Goal: Task Accomplishment & Management: Manage account settings

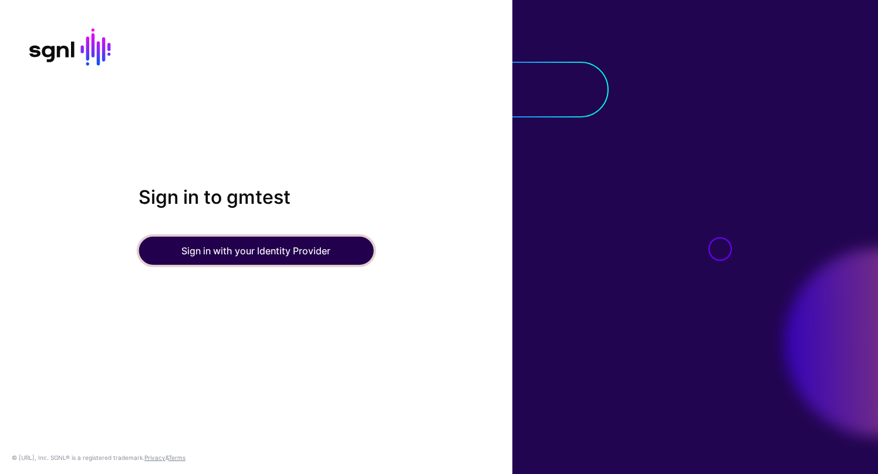
click at [270, 248] on button "Sign in with your Identity Provider" at bounding box center [256, 251] width 235 height 28
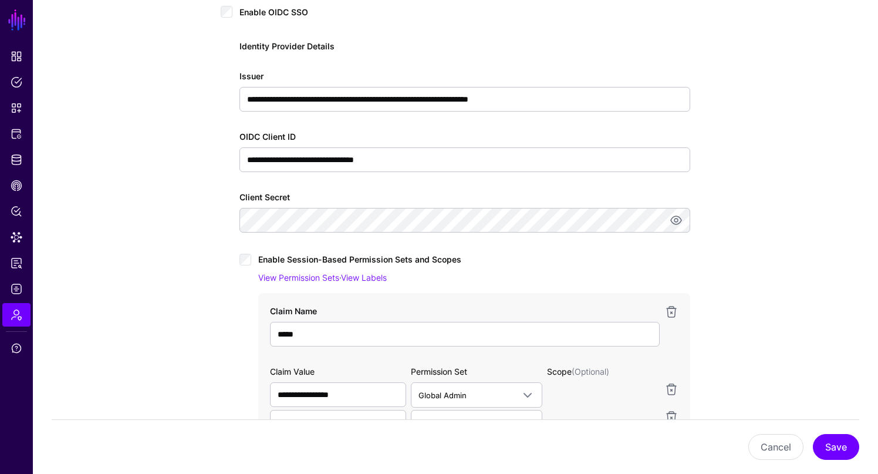
scroll to position [198, 0]
click at [15, 163] on span "Identity Data Fabric" at bounding box center [17, 160] width 12 height 12
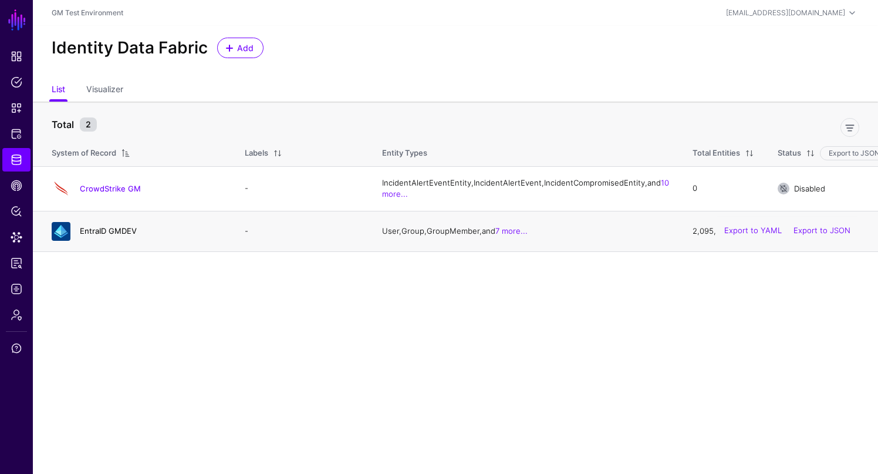
click at [100, 235] on link "EntraID GMDEV" at bounding box center [108, 230] width 57 height 9
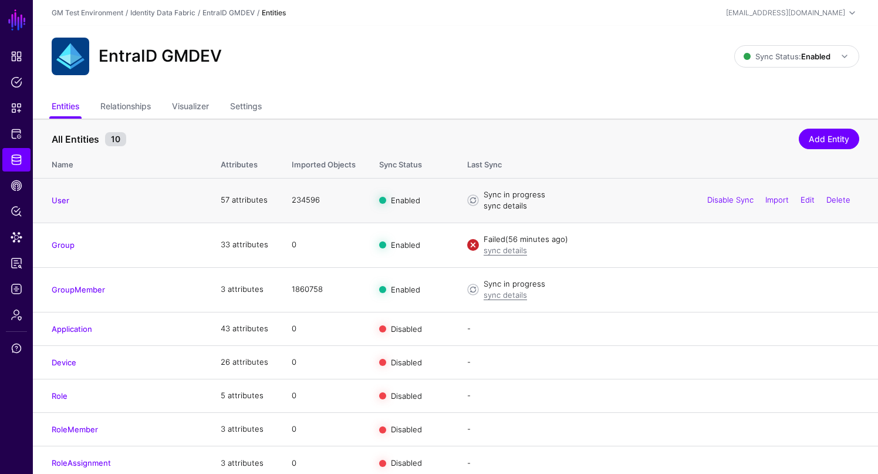
click at [500, 205] on link "sync details" at bounding box center [505, 205] width 43 height 9
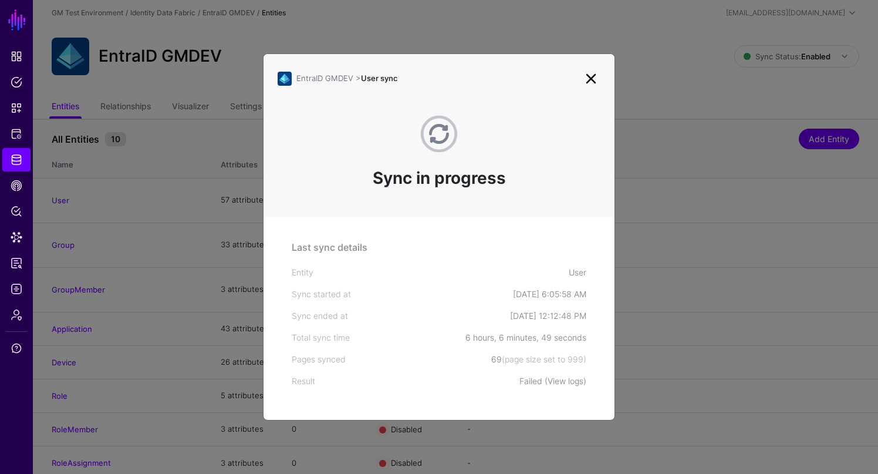
click at [561, 381] on link "View logs" at bounding box center [566, 381] width 36 height 10
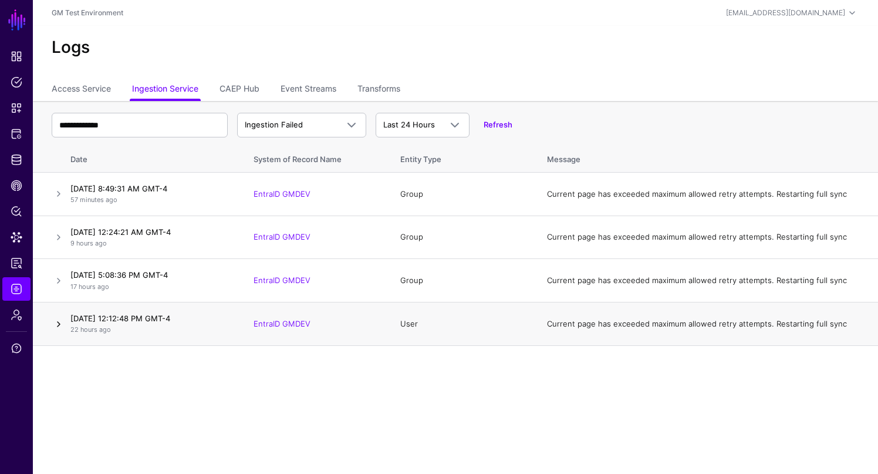
click at [60, 325] on link at bounding box center [59, 324] width 14 height 14
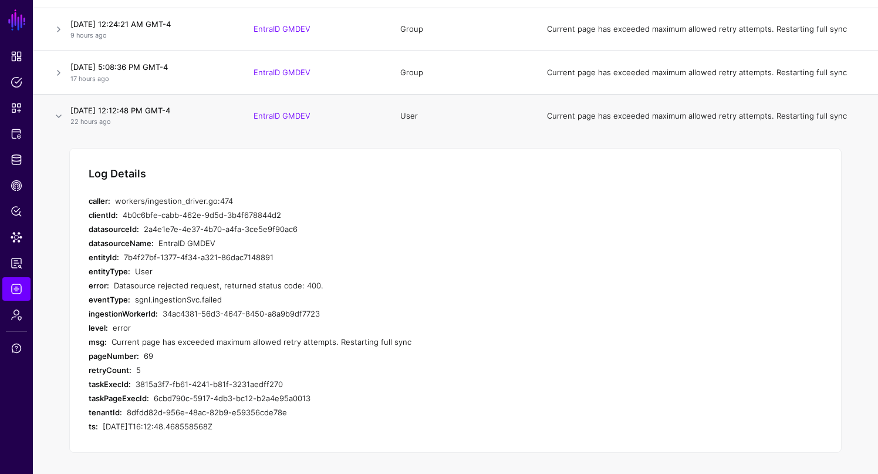
scroll to position [210, 0]
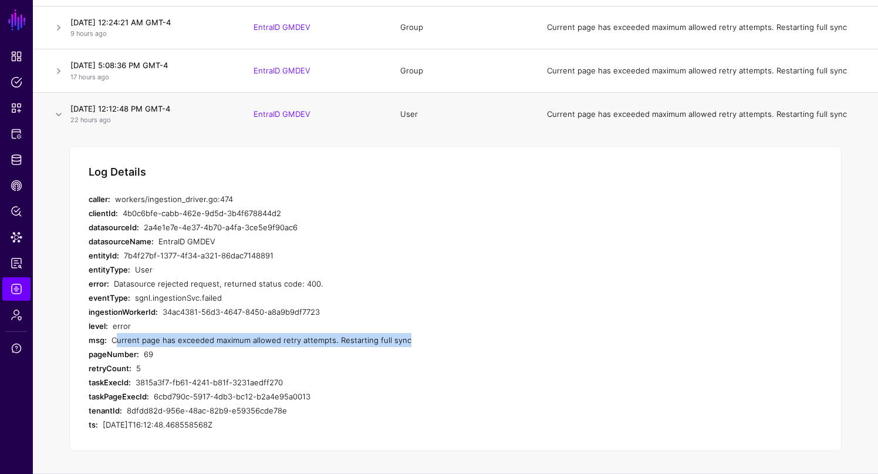
drag, startPoint x: 113, startPoint y: 341, endPoint x: 399, endPoint y: 336, distance: 285.9
click at [399, 336] on div "Current page has exceeded maximum allowed retry attempts. Restarting full sync" at bounding box center [335, 340] width 447 height 14
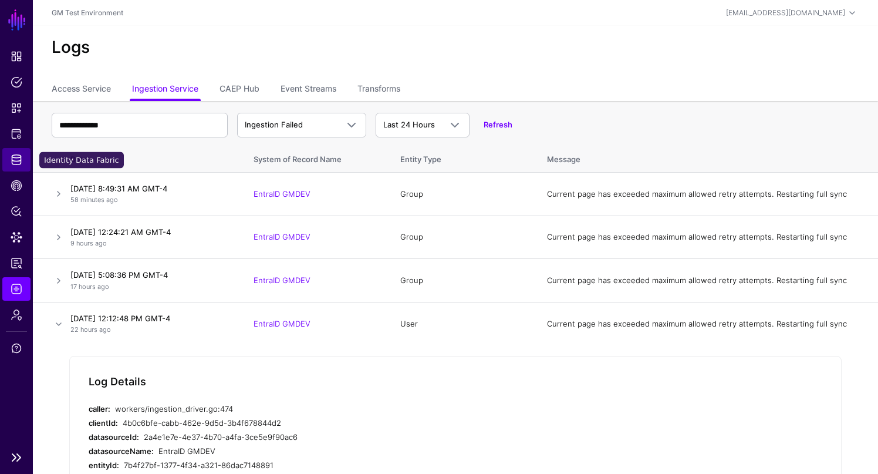
click at [16, 160] on span "Identity Data Fabric" at bounding box center [17, 160] width 12 height 12
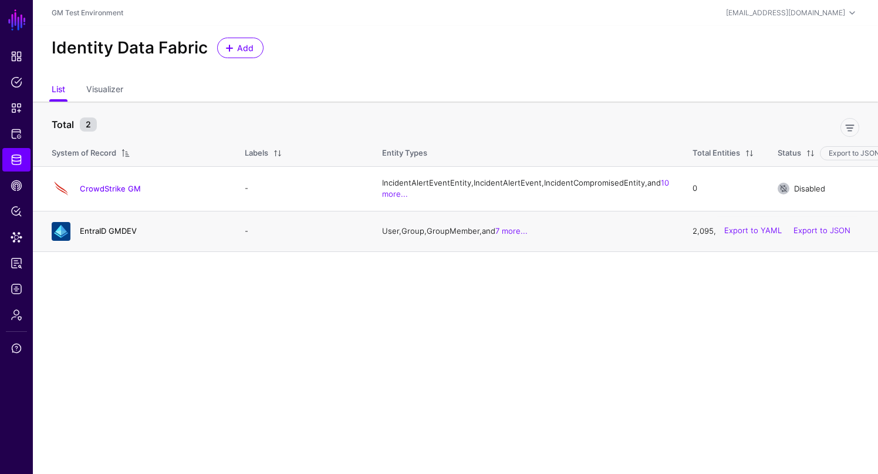
click at [96, 235] on link "EntraID GMDEV" at bounding box center [108, 230] width 57 height 9
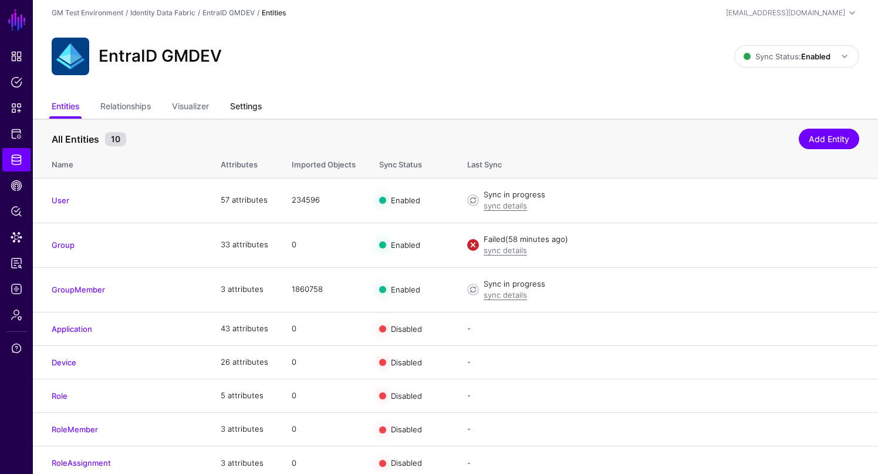
click at [246, 106] on link "Settings" at bounding box center [246, 107] width 32 height 22
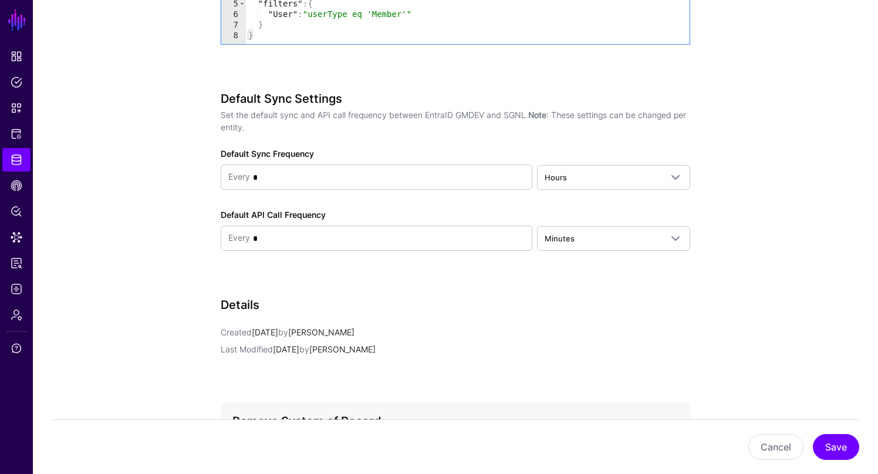
scroll to position [1364, 0]
click at [626, 181] on span "Hours" at bounding box center [603, 176] width 117 height 13
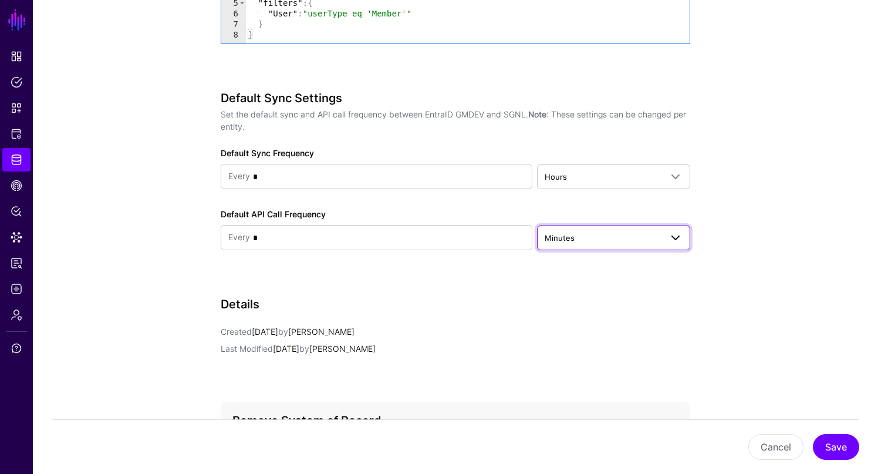
click at [577, 241] on span "Minutes" at bounding box center [603, 237] width 117 height 13
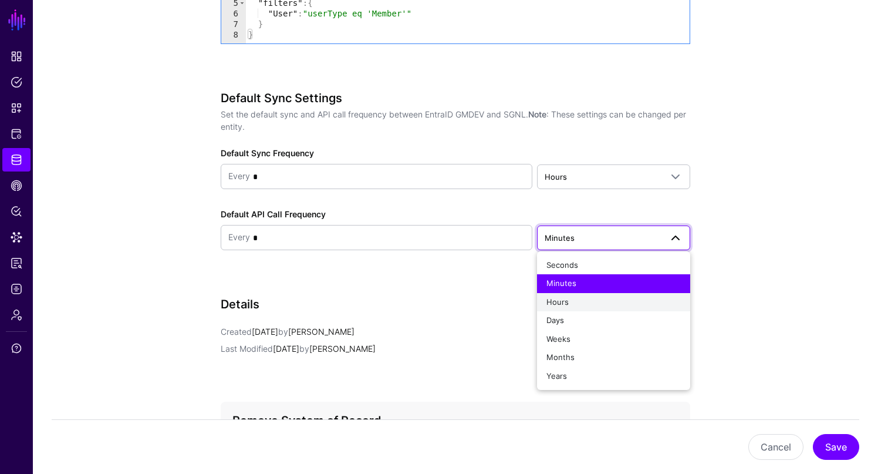
click at [579, 306] on button "Hours" at bounding box center [613, 302] width 153 height 19
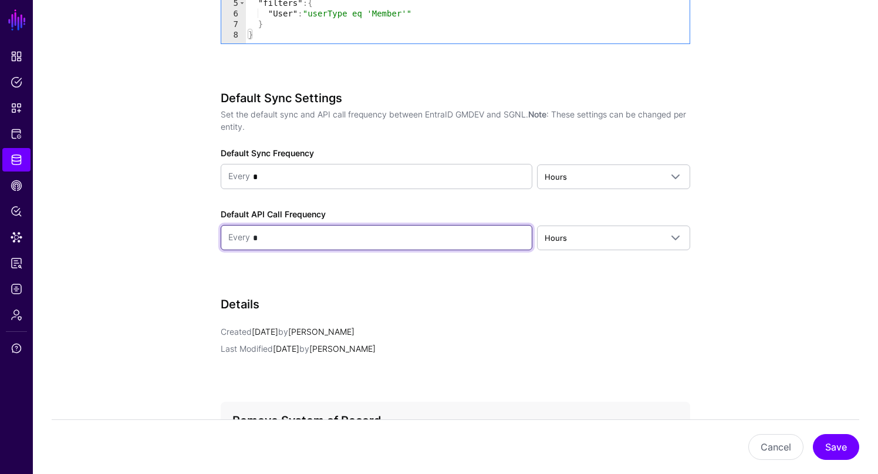
drag, startPoint x: 261, startPoint y: 238, endPoint x: 254, endPoint y: 237, distance: 7.1
click at [254, 237] on input "*" at bounding box center [387, 237] width 275 height 23
type input "*"
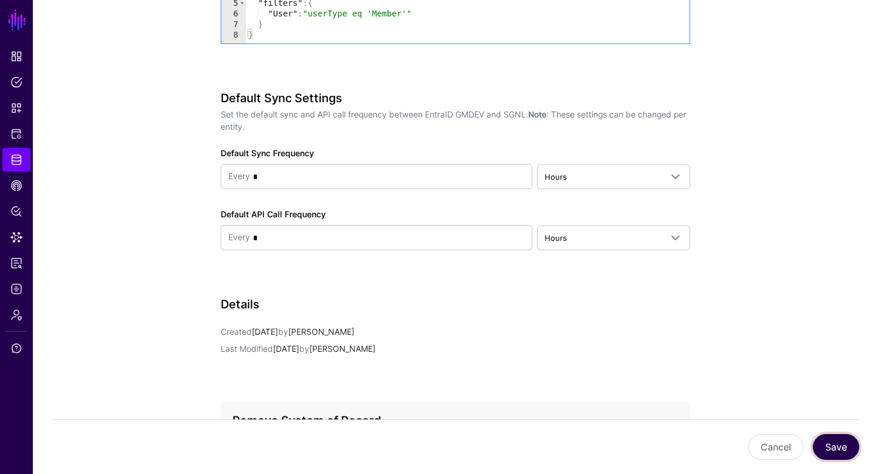
click at [827, 451] on button "Save" at bounding box center [836, 447] width 46 height 26
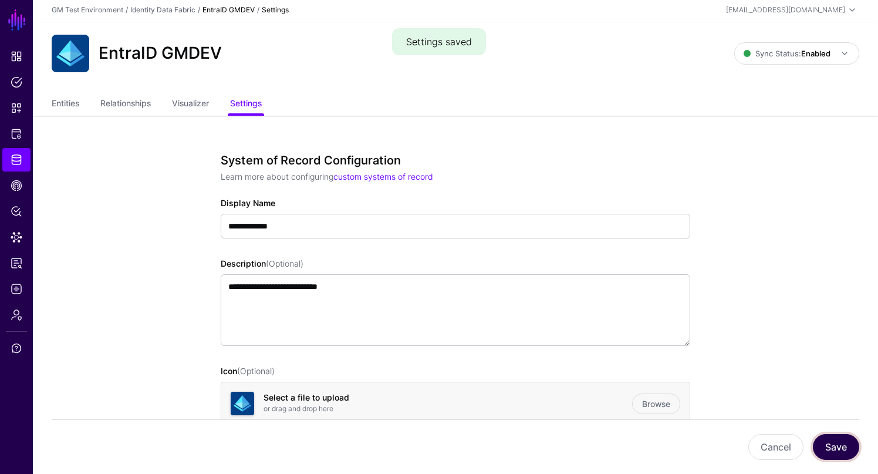
scroll to position [0, 0]
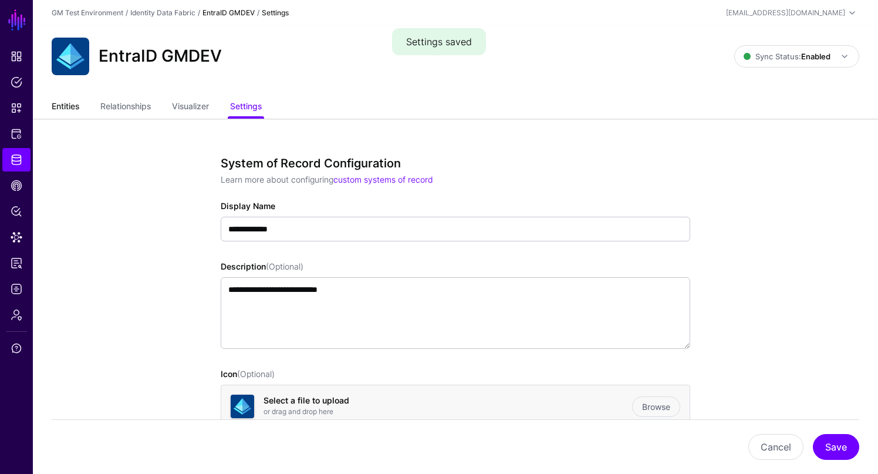
click at [64, 107] on link "Entities" at bounding box center [66, 107] width 28 height 22
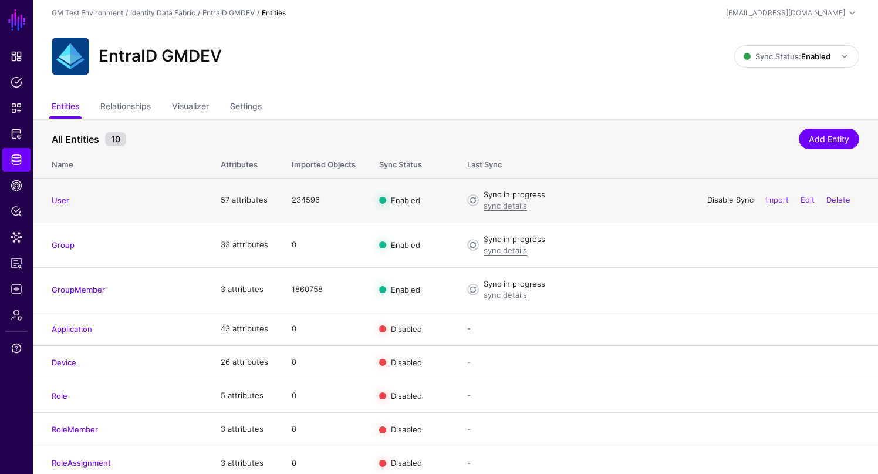
click at [718, 200] on link "Disable Sync" at bounding box center [730, 199] width 46 height 9
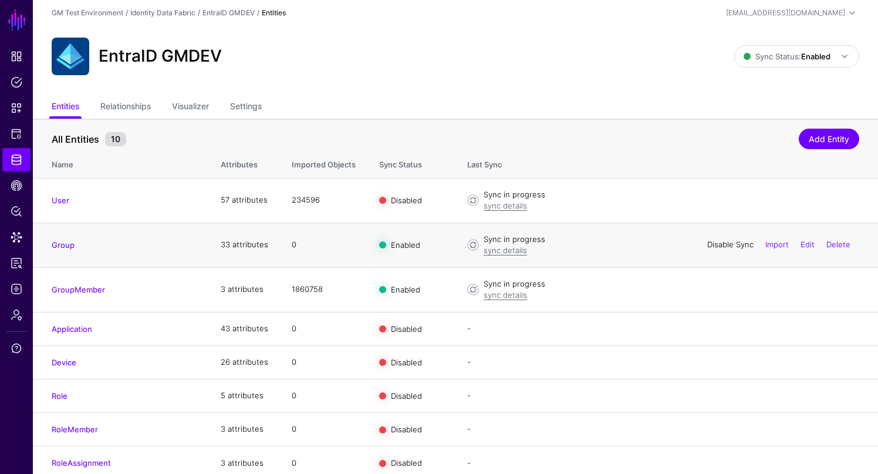
click at [710, 245] on link "Disable Sync" at bounding box center [730, 244] width 46 height 9
click at [707, 292] on link "Disable Sync" at bounding box center [730, 288] width 46 height 9
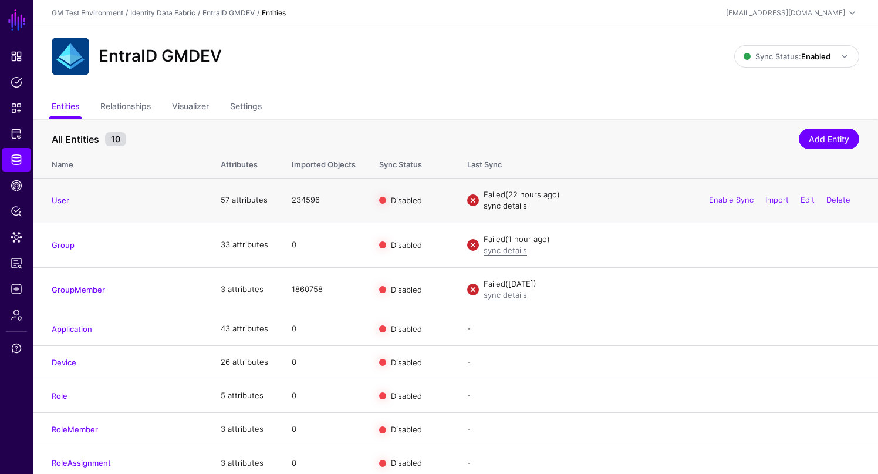
click at [506, 208] on link "sync details" at bounding box center [505, 205] width 43 height 9
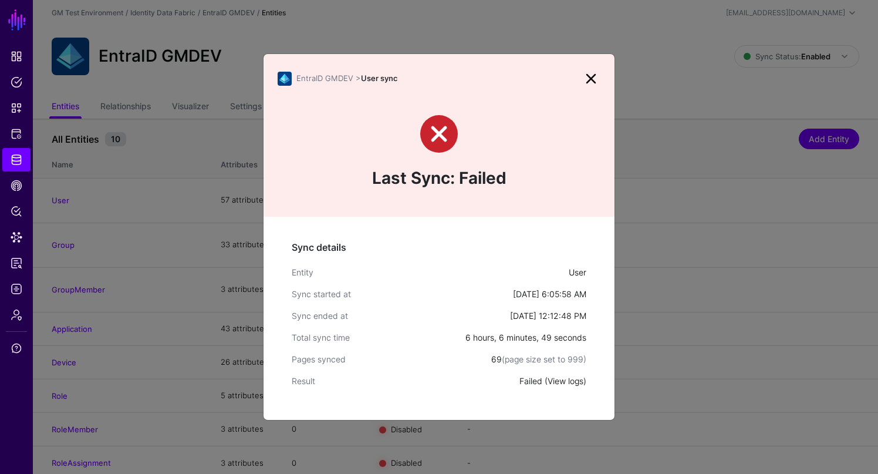
click at [561, 382] on link "View logs" at bounding box center [566, 381] width 36 height 10
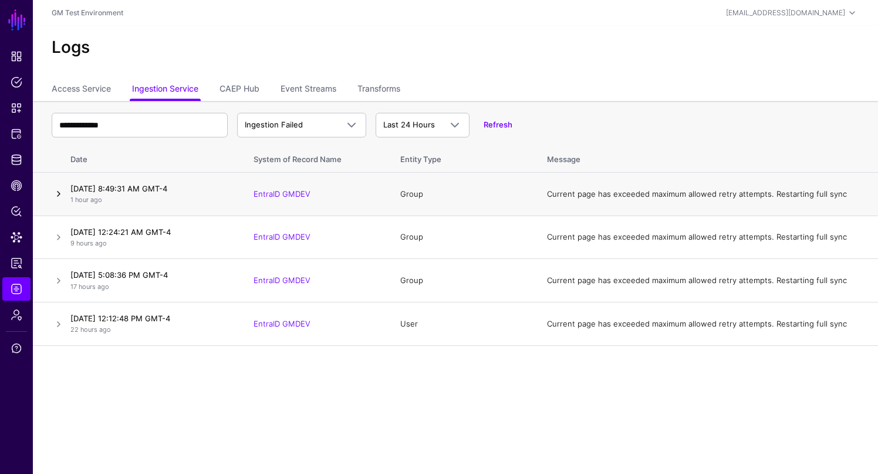
click at [59, 195] on link at bounding box center [59, 194] width 14 height 14
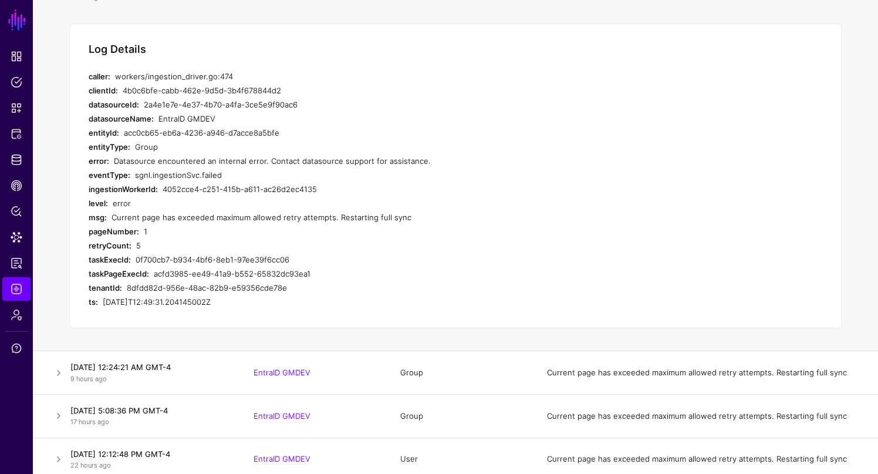
scroll to position [210, 0]
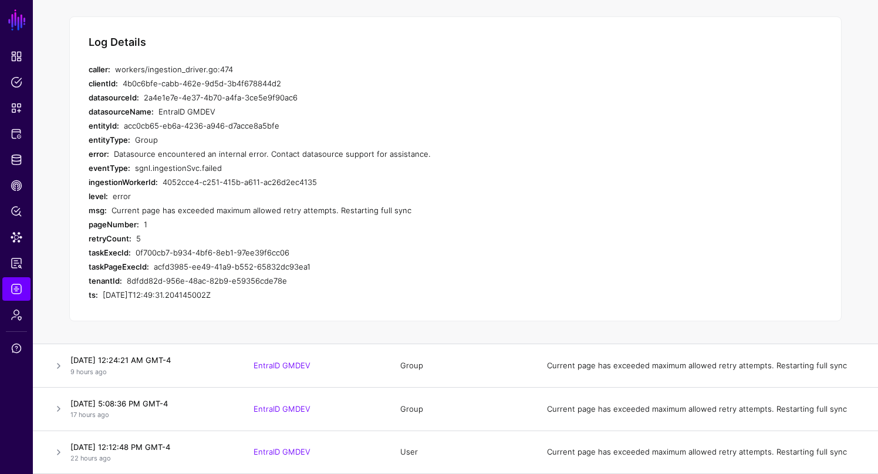
drag, startPoint x: 89, startPoint y: 225, endPoint x: 146, endPoint y: 240, distance: 58.1
click at [146, 240] on div "Log Details caller: workers/ingestion_driver.go:474 clientId: 4b0c6bfe-cabb-462…" at bounding box center [455, 168] width 773 height 305
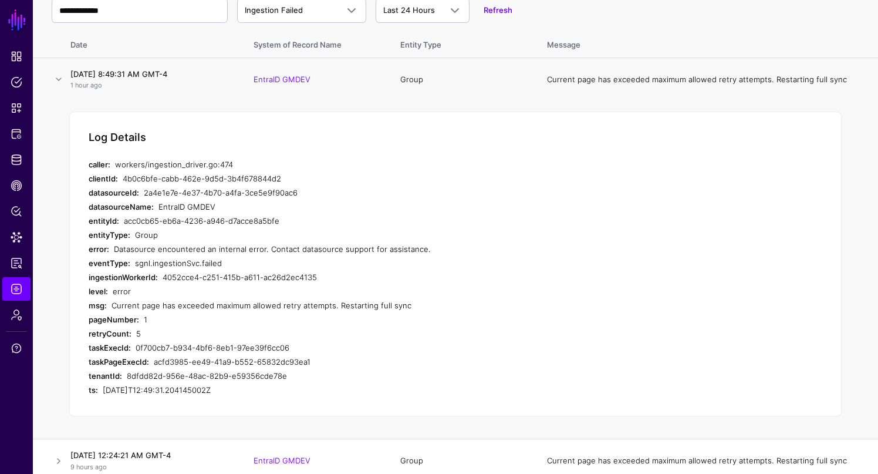
scroll to position [0, 0]
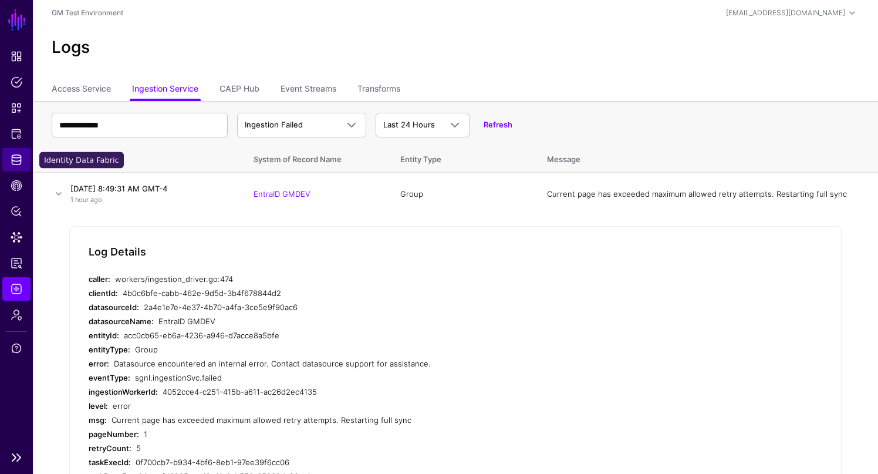
click at [19, 161] on span "Identity Data Fabric" at bounding box center [17, 160] width 12 height 12
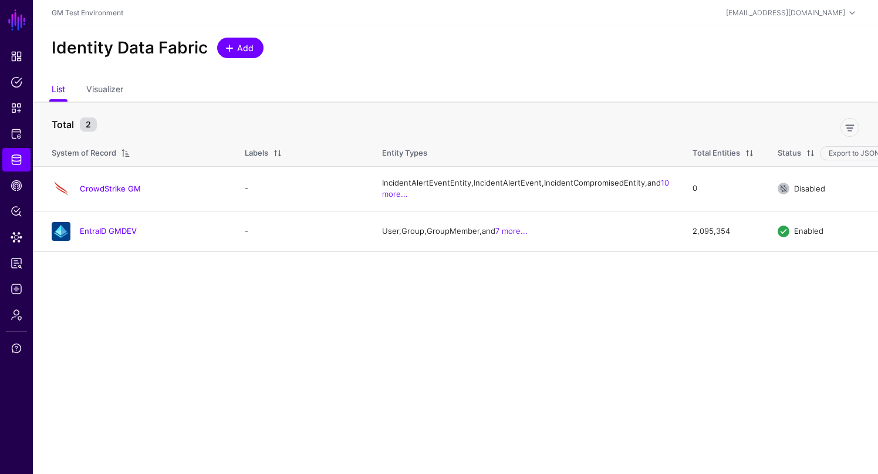
click at [230, 49] on span at bounding box center [229, 47] width 9 height 9
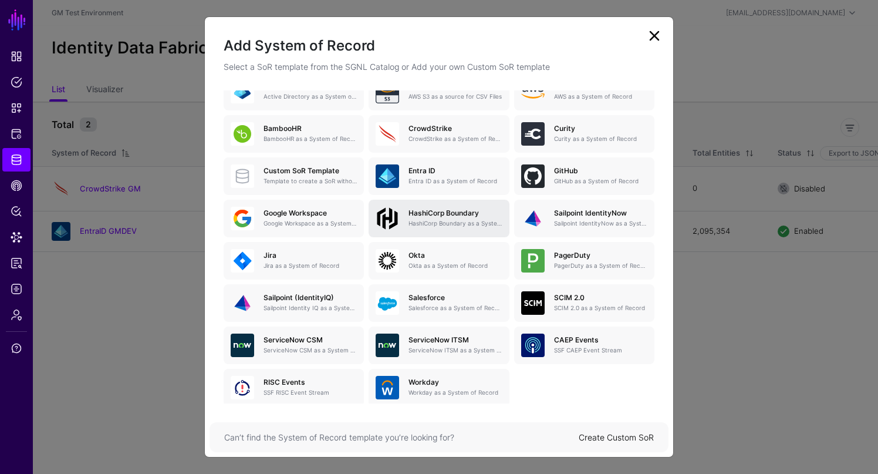
scroll to position [107, 0]
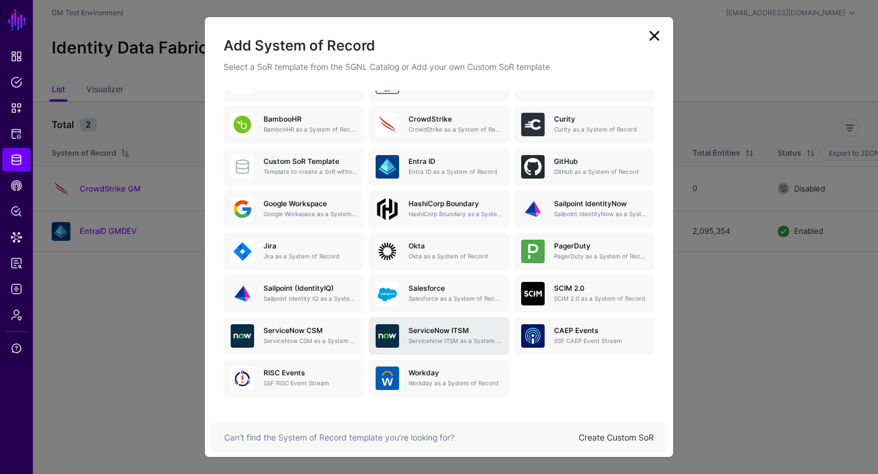
click at [436, 339] on p "ServiceNow ITSM as a System of Record" at bounding box center [455, 340] width 93 height 9
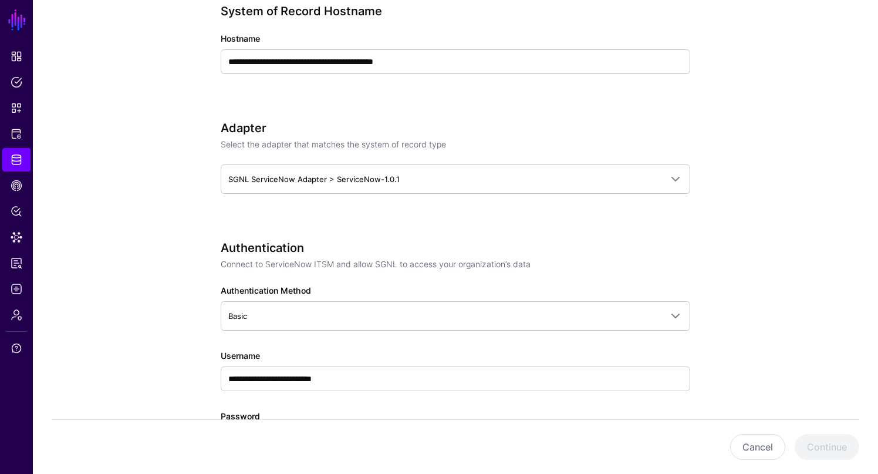
scroll to position [482, 0]
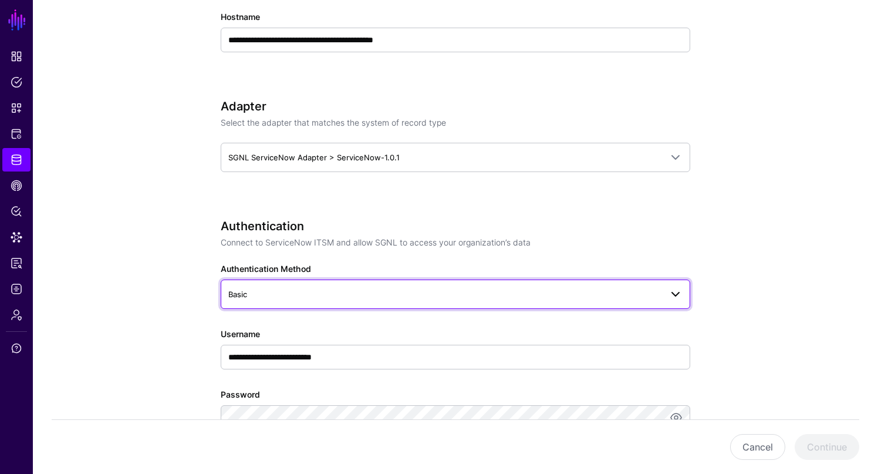
click at [265, 294] on span "Basic" at bounding box center [444, 294] width 433 height 13
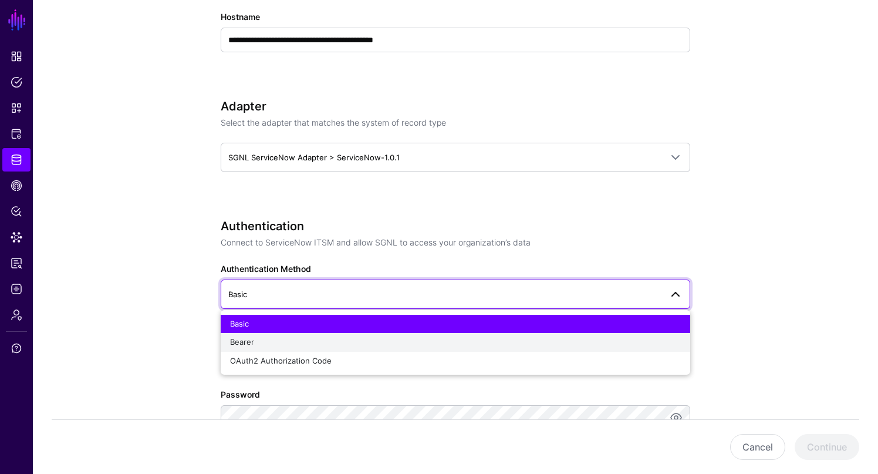
click at [249, 344] on span "Bearer" at bounding box center [242, 341] width 24 height 9
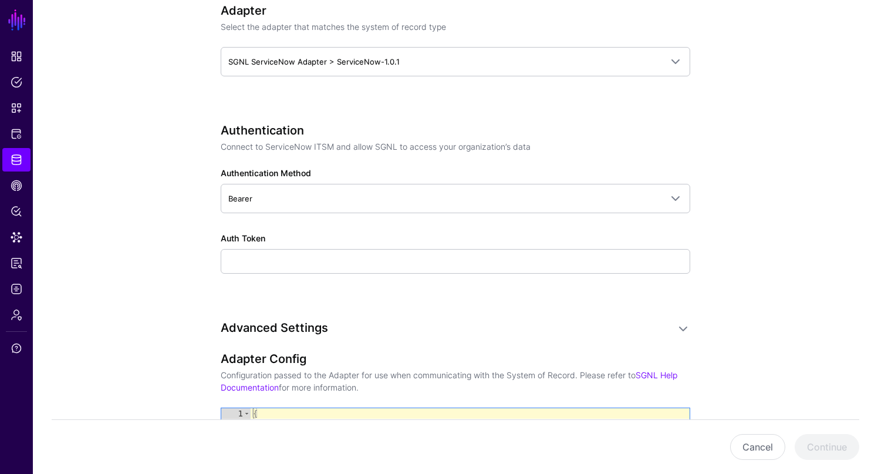
scroll to position [578, 0]
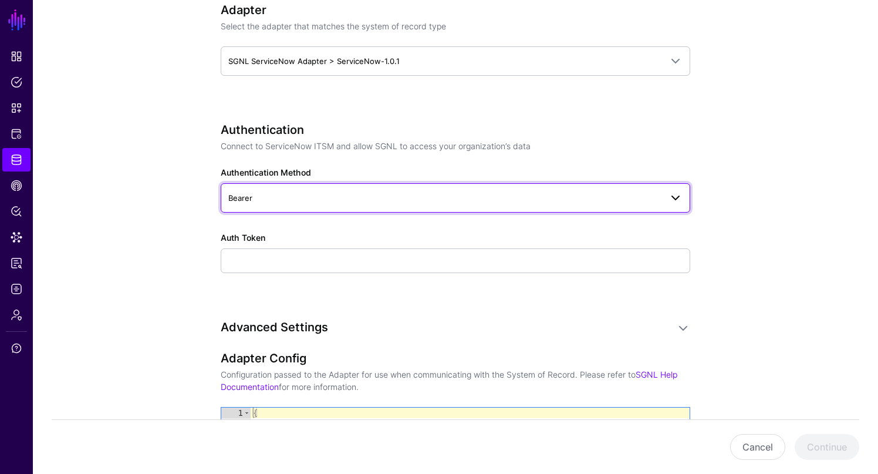
click at [271, 190] on link "Bearer" at bounding box center [456, 197] width 470 height 29
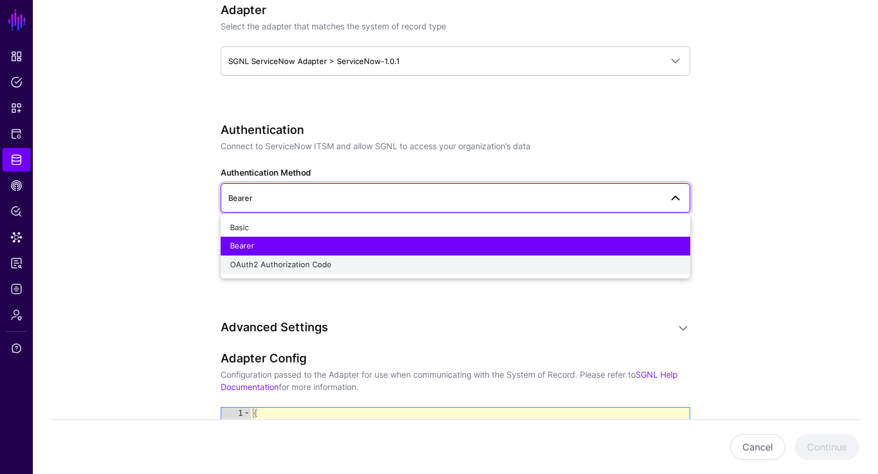
click at [279, 262] on span "OAuth2 Authorization Code" at bounding box center [281, 263] width 102 height 9
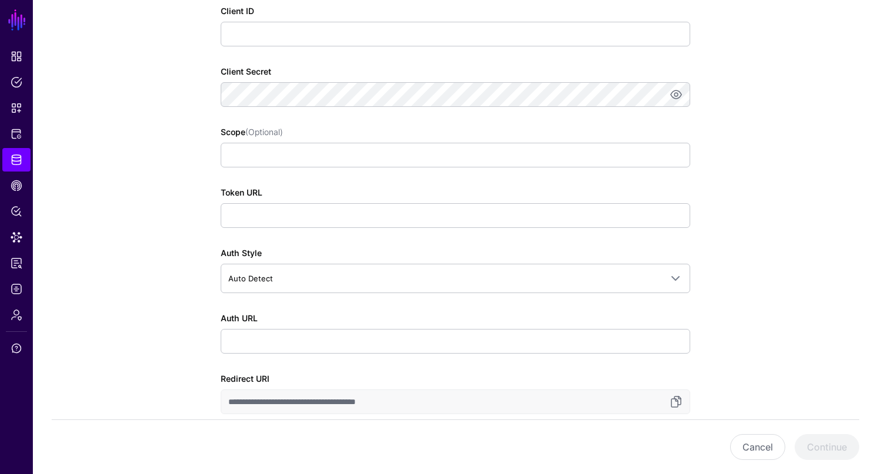
scroll to position [816, 0]
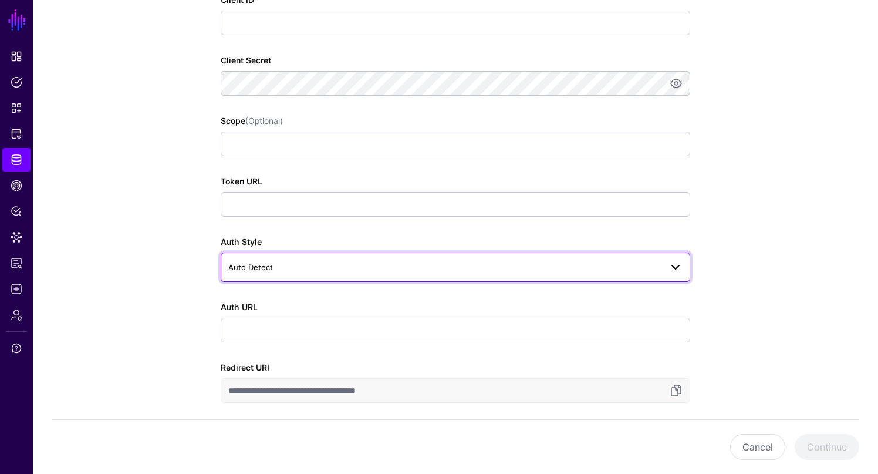
click at [295, 269] on span "Auto Detect" at bounding box center [444, 267] width 433 height 13
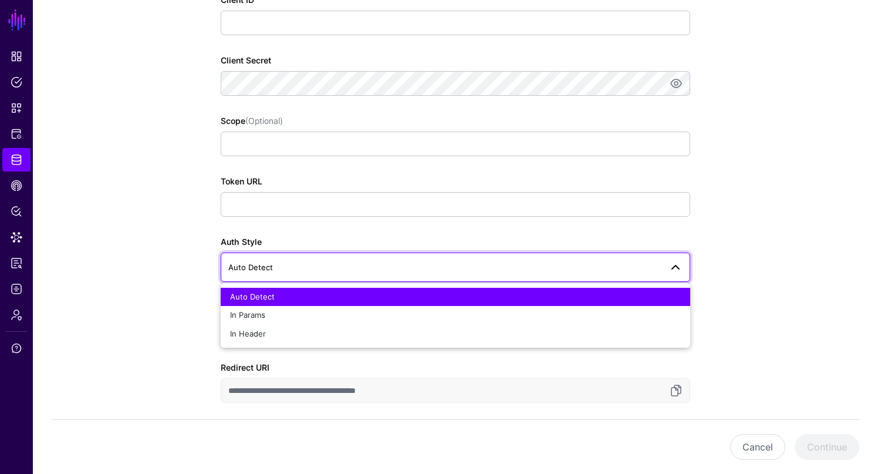
click at [295, 269] on span "Auto Detect" at bounding box center [444, 267] width 433 height 13
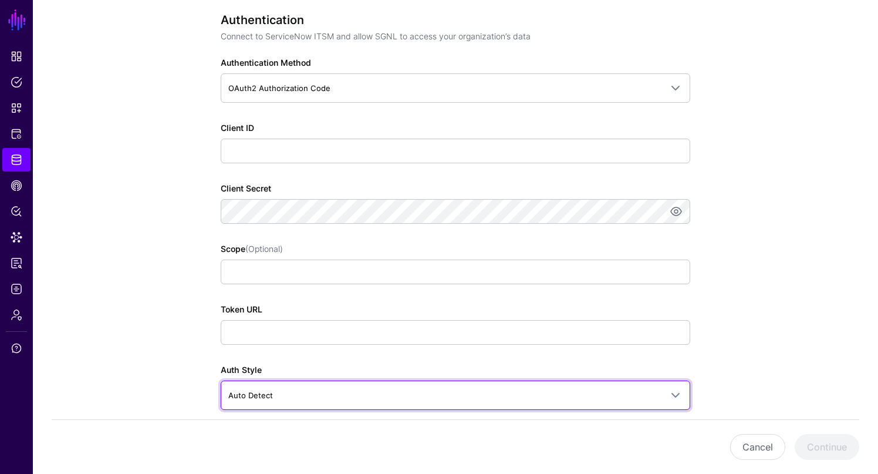
scroll to position [690, 0]
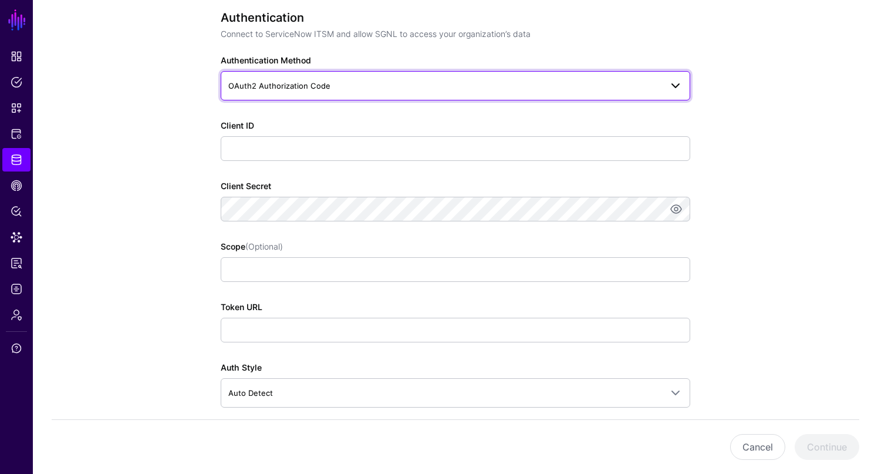
click at [325, 95] on link "OAuth2 Authorization Code" at bounding box center [456, 85] width 470 height 29
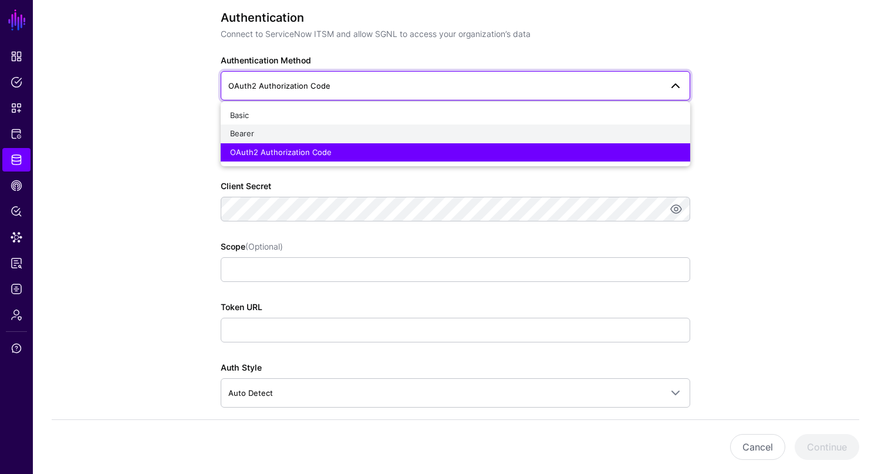
click at [241, 132] on span "Bearer" at bounding box center [242, 133] width 24 height 9
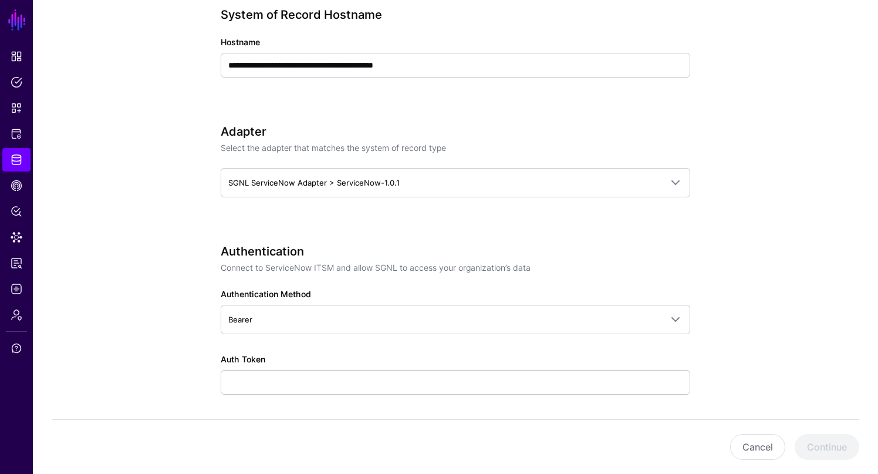
scroll to position [462, 0]
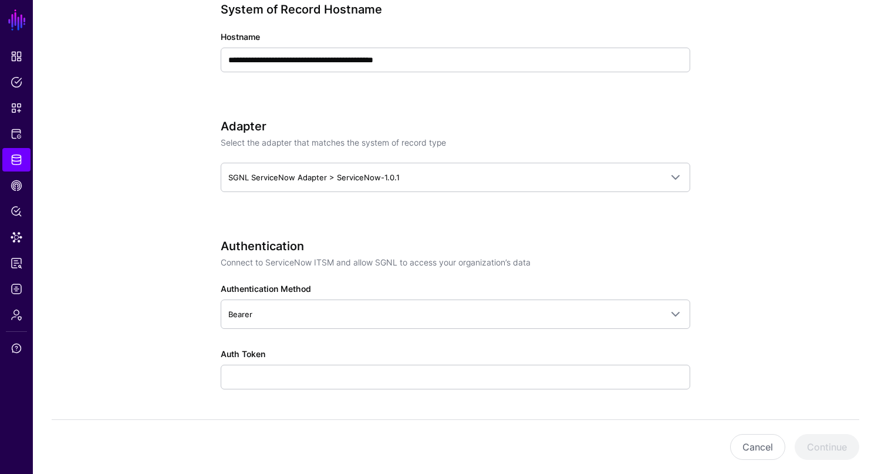
click at [113, 194] on app-datasources-details-form "**********" at bounding box center [455, 310] width 845 height 1361
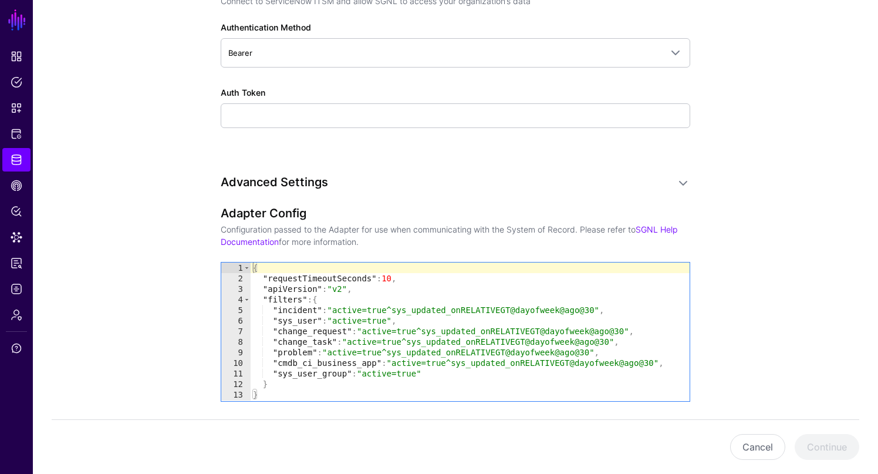
scroll to position [722, 0]
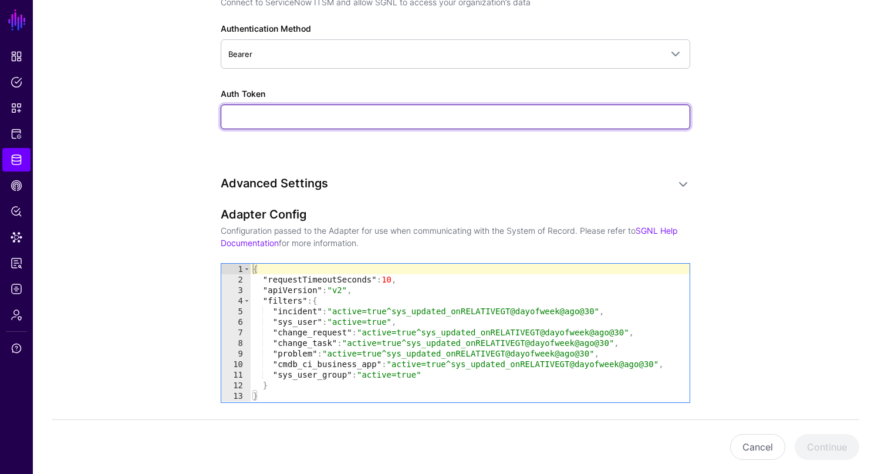
click at [288, 115] on input "Auth Token" at bounding box center [456, 117] width 470 height 25
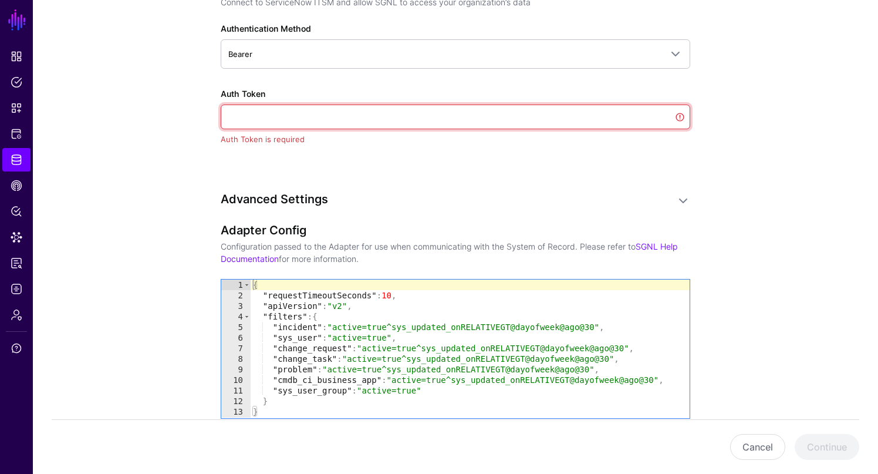
paste input "**********"
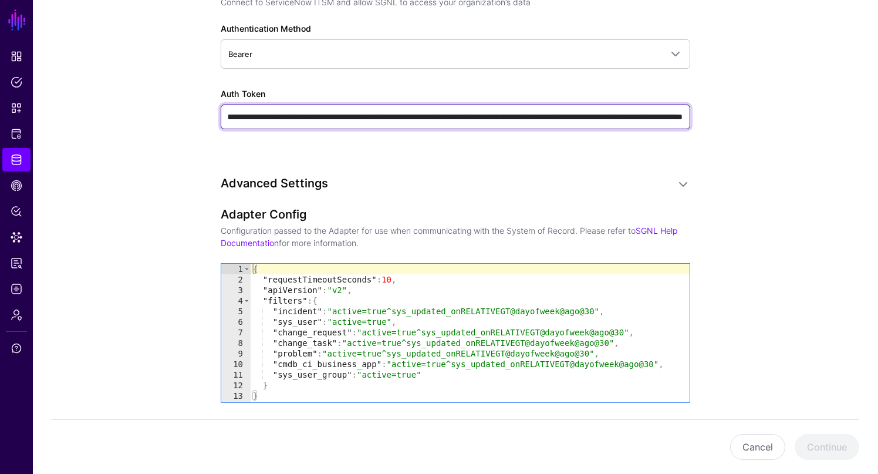
scroll to position [0, 6242]
type input "**********"
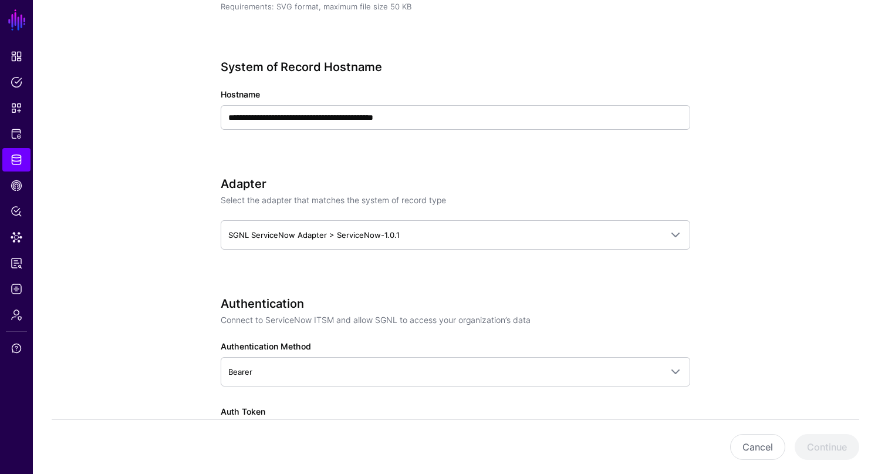
scroll to position [401, 0]
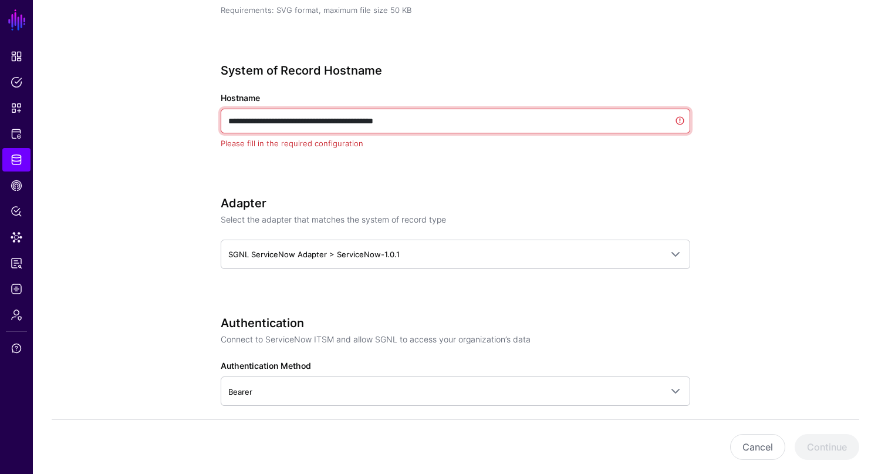
paste input "text"
drag, startPoint x: 257, startPoint y: 121, endPoint x: 203, endPoint y: 121, distance: 54.0
click at [203, 121] on div "**********" at bounding box center [455, 380] width 545 height 1378
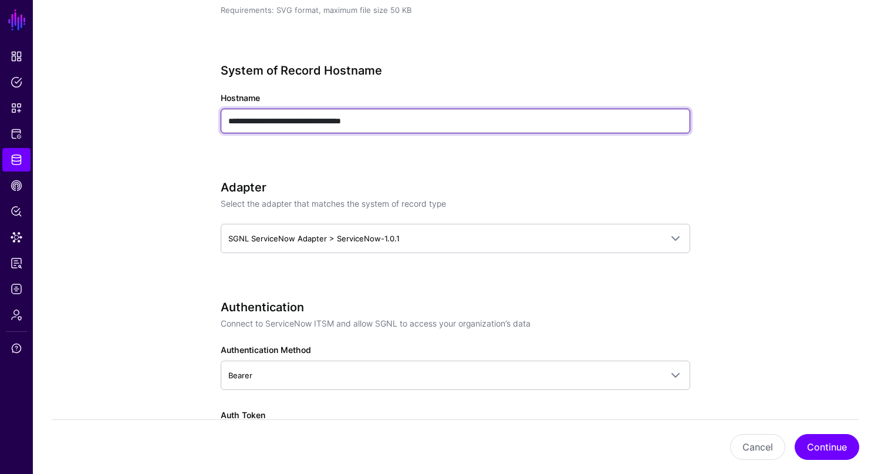
drag, startPoint x: 322, startPoint y: 120, endPoint x: 436, endPoint y: 125, distance: 113.4
click at [436, 125] on input "**********" at bounding box center [456, 121] width 470 height 25
type input "**********"
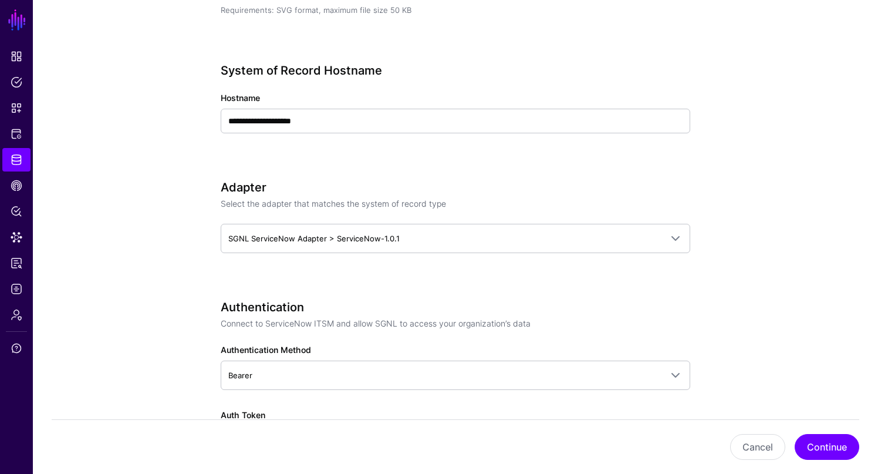
click at [167, 206] on app-datasources-details-form "**********" at bounding box center [455, 371] width 845 height 1361
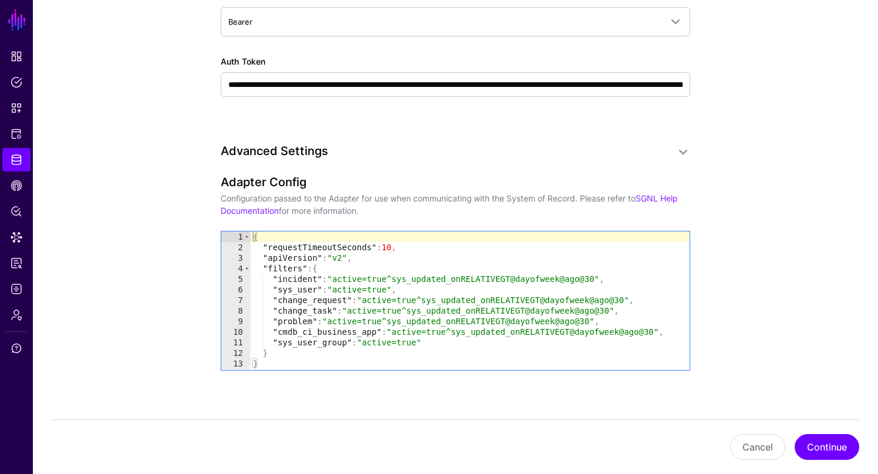
scroll to position [755, 0]
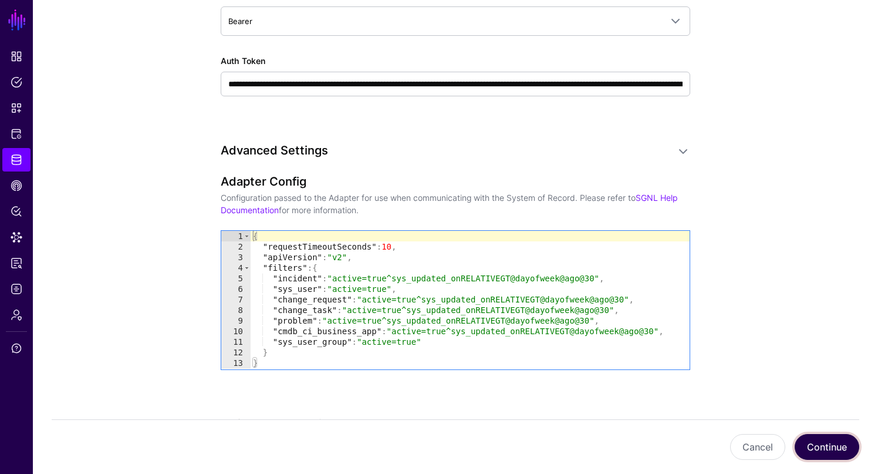
click at [825, 449] on button "Continue" at bounding box center [827, 447] width 65 height 26
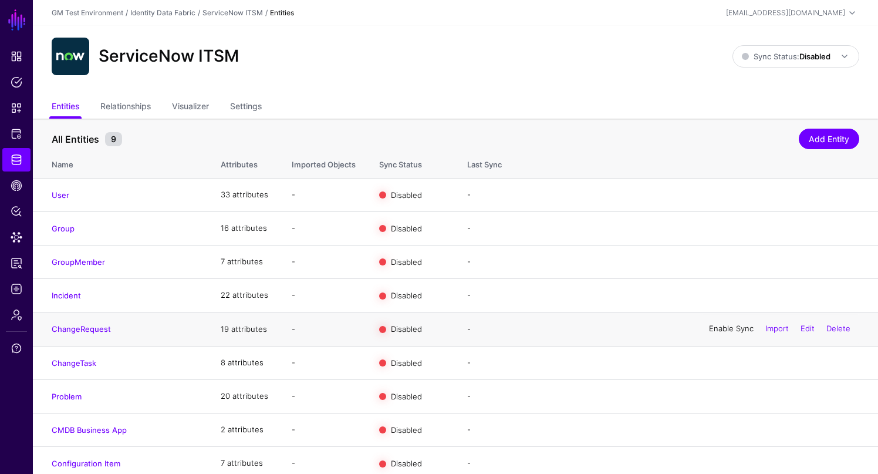
click at [718, 331] on link "Enable Sync" at bounding box center [731, 328] width 45 height 9
click at [247, 107] on link "Settings" at bounding box center [246, 107] width 32 height 22
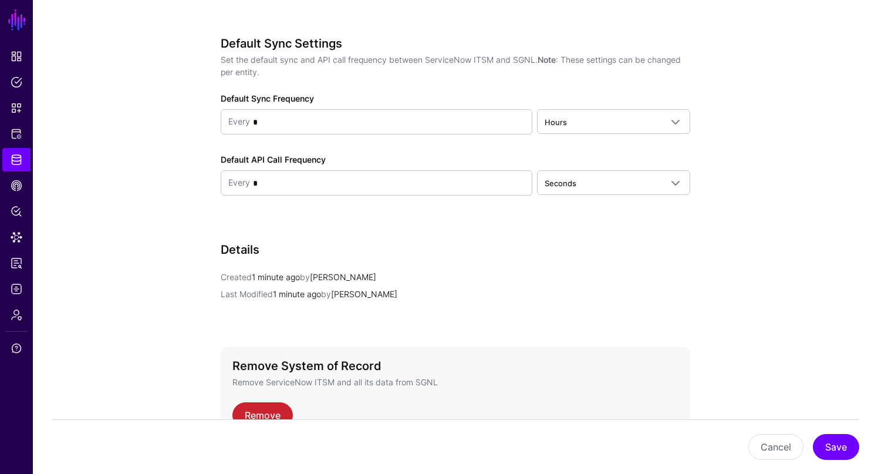
scroll to position [1113, 0]
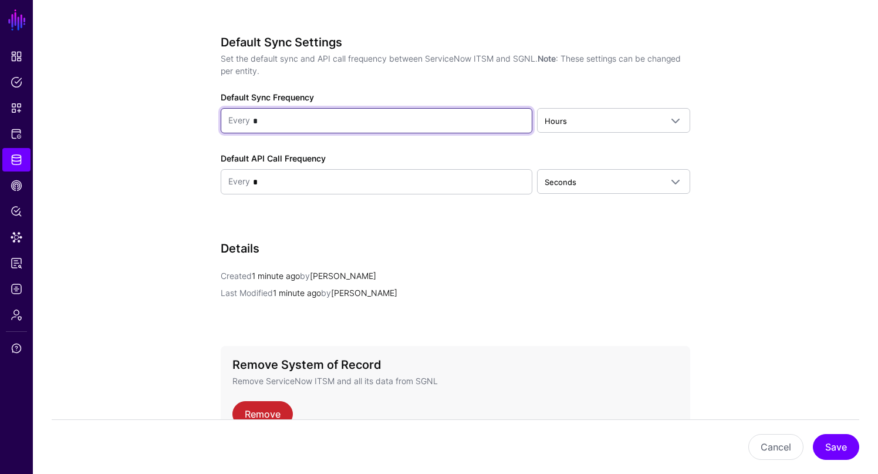
drag, startPoint x: 262, startPoint y: 120, endPoint x: 254, endPoint y: 120, distance: 7.7
click at [254, 120] on input "*" at bounding box center [387, 120] width 275 height 23
type input "*"
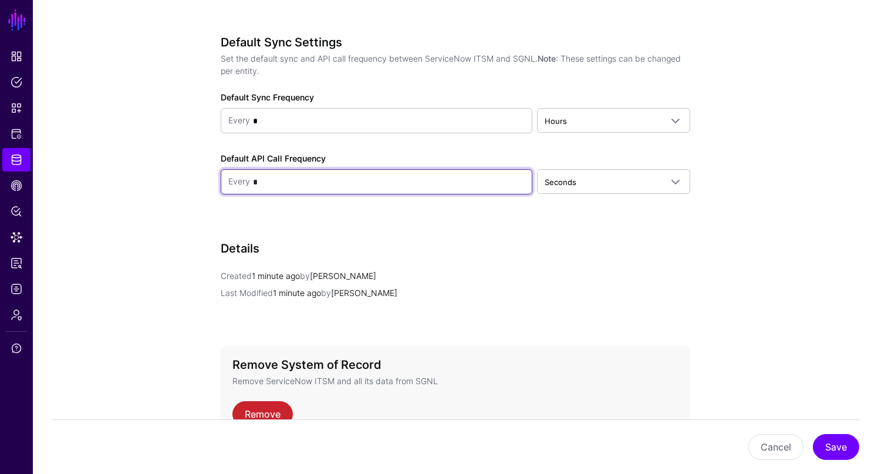
click at [263, 180] on input "*" at bounding box center [387, 181] width 275 height 23
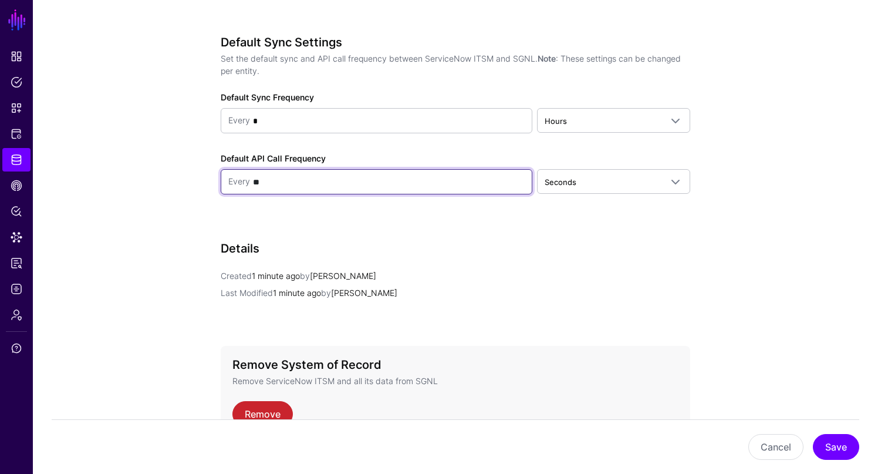
click at [254, 183] on input "**" at bounding box center [387, 181] width 275 height 23
drag, startPoint x: 254, startPoint y: 183, endPoint x: 262, endPoint y: 183, distance: 7.6
click at [262, 183] on input "**" at bounding box center [387, 181] width 275 height 23
type input "*"
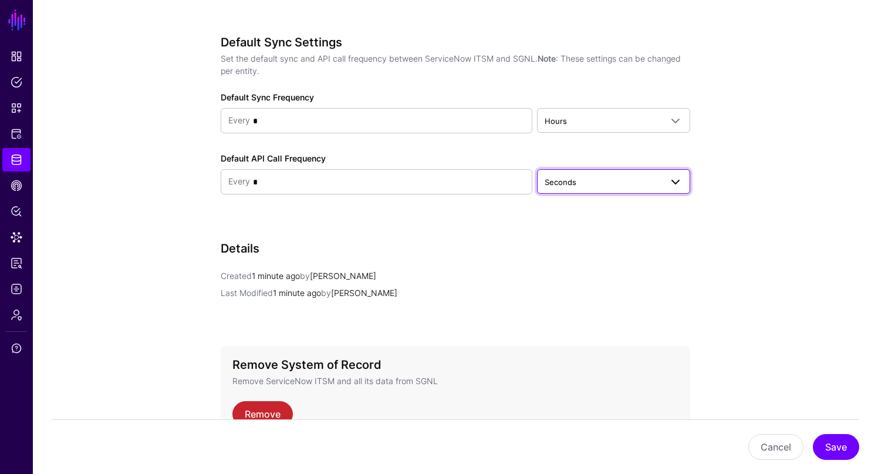
click at [566, 187] on span "Seconds" at bounding box center [614, 181] width 138 height 14
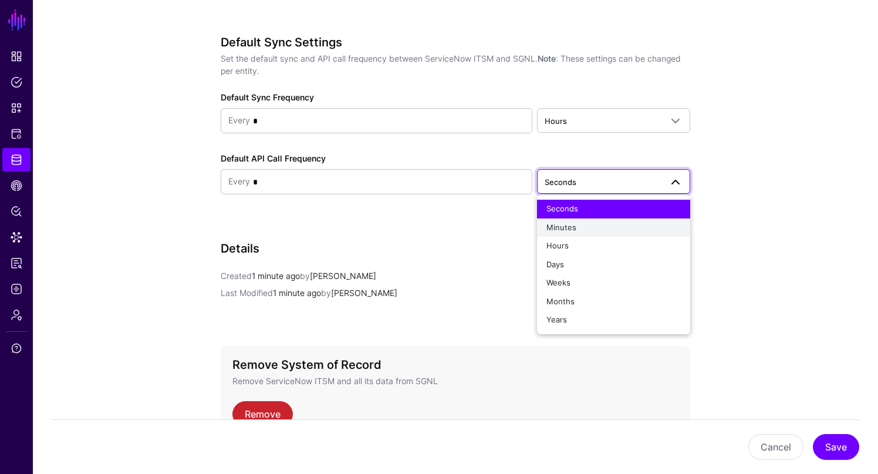
click at [562, 230] on span "Minutes" at bounding box center [562, 227] width 30 height 9
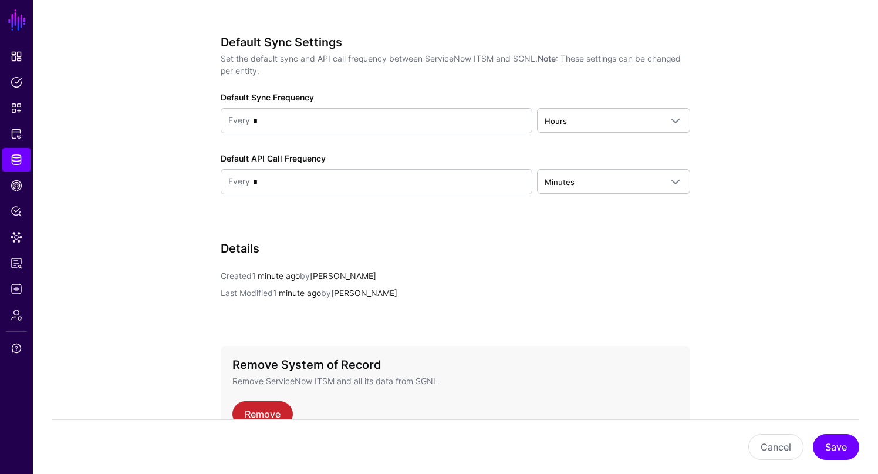
click at [840, 451] on button "Save" at bounding box center [836, 447] width 46 height 26
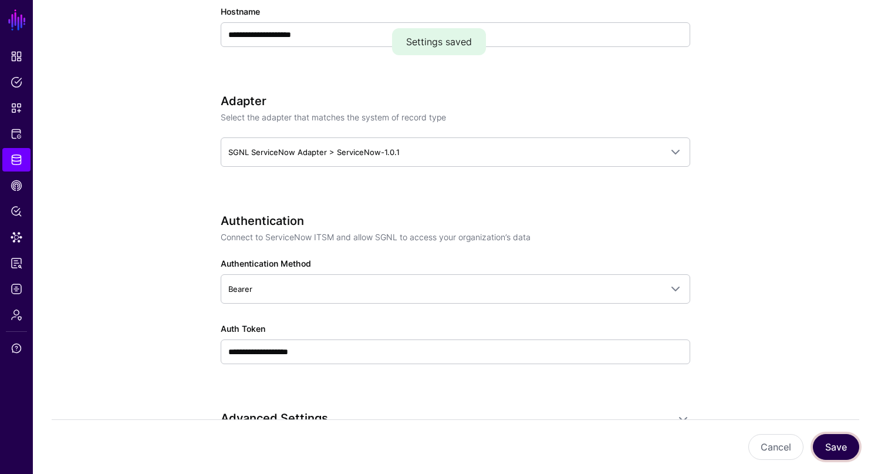
scroll to position [0, 0]
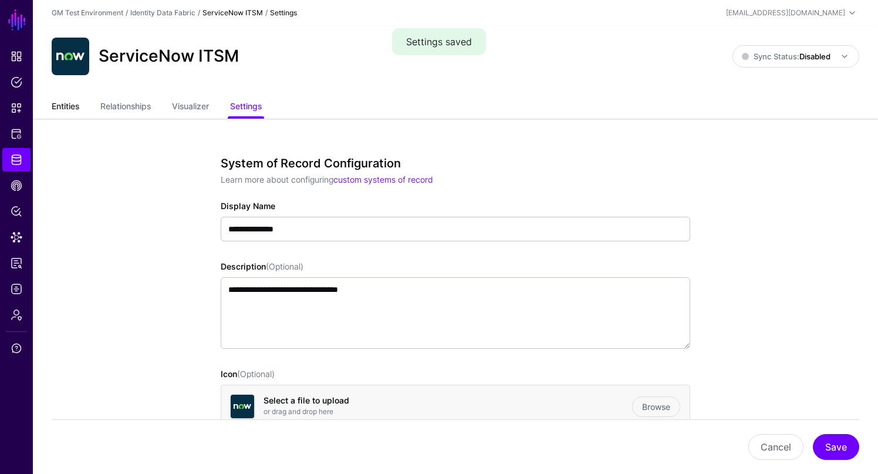
click at [63, 105] on link "Entities" at bounding box center [66, 107] width 28 height 22
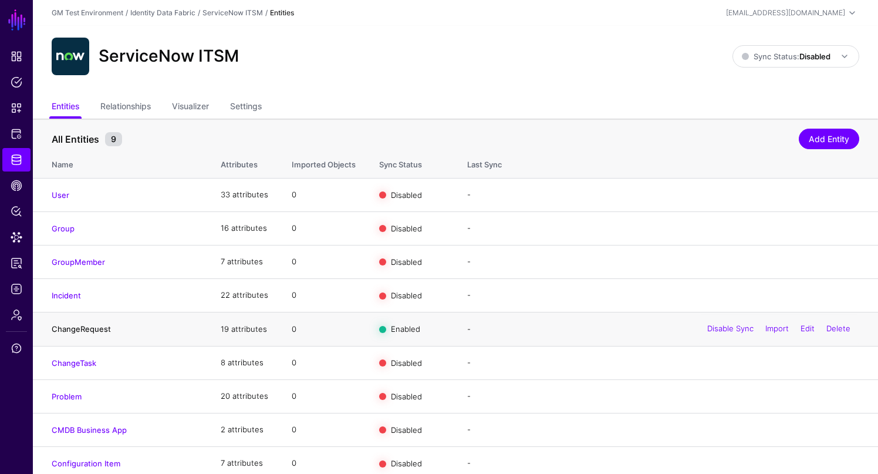
click at [94, 332] on link "ChangeRequest" at bounding box center [81, 328] width 59 height 9
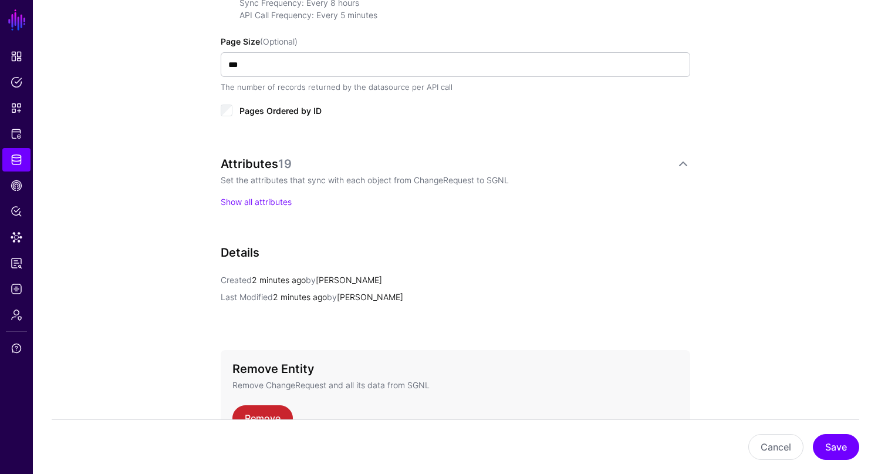
scroll to position [659, 0]
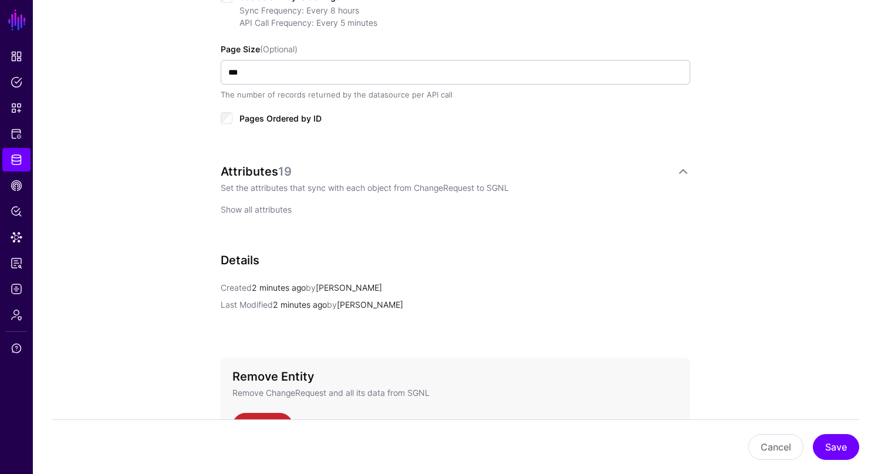
click at [271, 210] on link "Show all attributes" at bounding box center [256, 209] width 71 height 10
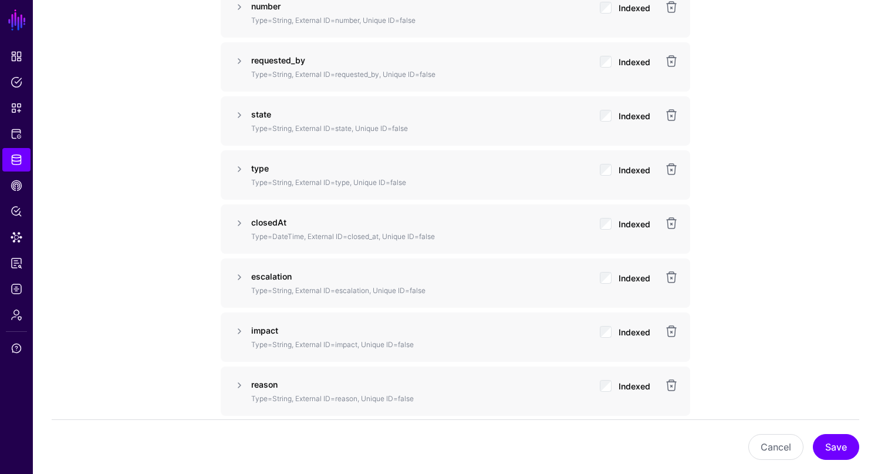
scroll to position [1337, 0]
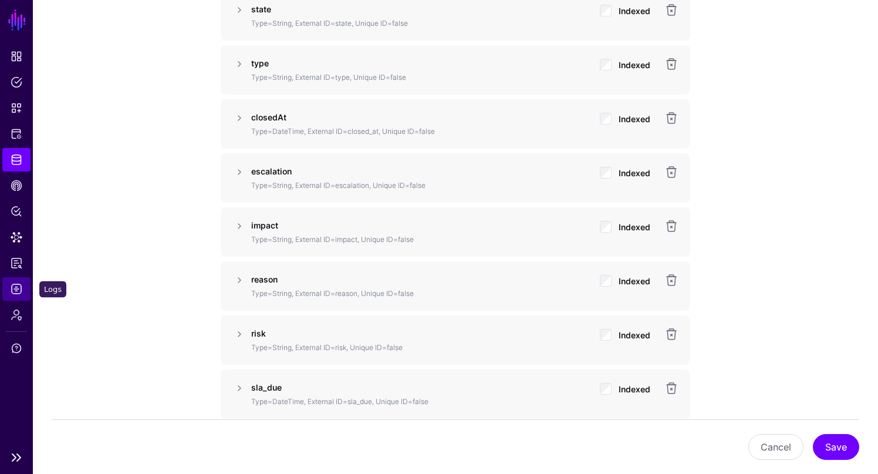
click at [16, 287] on span "Logs" at bounding box center [17, 289] width 12 height 12
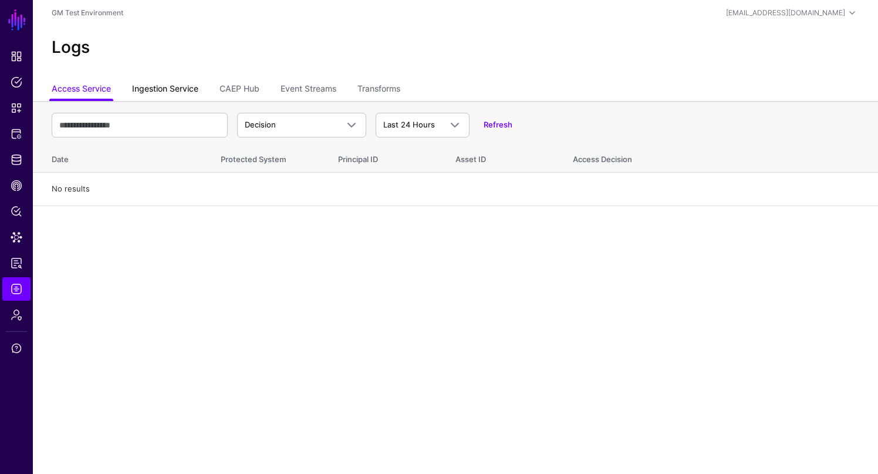
click at [169, 91] on link "Ingestion Service" at bounding box center [165, 90] width 66 height 22
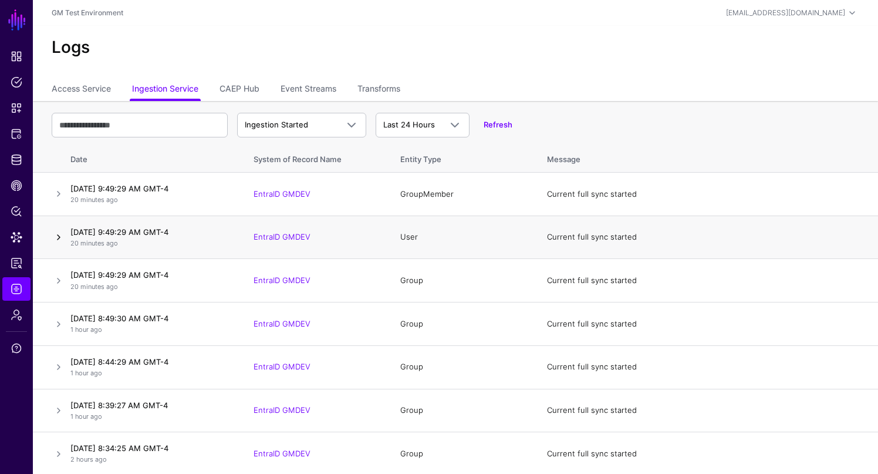
click at [59, 236] on link at bounding box center [59, 237] width 14 height 14
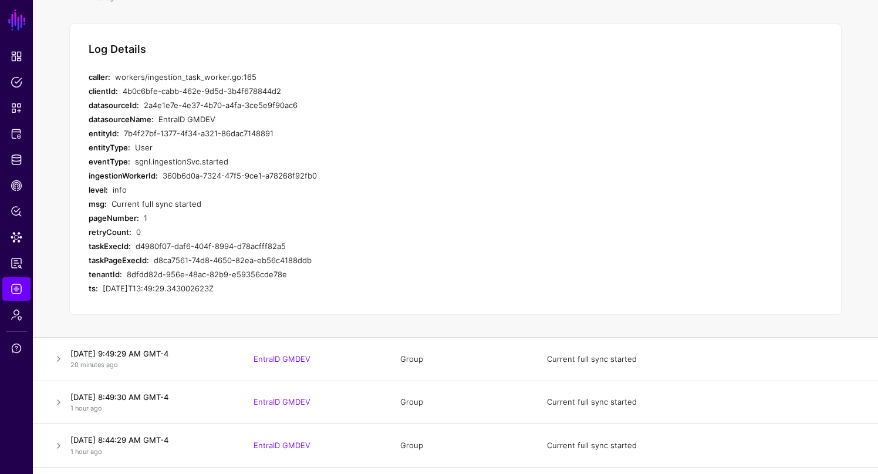
scroll to position [248, 0]
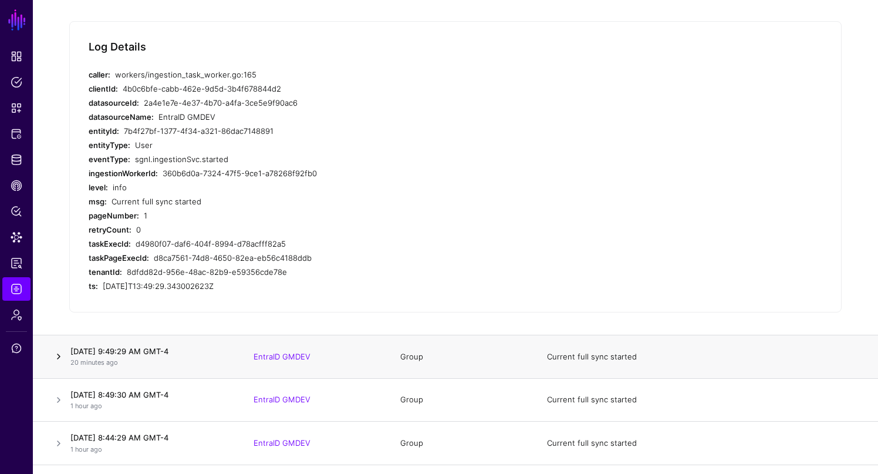
click at [59, 355] on link at bounding box center [59, 356] width 14 height 14
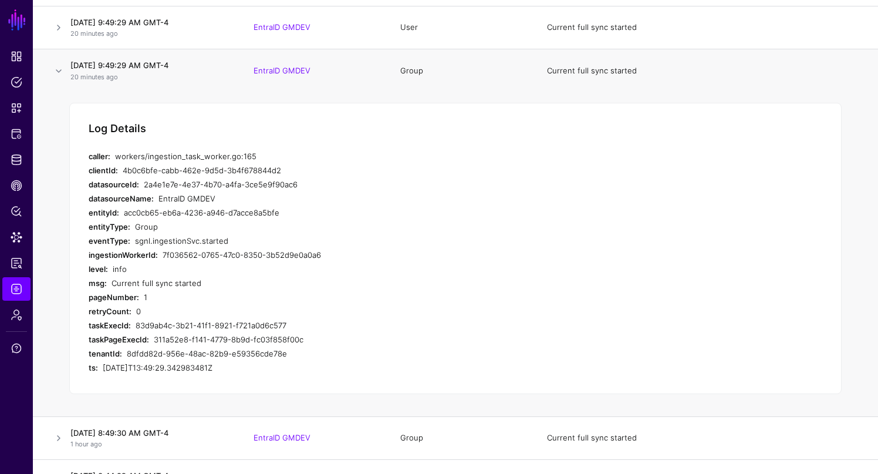
scroll to position [208, 0]
click at [59, 73] on link at bounding box center [59, 73] width 14 height 14
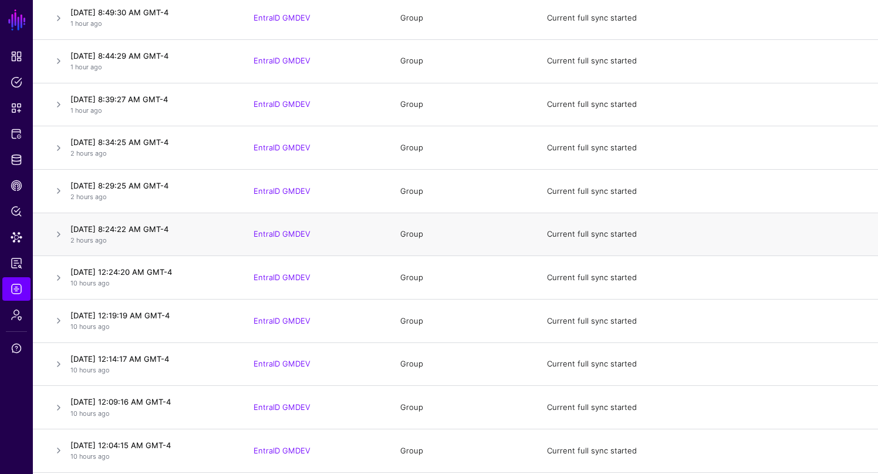
scroll to position [0, 0]
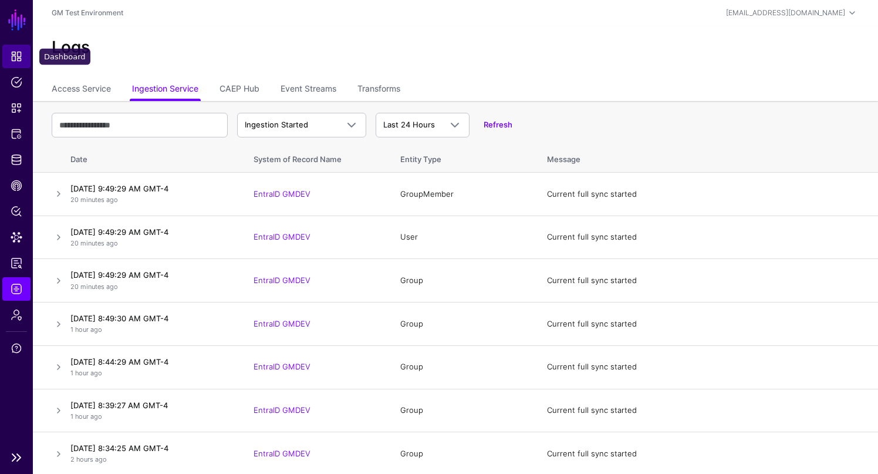
click at [17, 60] on span "Dashboard" at bounding box center [17, 56] width 12 height 12
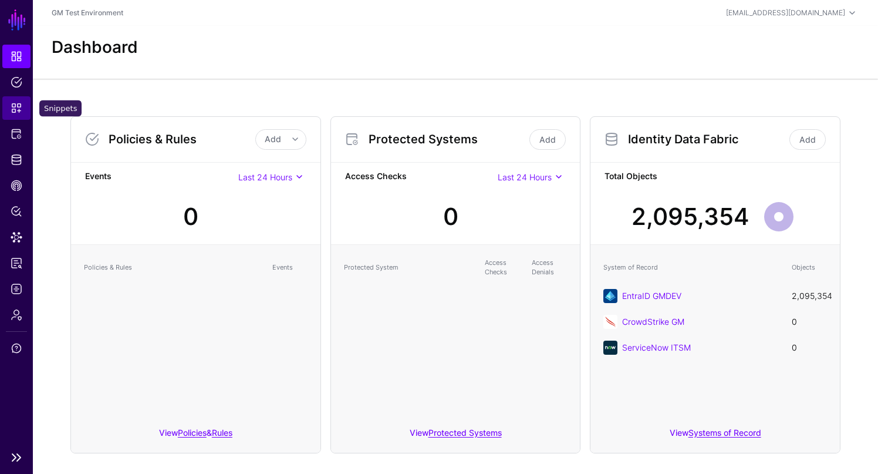
click at [14, 109] on span "Snippets" at bounding box center [17, 108] width 12 height 12
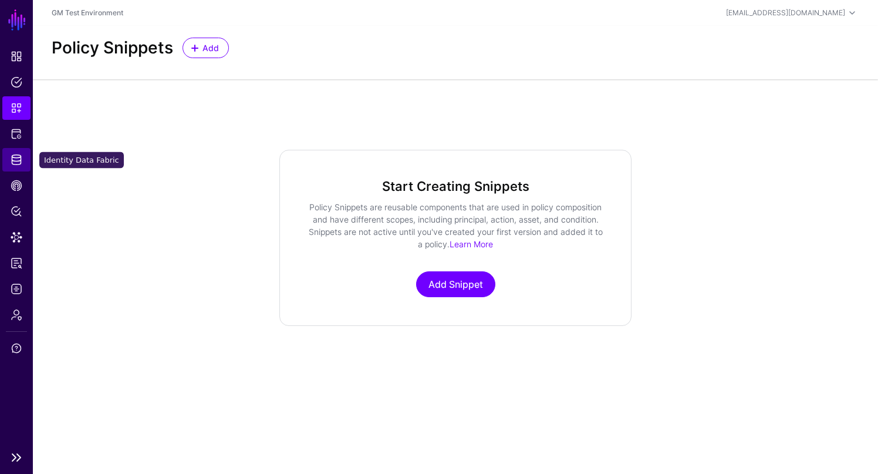
click at [18, 161] on span "Identity Data Fabric" at bounding box center [17, 160] width 12 height 12
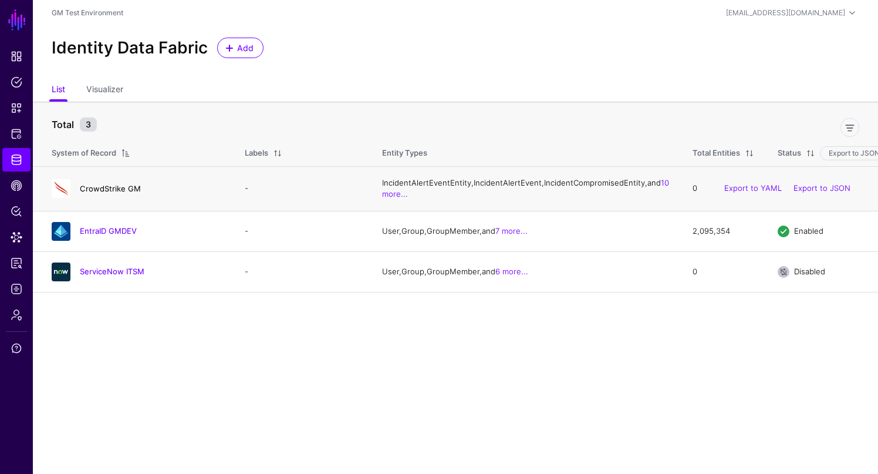
click at [114, 193] on link "CrowdStrike GM" at bounding box center [110, 188] width 61 height 9
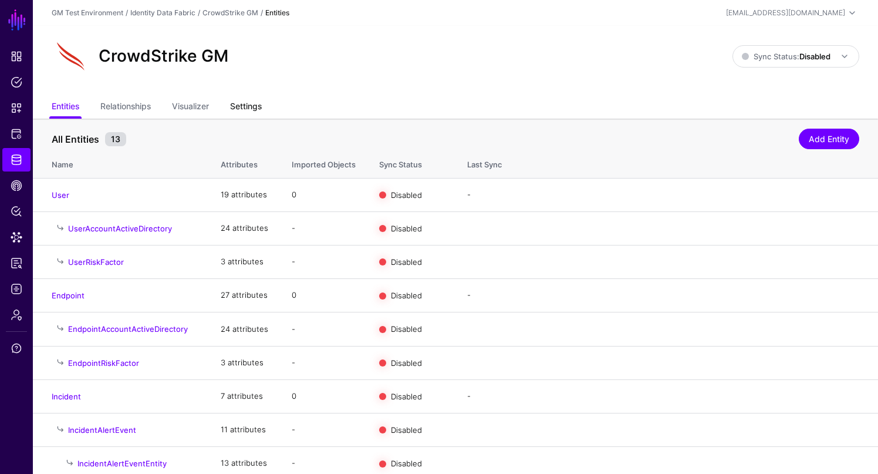
click at [248, 103] on link "Settings" at bounding box center [246, 107] width 32 height 22
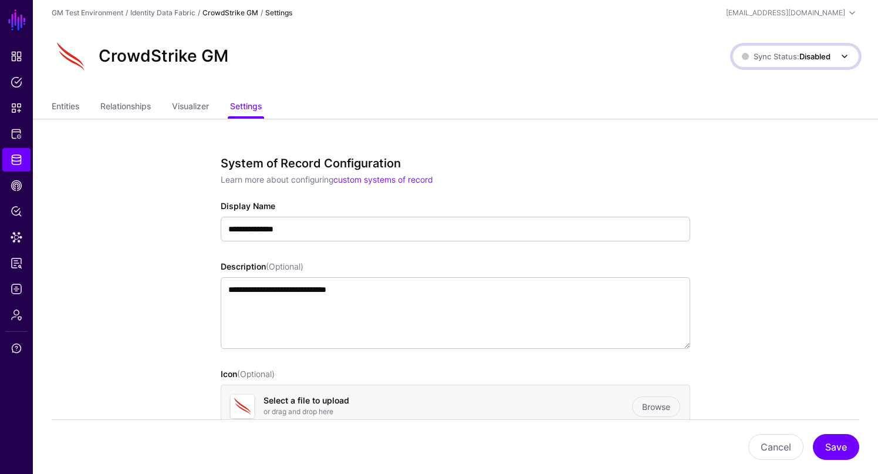
click at [842, 56] on span at bounding box center [845, 56] width 14 height 14
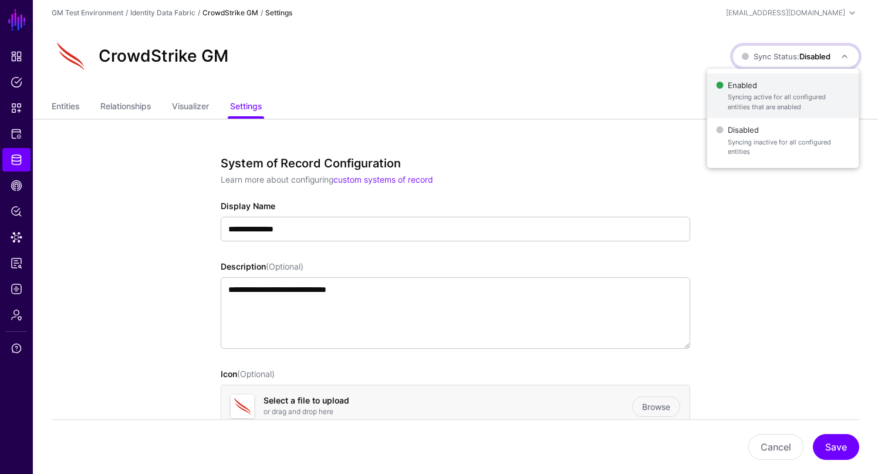
click at [760, 106] on span "Syncing active for all configured entities that are enabled" at bounding box center [789, 101] width 122 height 19
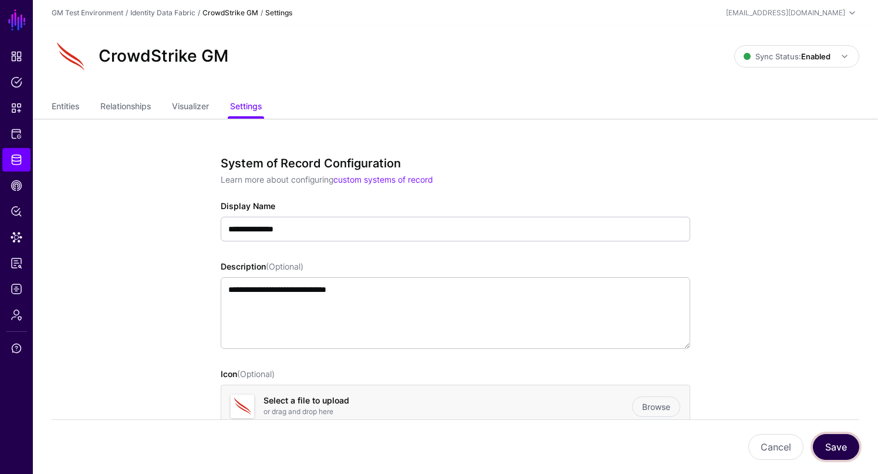
click at [841, 446] on button "Save" at bounding box center [836, 447] width 46 height 26
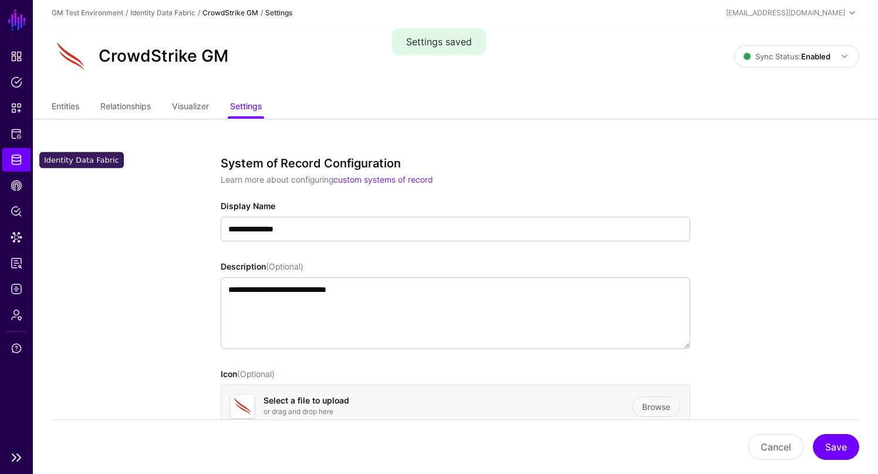
click at [18, 158] on span "Identity Data Fabric" at bounding box center [17, 160] width 12 height 12
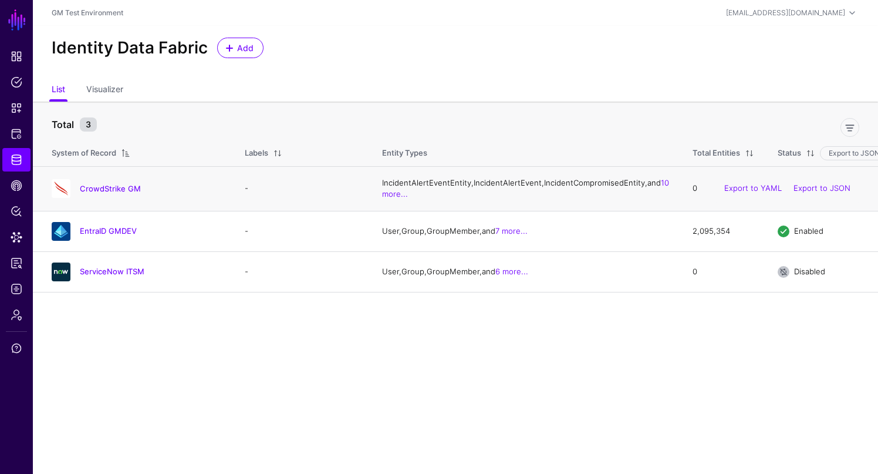
click at [150, 210] on td "CrowdStrike GM" at bounding box center [133, 188] width 200 height 45
click at [122, 193] on link "CrowdStrike GM" at bounding box center [110, 188] width 61 height 9
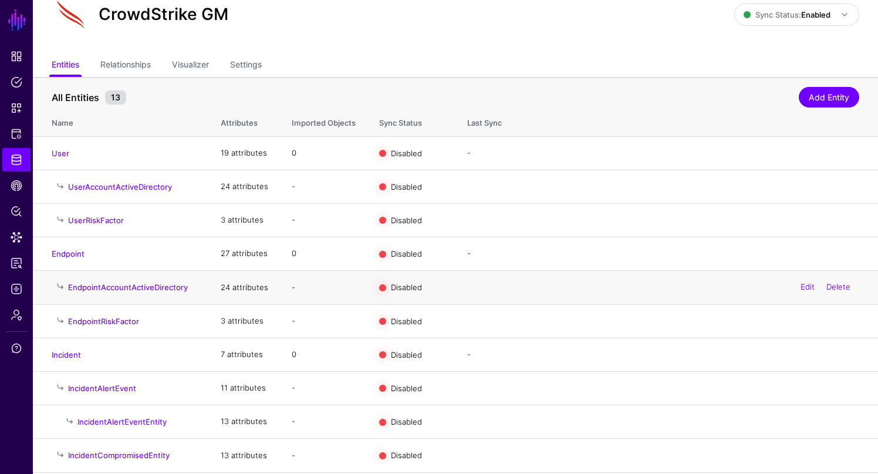
scroll to position [36, 0]
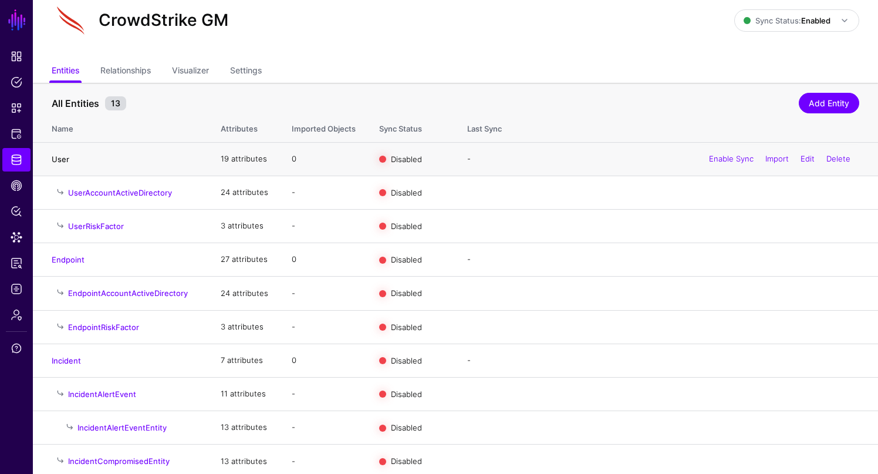
click at [60, 157] on link "User" at bounding box center [61, 158] width 18 height 9
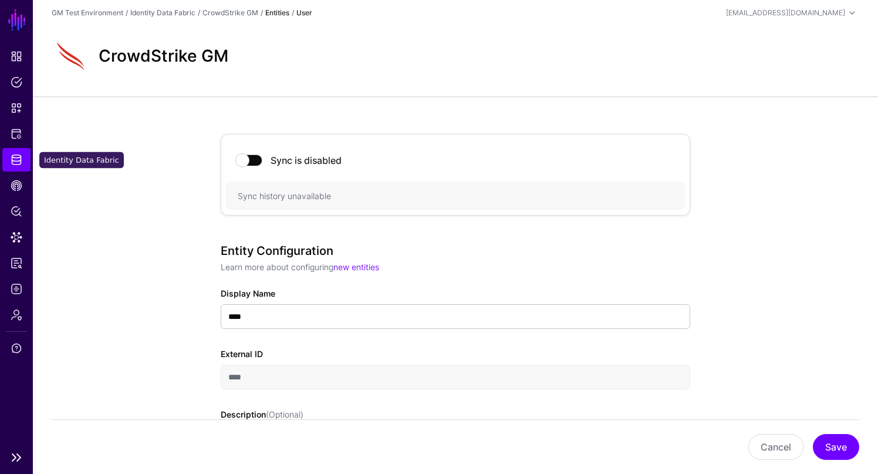
click at [14, 162] on span "Identity Data Fabric" at bounding box center [17, 160] width 12 height 12
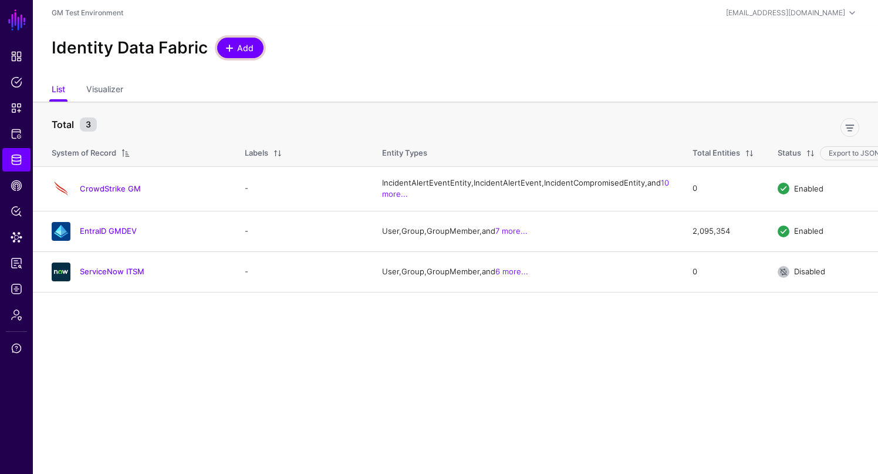
click at [229, 48] on span at bounding box center [229, 47] width 9 height 9
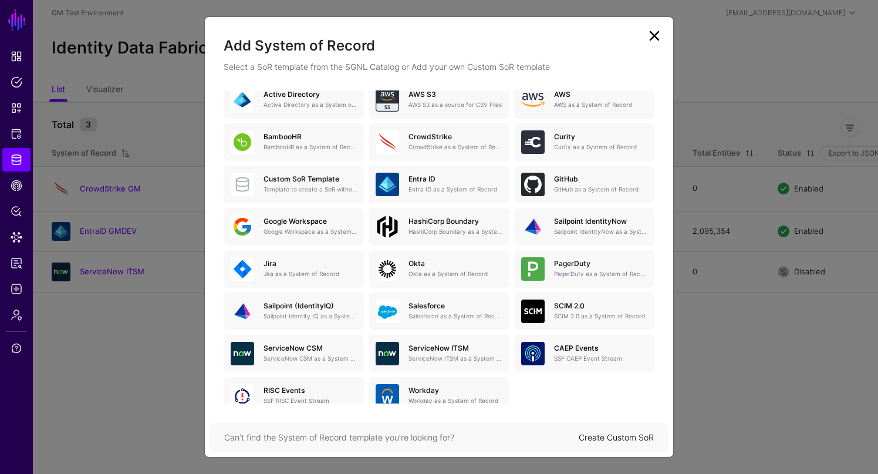
scroll to position [113, 0]
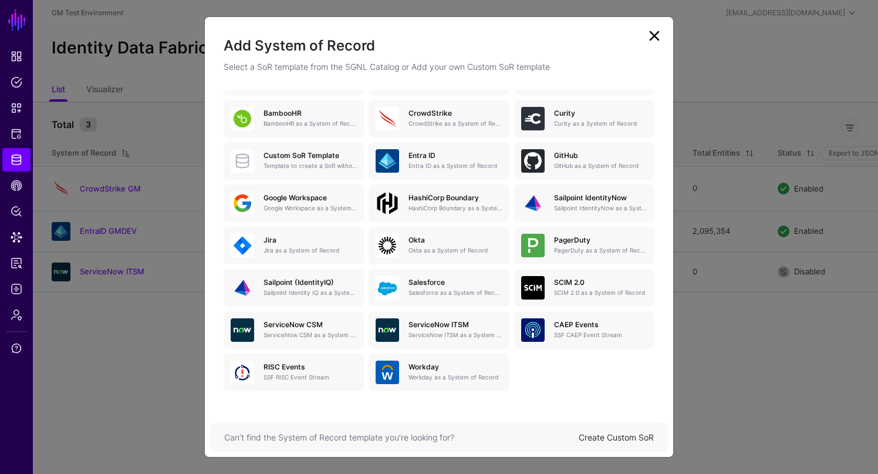
click at [622, 441] on link "Create Custom SoR" at bounding box center [616, 437] width 75 height 10
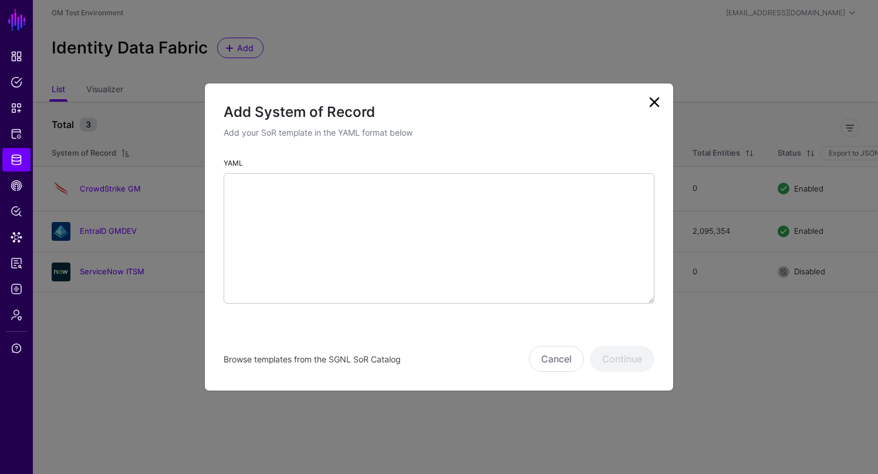
click at [336, 360] on link "Browse templates from the SGNL SoR Catalog" at bounding box center [312, 359] width 177 height 10
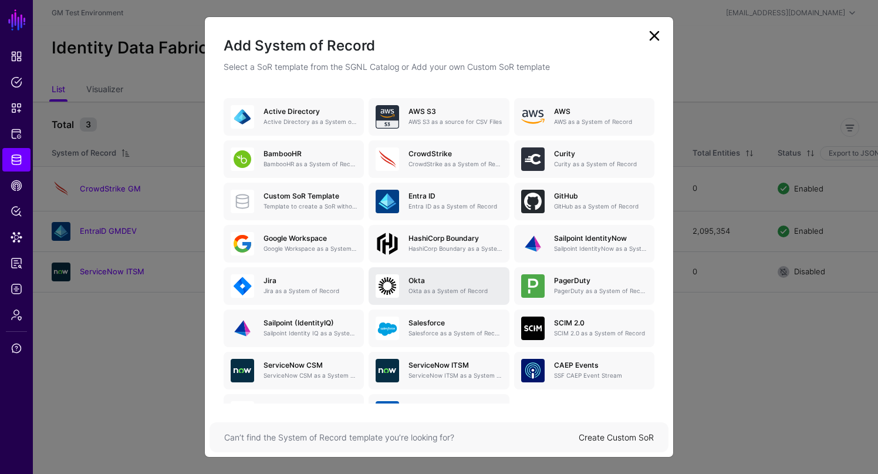
scroll to position [71, 0]
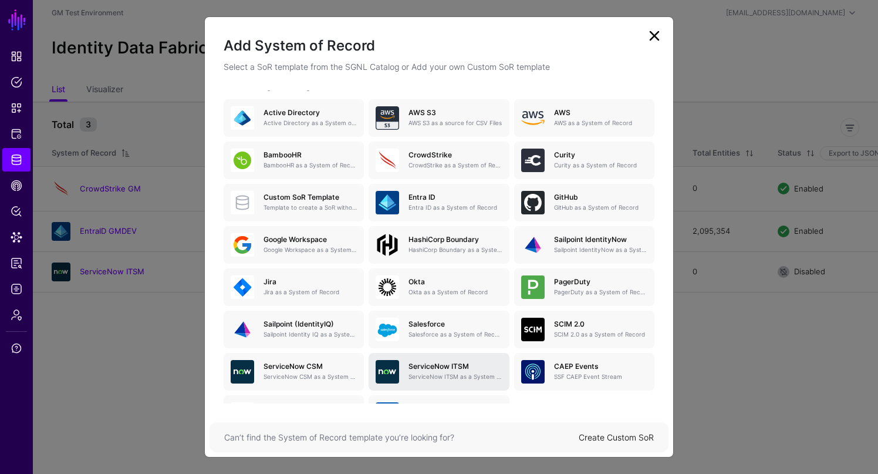
click at [446, 373] on p "ServiceNow ITSM as a System of Record" at bounding box center [455, 376] width 93 height 9
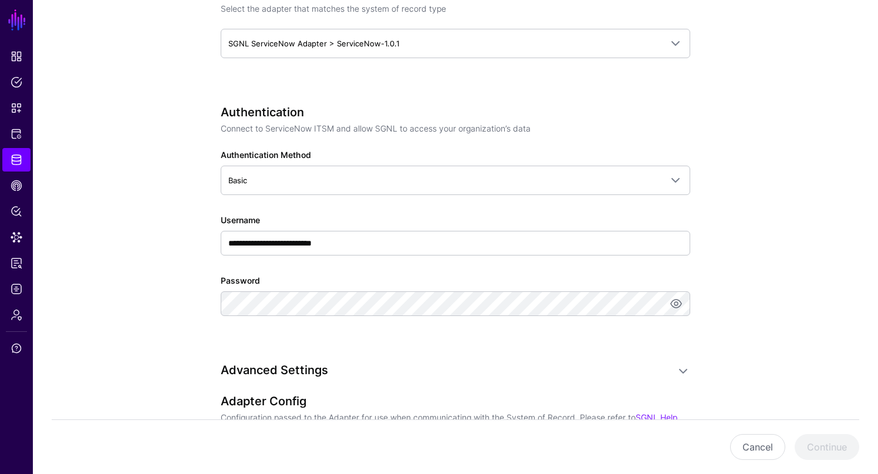
scroll to position [598, 0]
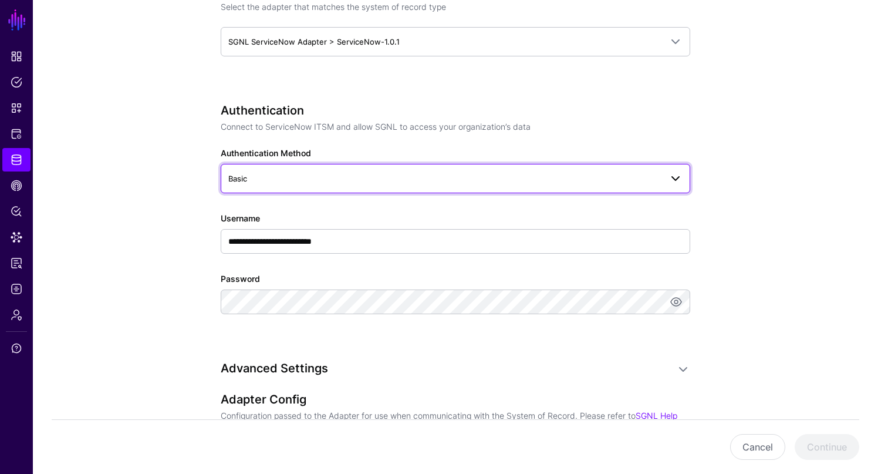
click at [312, 173] on span "Basic" at bounding box center [444, 178] width 433 height 13
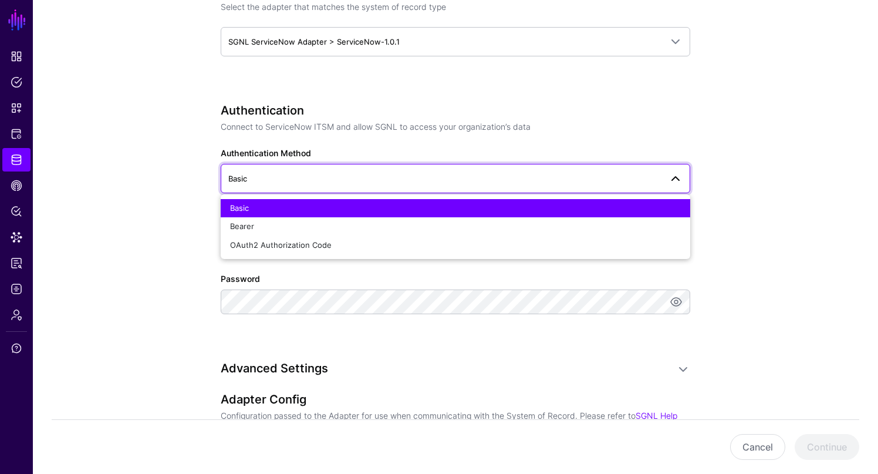
click at [105, 323] on app-datasources-details-form "**********" at bounding box center [455, 205] width 845 height 1422
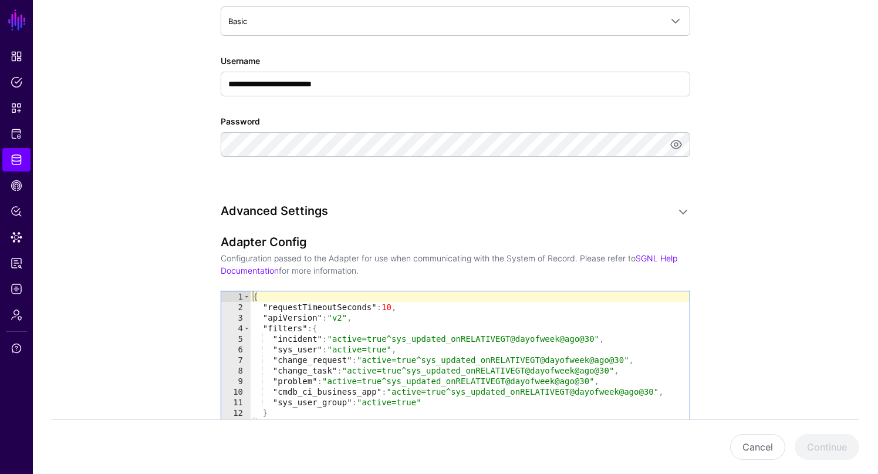
scroll to position [756, 0]
click at [239, 271] on link "SGNL Help Documentation" at bounding box center [449, 263] width 457 height 22
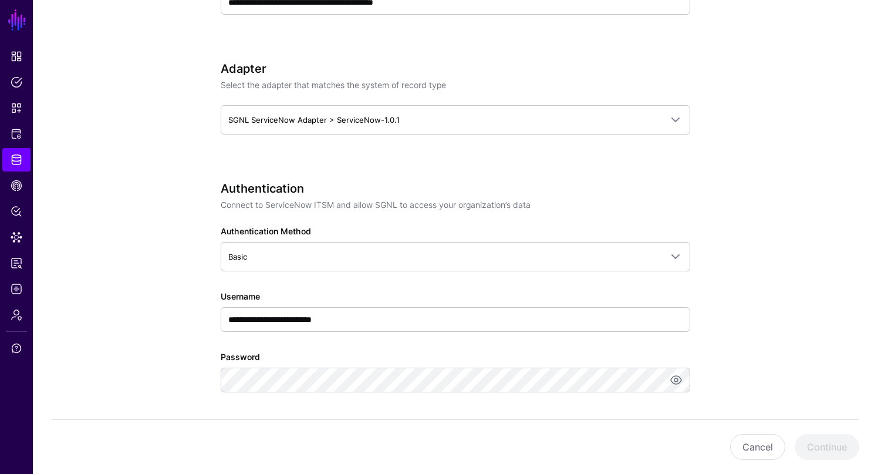
scroll to position [518, 0]
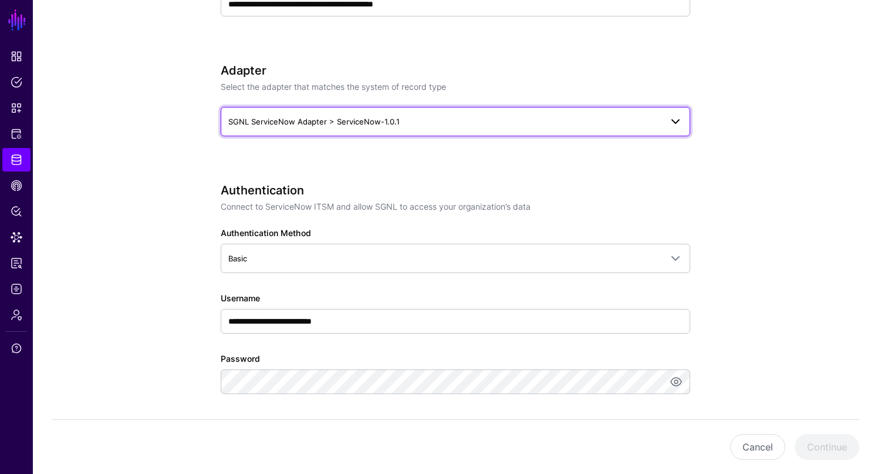
click at [292, 123] on span "SGNL ServiceNow Adapter > ServiceNow-1.0.1" at bounding box center [313, 121] width 171 height 9
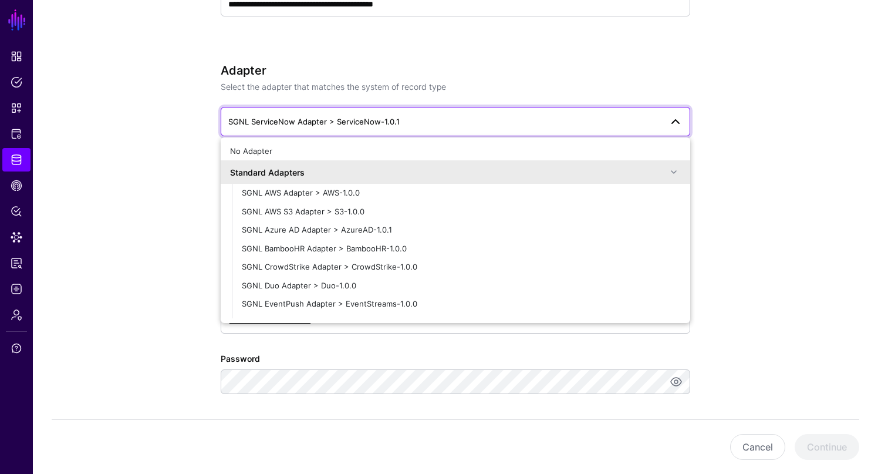
click at [201, 52] on div "**********" at bounding box center [455, 285] width 545 height 1422
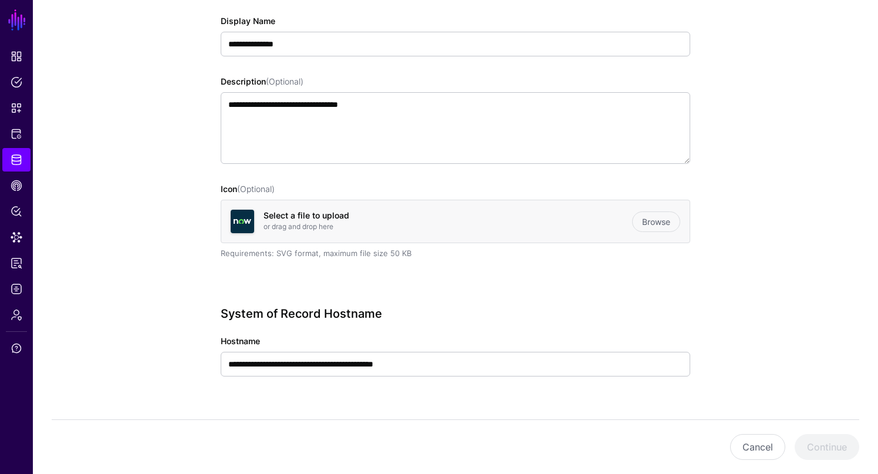
scroll to position [0, 0]
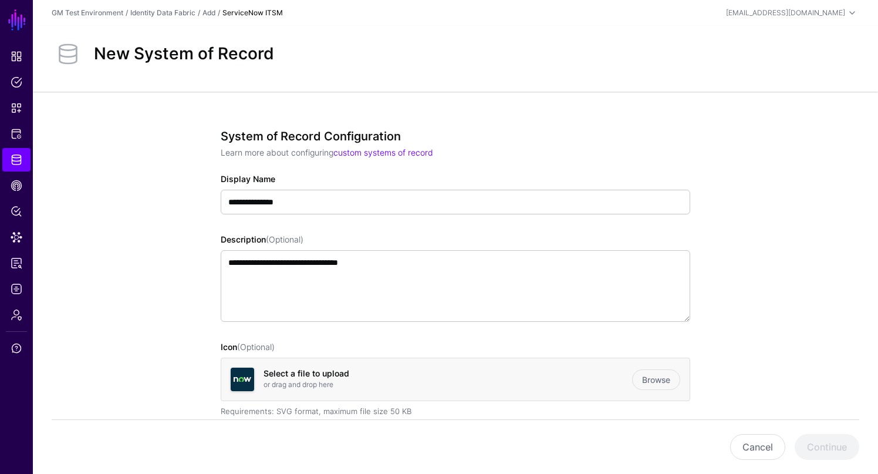
click at [17, 315] on span "Admin" at bounding box center [17, 315] width 12 height 12
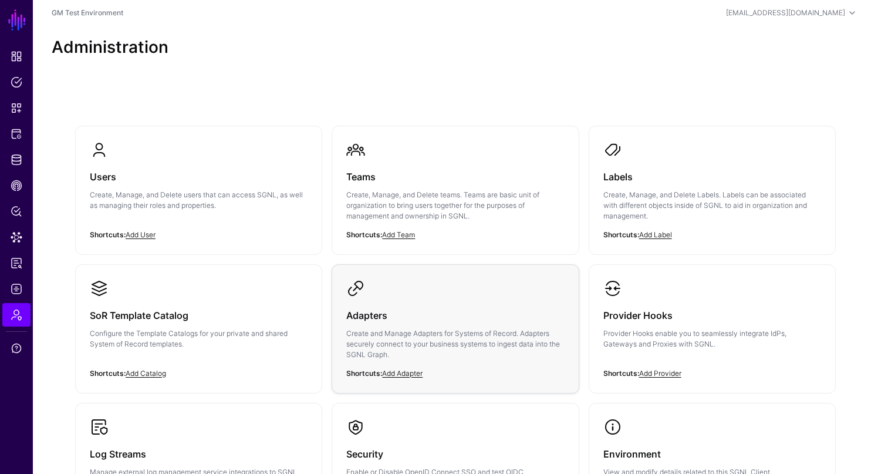
click at [397, 344] on p "Create and Manage Adapters for Systems of Record. Adapters securely connect to …" at bounding box center [455, 344] width 218 height 32
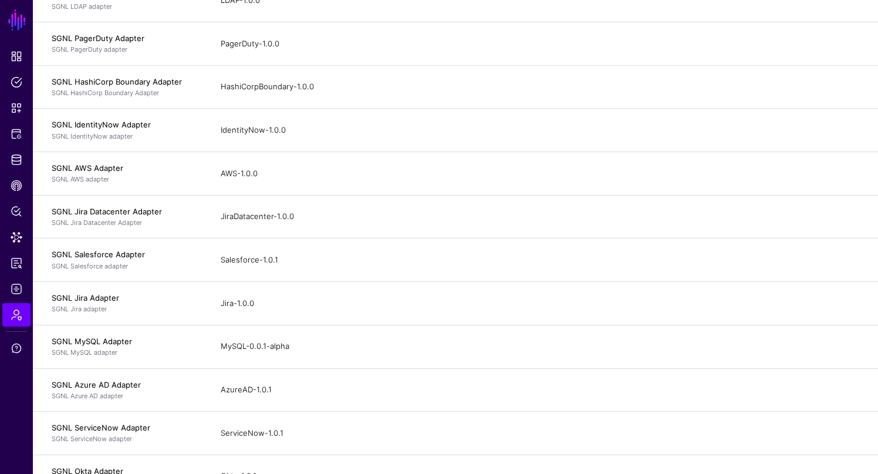
scroll to position [519, 0]
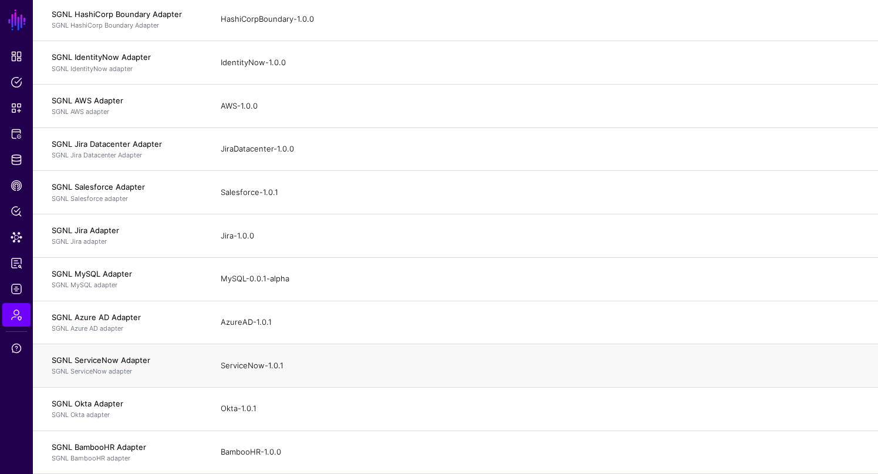
click at [137, 366] on p "SGNL ServiceNow adapter" at bounding box center [125, 371] width 146 height 10
click at [238, 368] on div "ServiceNow-1.0.1" at bounding box center [540, 366] width 639 height 12
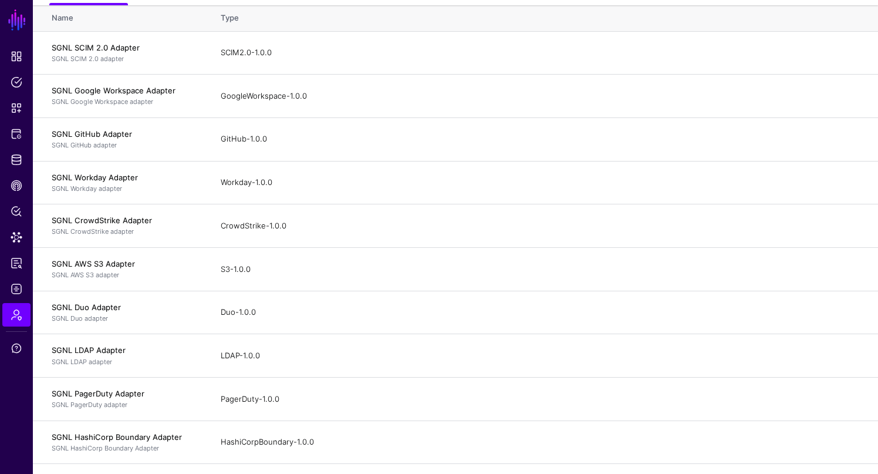
scroll to position [0, 0]
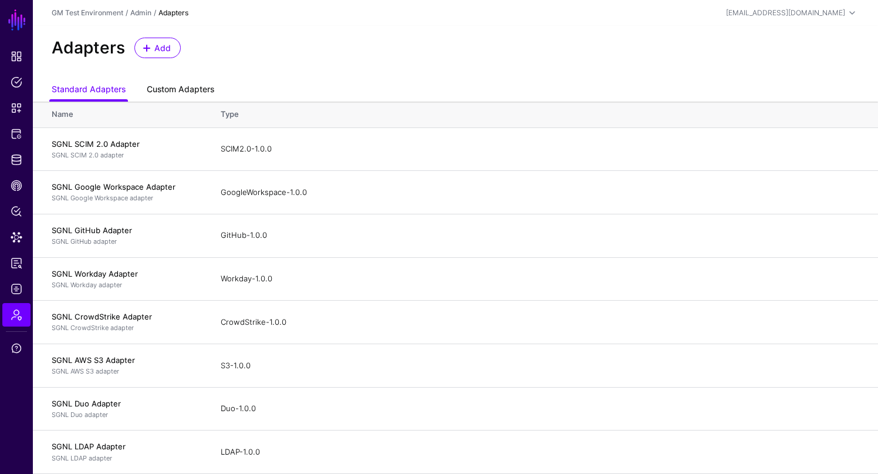
click at [166, 90] on link "Custom Adapters" at bounding box center [181, 90] width 68 height 22
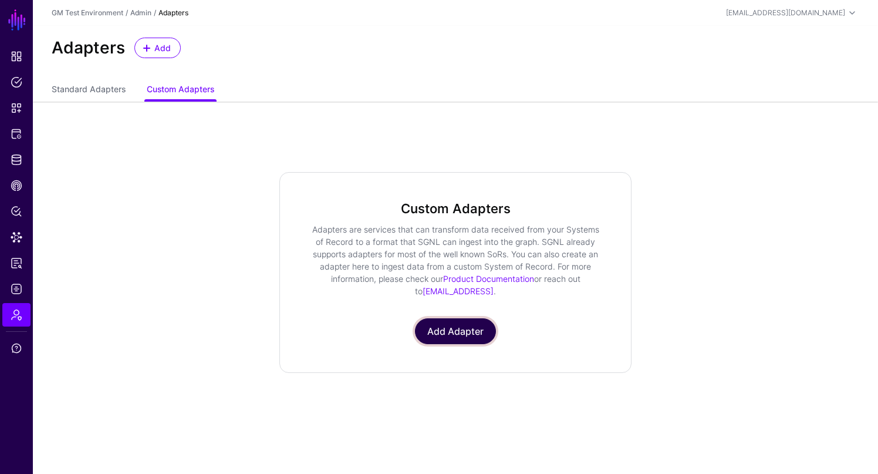
click at [441, 335] on link "Add Adapter" at bounding box center [455, 331] width 81 height 26
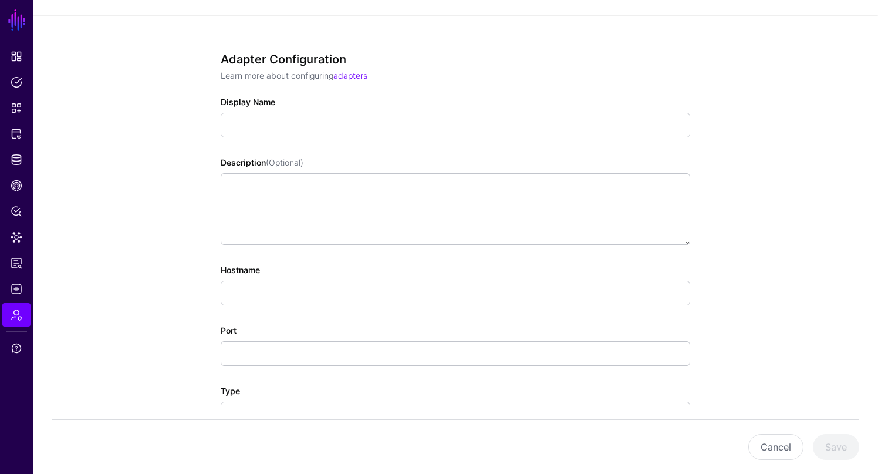
scroll to position [62, 0]
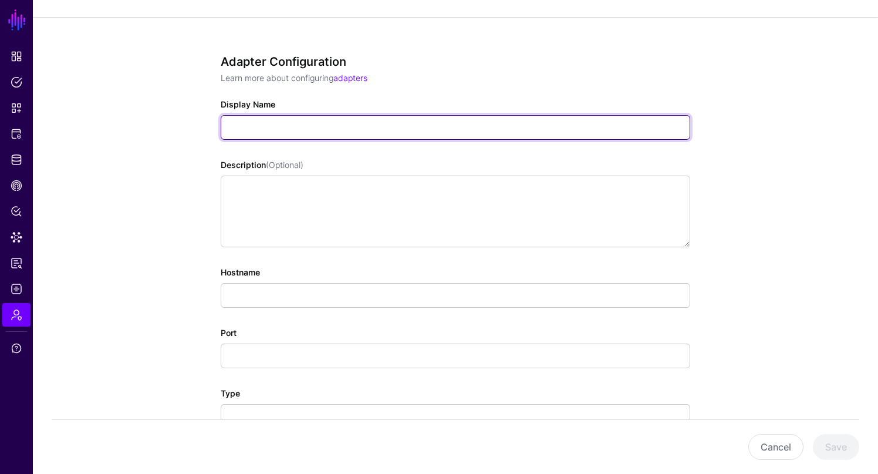
click at [234, 129] on input "Display Name" at bounding box center [456, 127] width 470 height 25
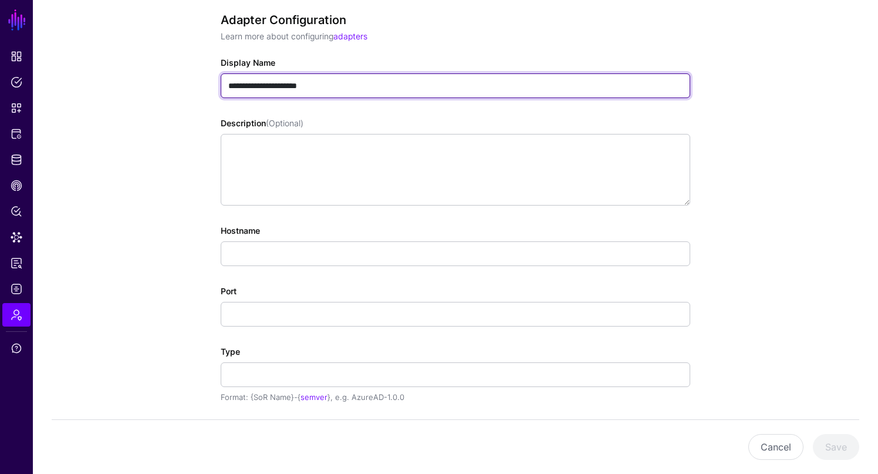
scroll to position [92, 0]
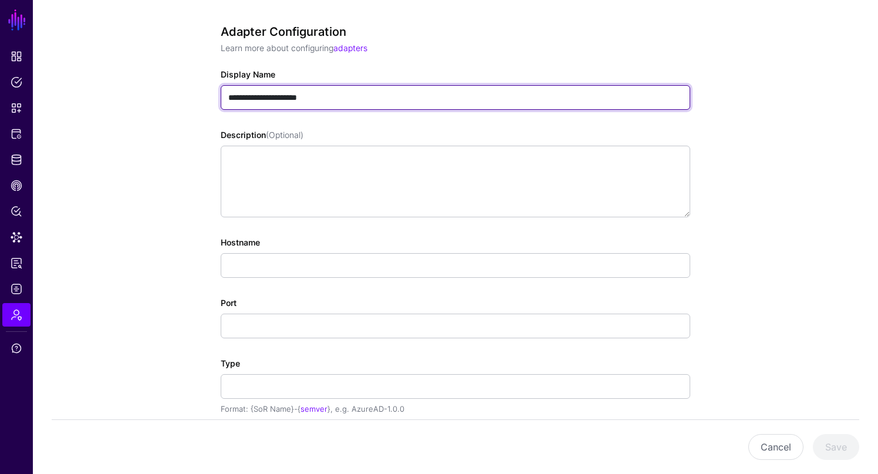
type input "**********"
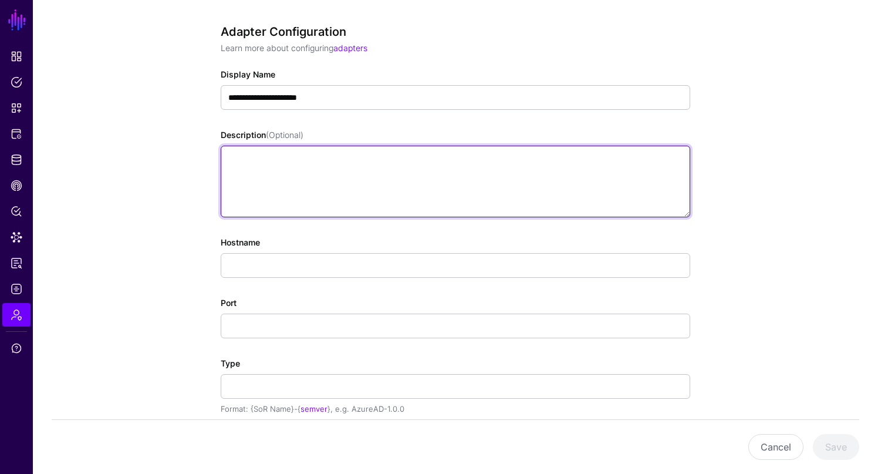
click at [264, 190] on textarea "Description (Optional)" at bounding box center [456, 182] width 470 height 72
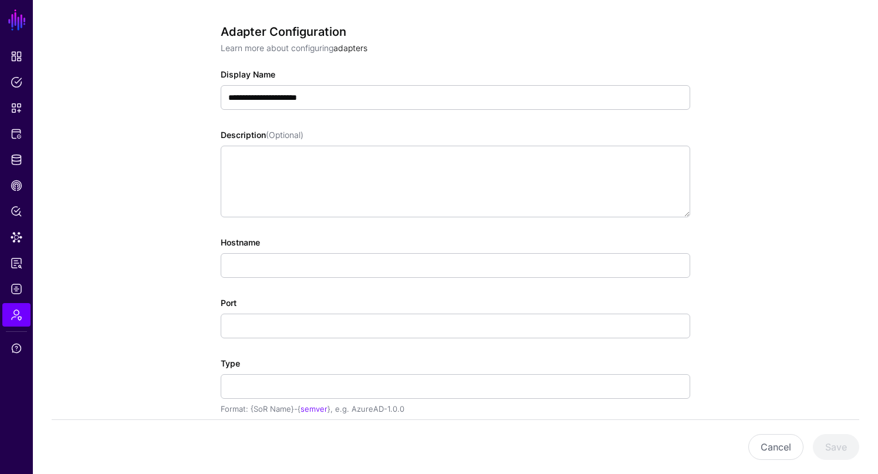
click at [356, 48] on link "adapters" at bounding box center [350, 48] width 34 height 10
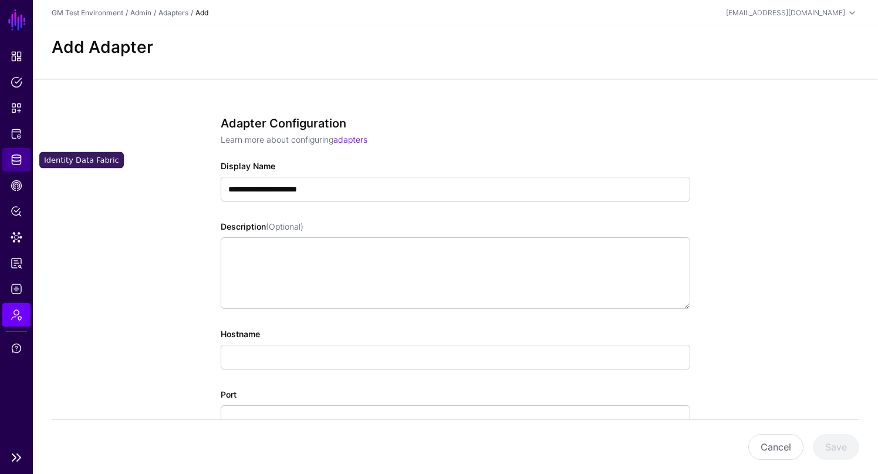
click at [18, 159] on span "Identity Data Fabric" at bounding box center [17, 160] width 12 height 12
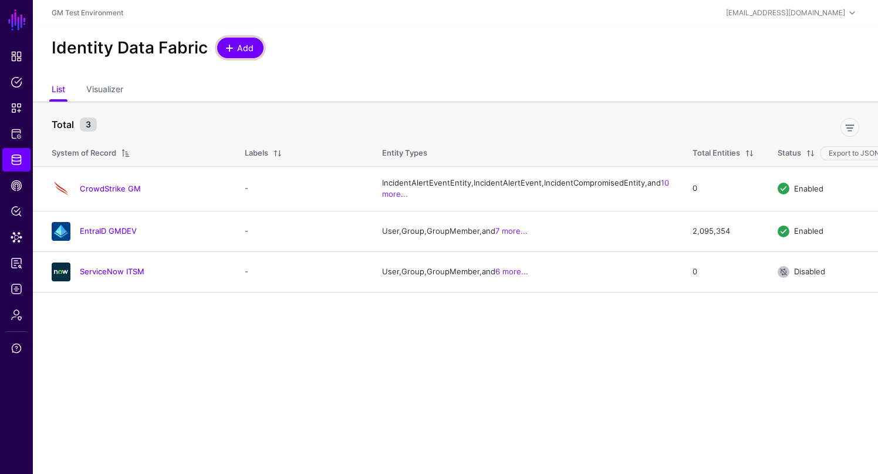
click at [236, 49] on span "Add" at bounding box center [245, 48] width 19 height 12
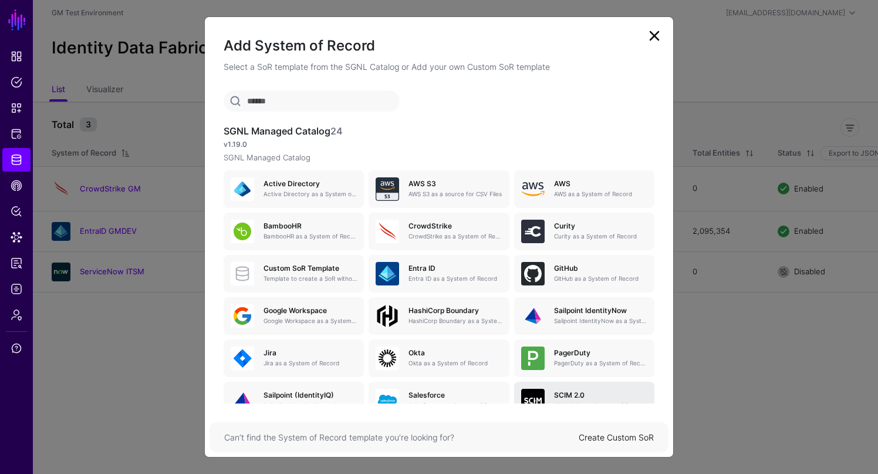
click at [571, 396] on h5 "SCIM 2.0" at bounding box center [600, 395] width 93 height 8
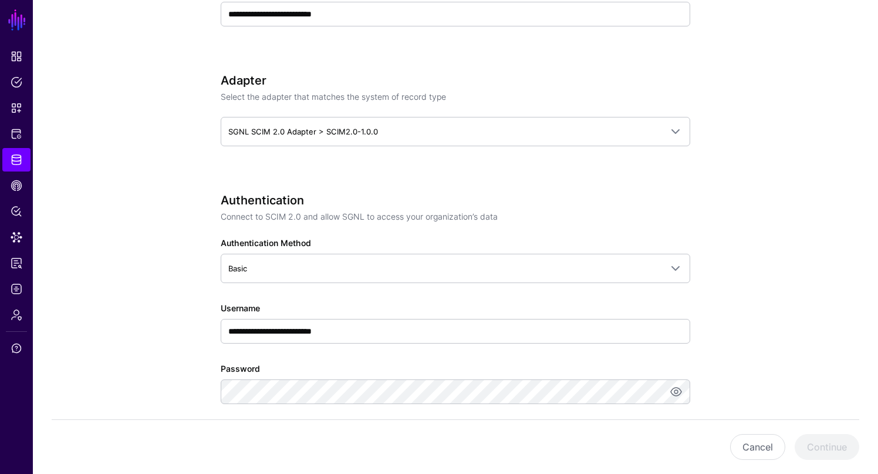
scroll to position [526, 0]
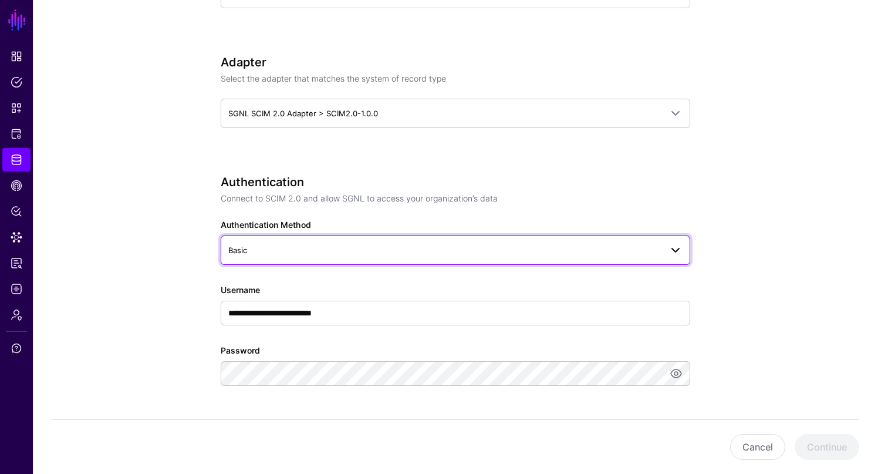
click at [275, 247] on span "Basic" at bounding box center [444, 250] width 433 height 13
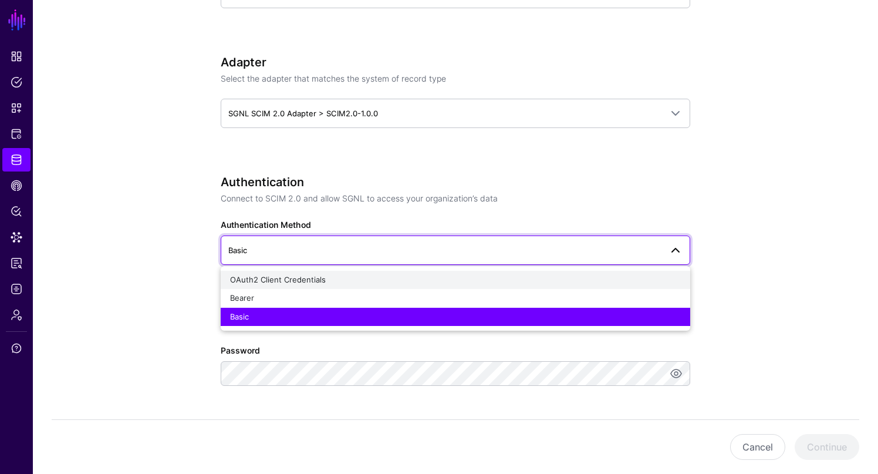
click at [273, 277] on span "OAuth2 Client Credentials" at bounding box center [278, 279] width 96 height 9
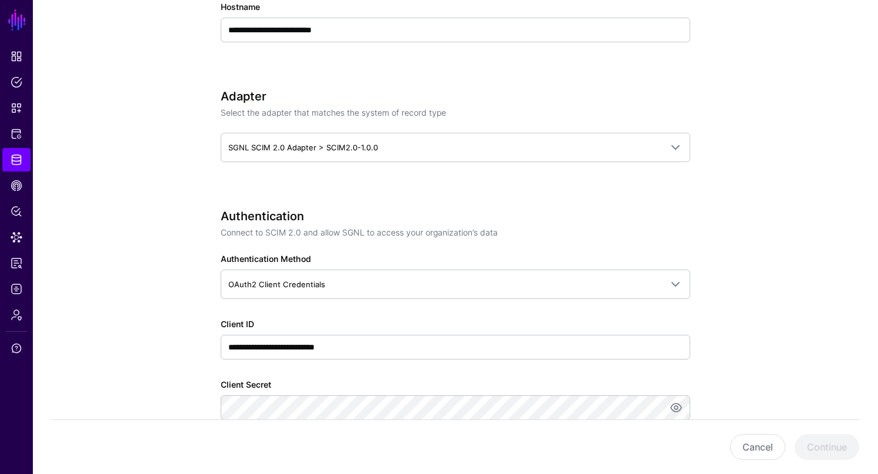
scroll to position [483, 0]
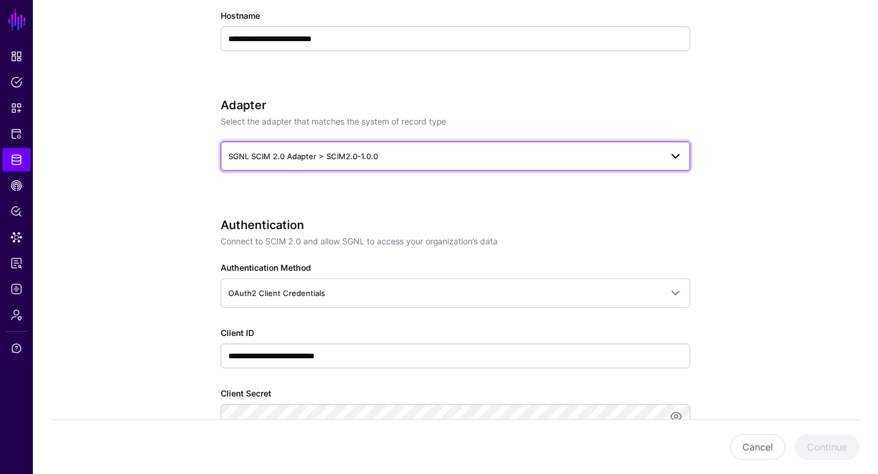
click at [677, 153] on span at bounding box center [676, 156] width 14 height 14
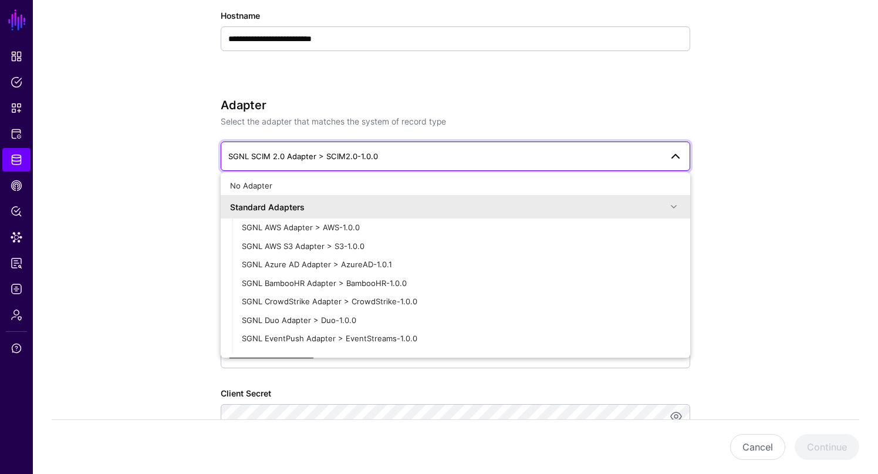
click at [732, 106] on app-datasources-details-form "**********" at bounding box center [455, 411] width 845 height 1606
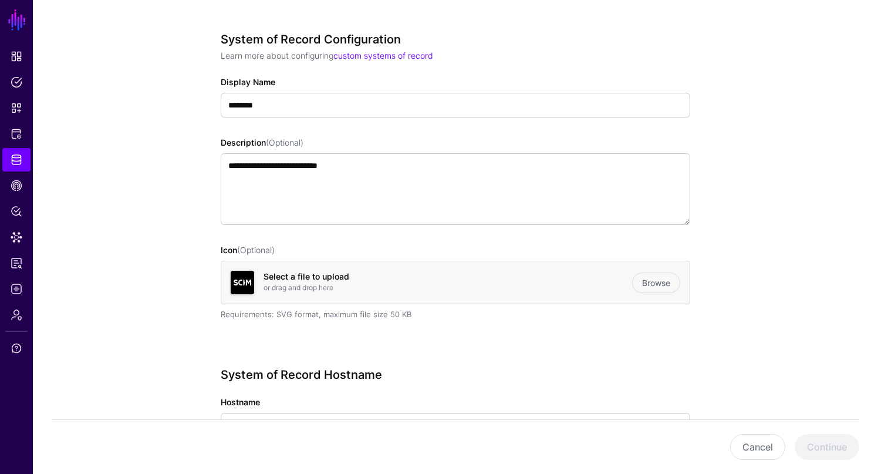
scroll to position [0, 0]
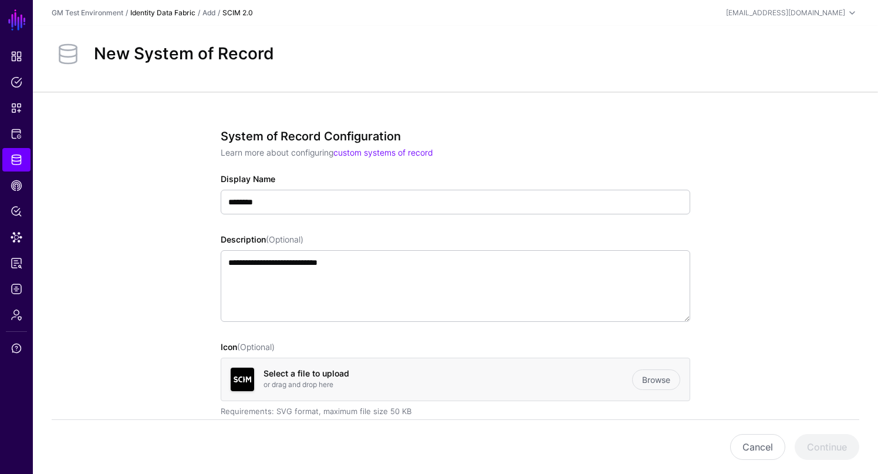
click at [172, 12] on link "Identity Data Fabric" at bounding box center [162, 12] width 65 height 9
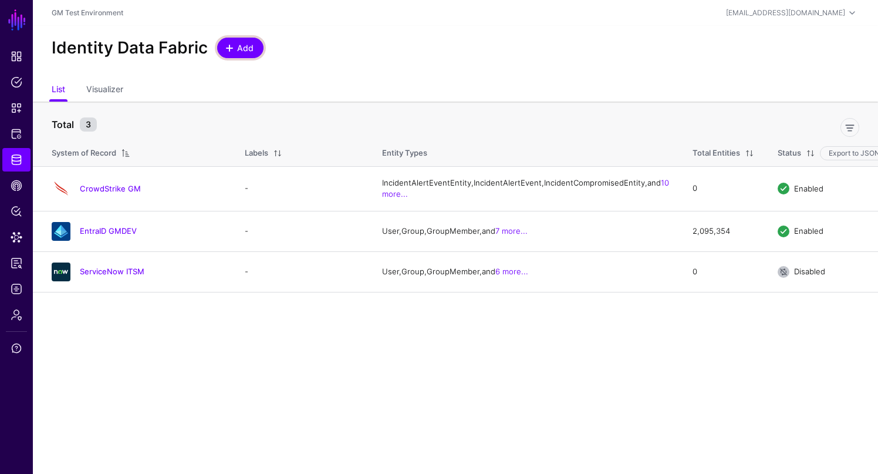
click at [232, 48] on span at bounding box center [229, 47] width 9 height 9
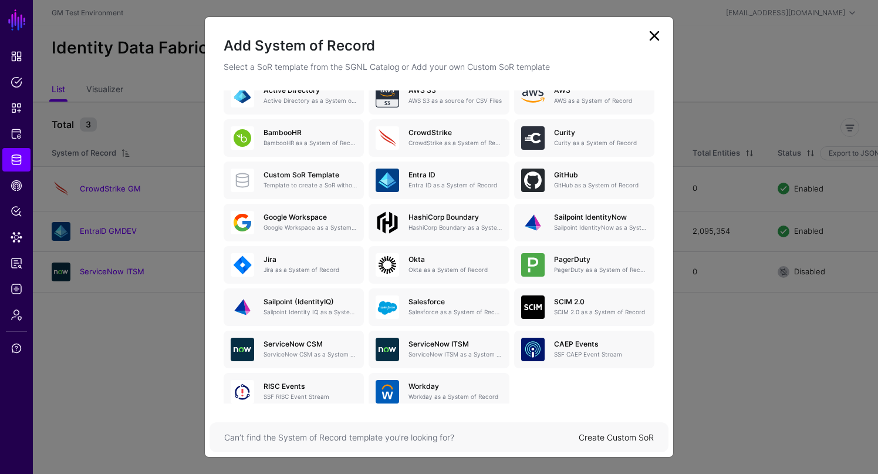
scroll to position [114, 0]
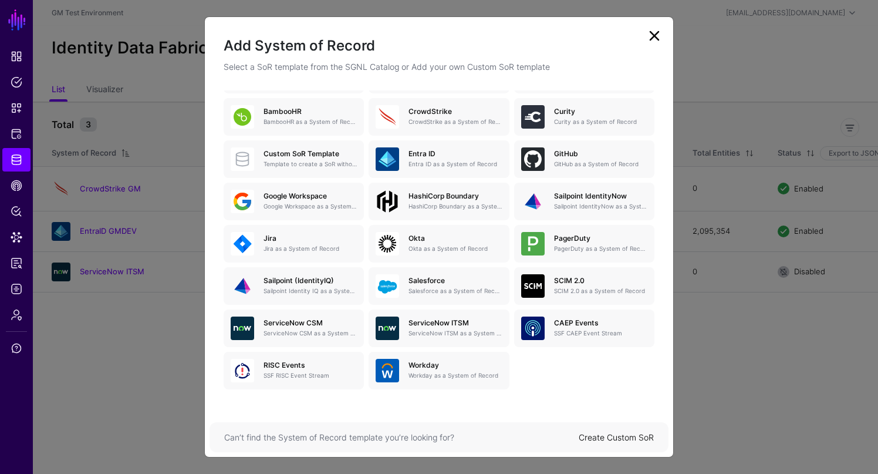
click at [611, 436] on link "Create Custom SoR" at bounding box center [616, 437] width 75 height 10
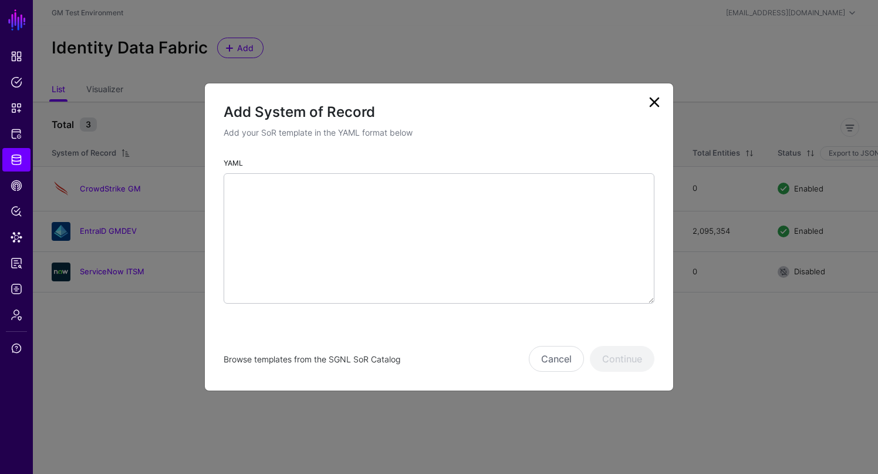
click at [312, 360] on link "Browse templates from the SGNL SoR Catalog" at bounding box center [312, 359] width 177 height 10
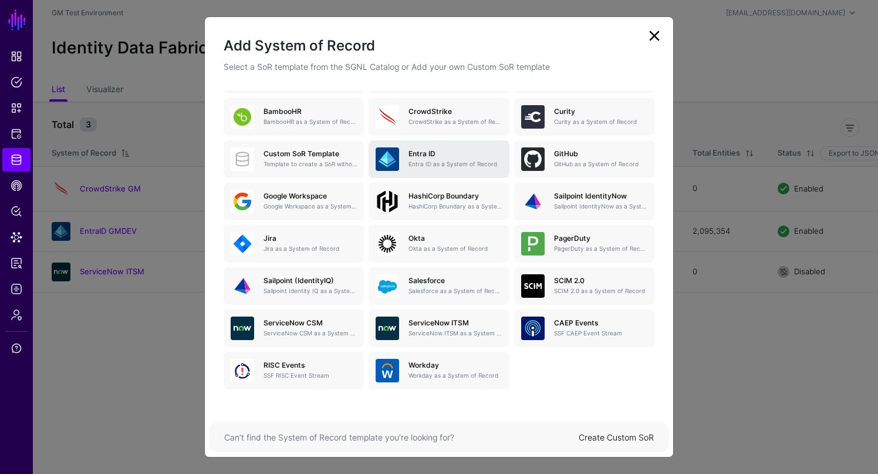
click at [436, 176] on link "Entra ID Entra ID as a System of Record" at bounding box center [439, 159] width 140 height 38
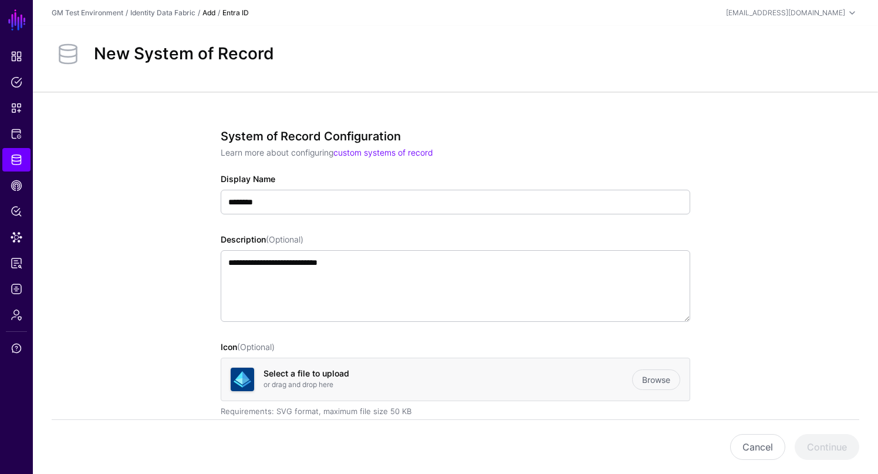
click at [208, 14] on link "Add" at bounding box center [209, 12] width 13 height 9
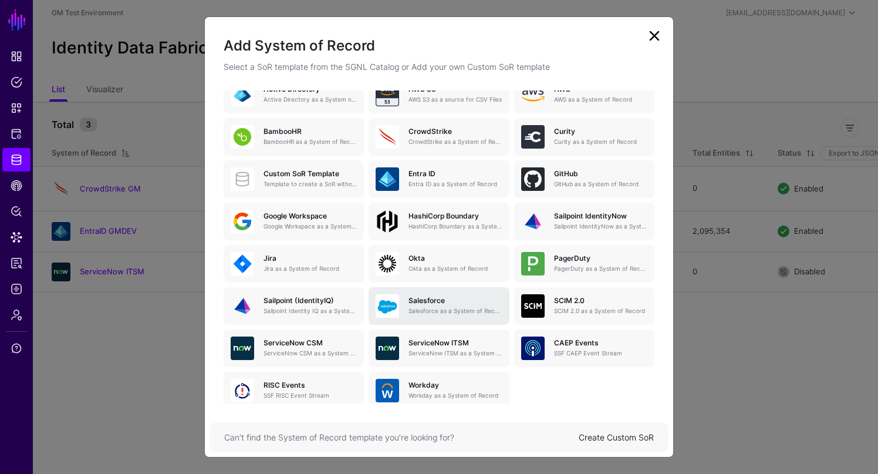
scroll to position [114, 0]
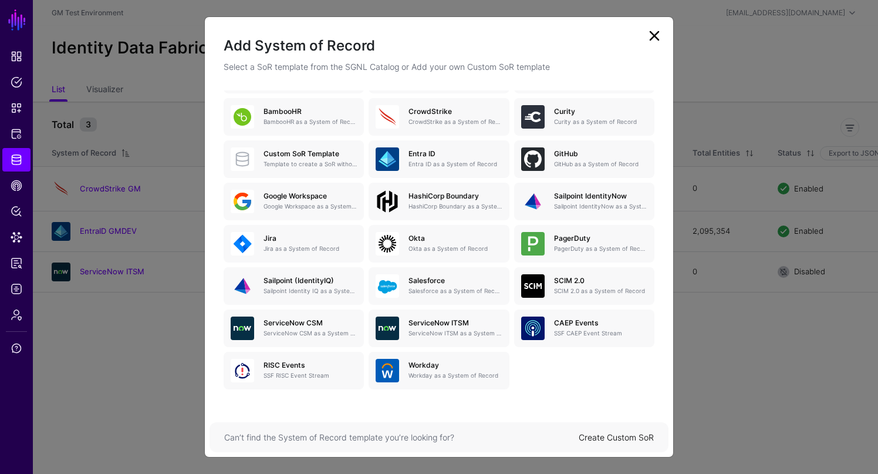
click at [589, 437] on link "Create Custom SoR" at bounding box center [616, 437] width 75 height 10
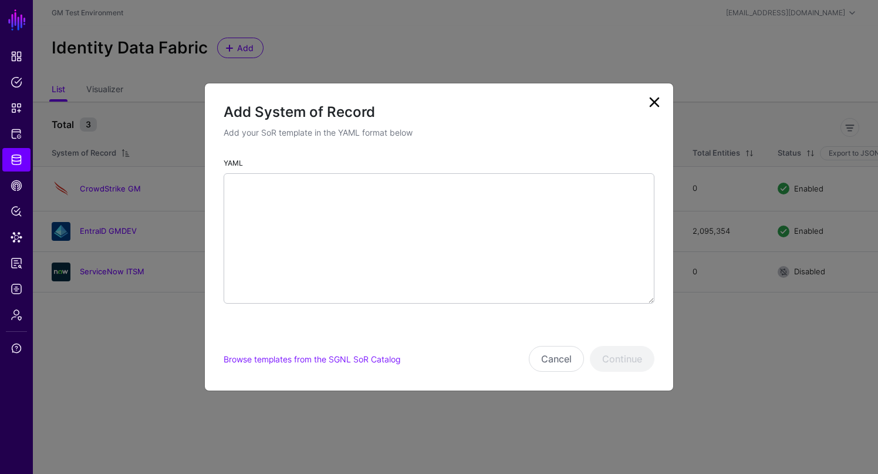
click at [411, 346] on div "Browse templates from the SGNL SoR Catalog Cancel Continue" at bounding box center [439, 359] width 431 height 26
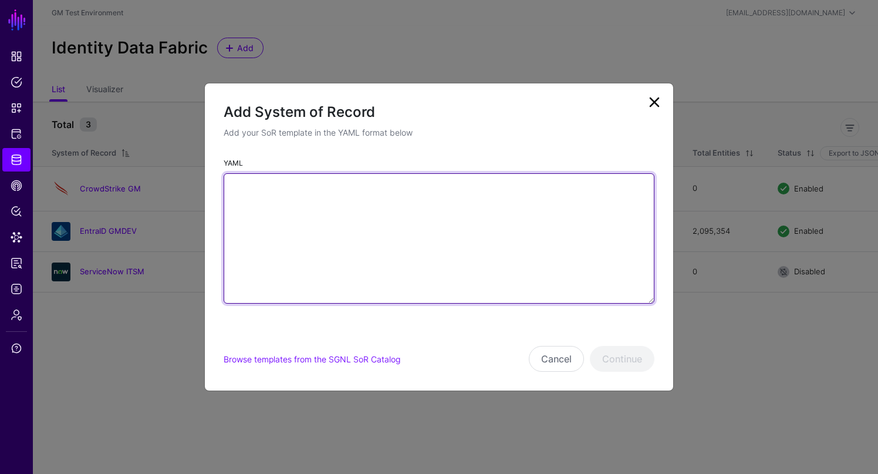
click at [288, 204] on textarea "YAML" at bounding box center [439, 238] width 431 height 130
paste textarea "**********"
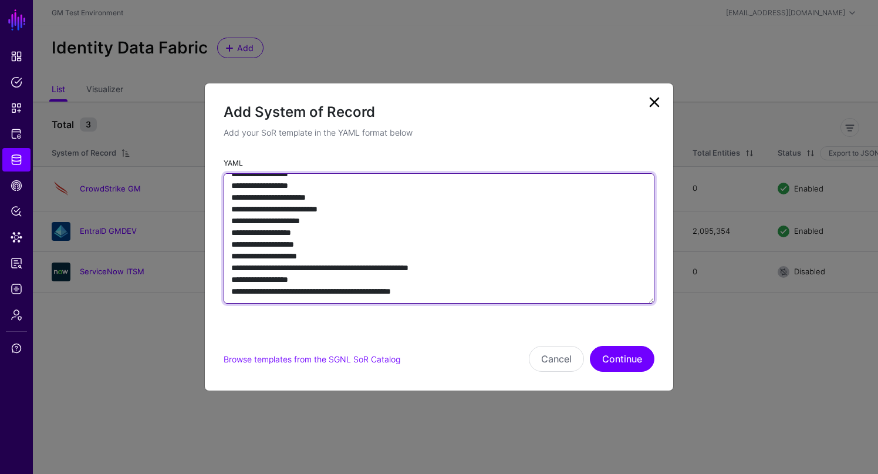
scroll to position [775, 0]
type textarea "**********"
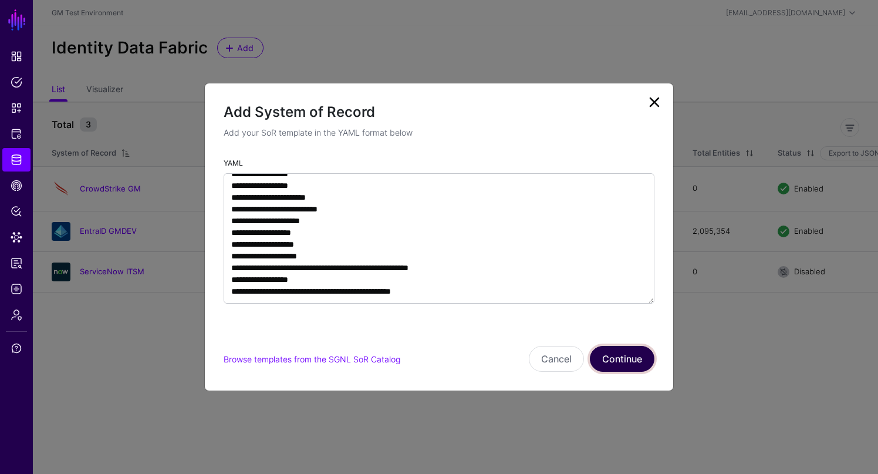
click at [625, 358] on button "Continue" at bounding box center [622, 359] width 65 height 26
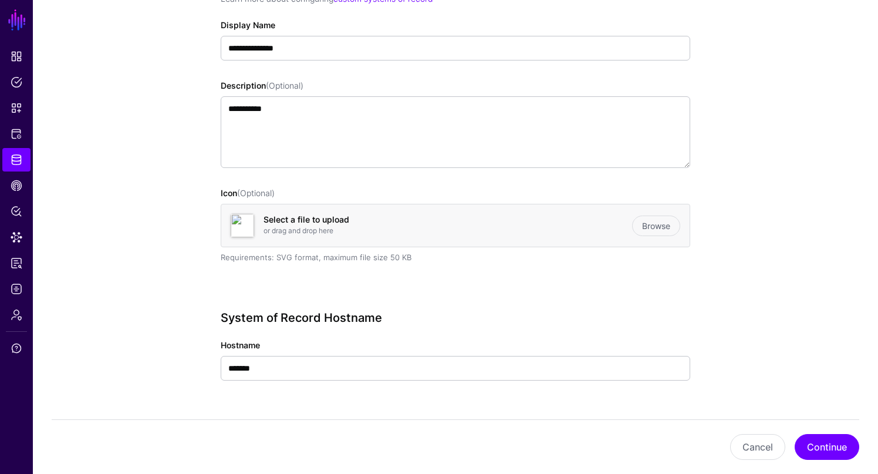
scroll to position [182, 0]
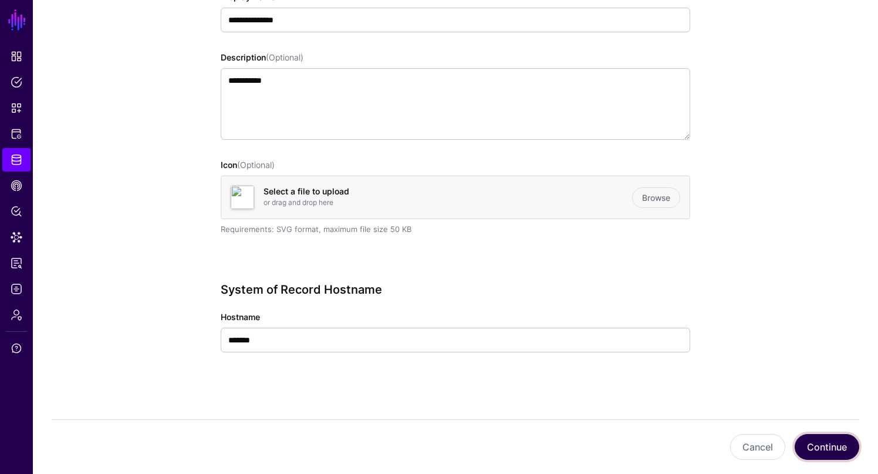
click at [827, 449] on button "Continue" at bounding box center [827, 447] width 65 height 26
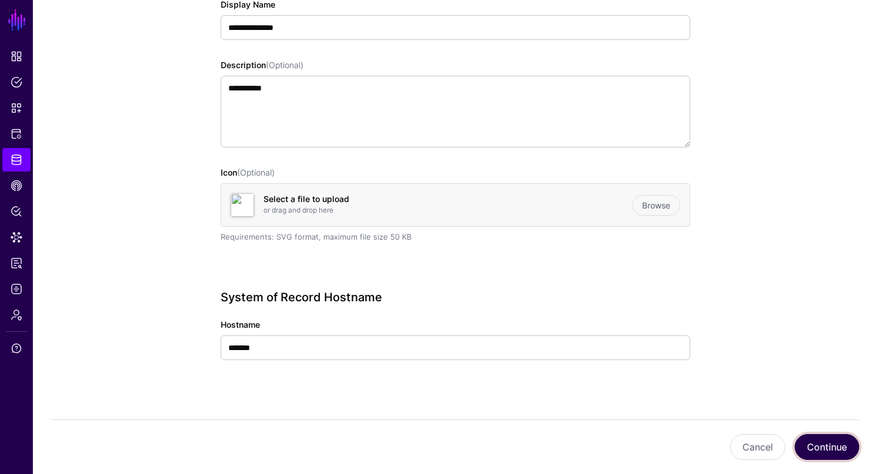
scroll to position [175, 0]
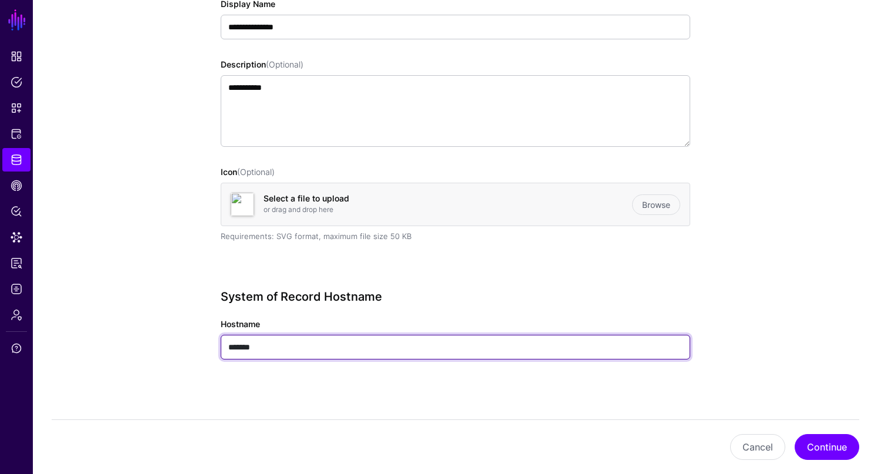
drag, startPoint x: 265, startPoint y: 347, endPoint x: 208, endPoint y: 343, distance: 57.1
click at [208, 343] on div "**********" at bounding box center [455, 199] width 545 height 565
paste input "**********"
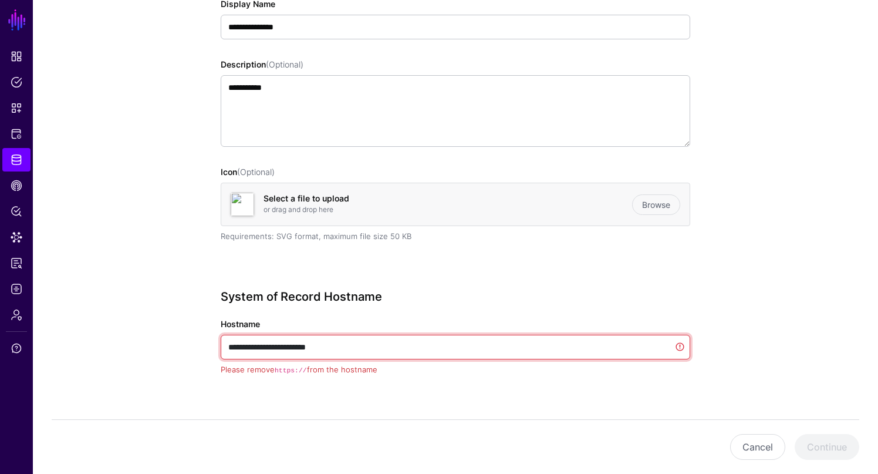
drag, startPoint x: 257, startPoint y: 346, endPoint x: 211, endPoint y: 345, distance: 45.8
click at [211, 345] on div "**********" at bounding box center [455, 207] width 545 height 581
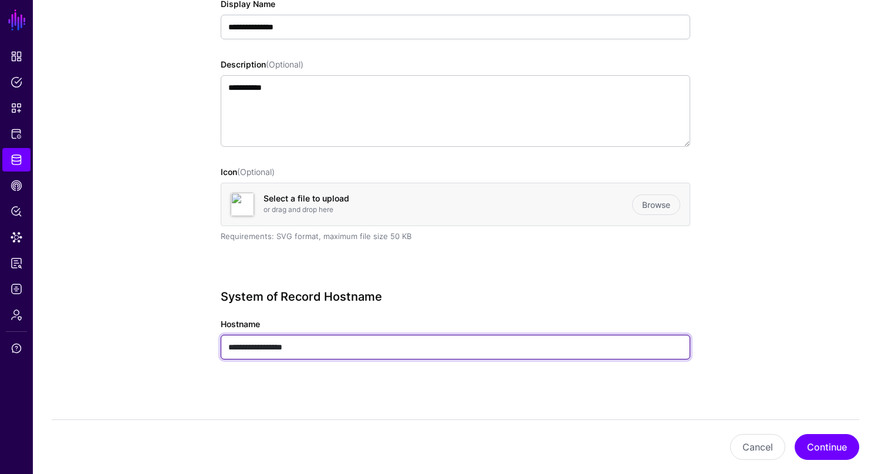
click at [328, 347] on input "**********" at bounding box center [456, 347] width 470 height 25
type input "**********"
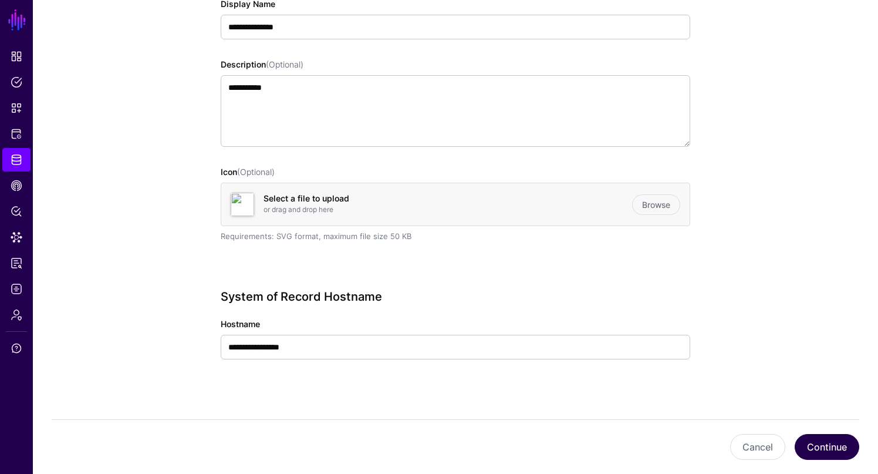
click at [815, 447] on button "Continue" at bounding box center [827, 447] width 65 height 26
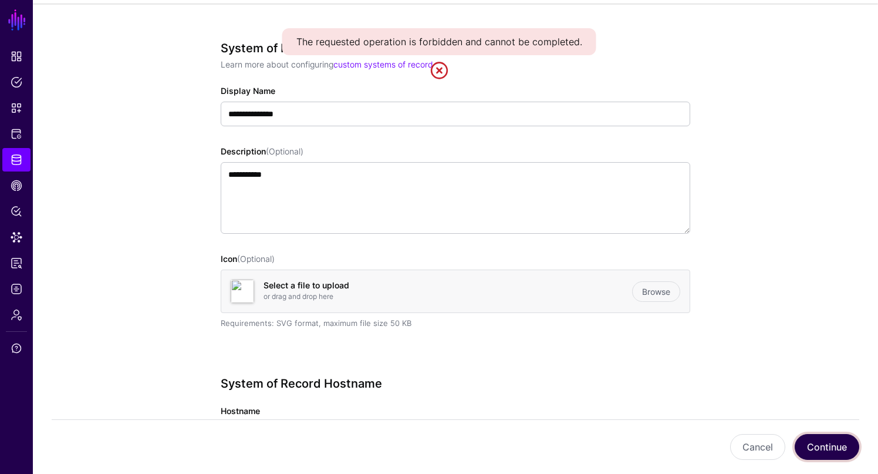
scroll to position [61, 0]
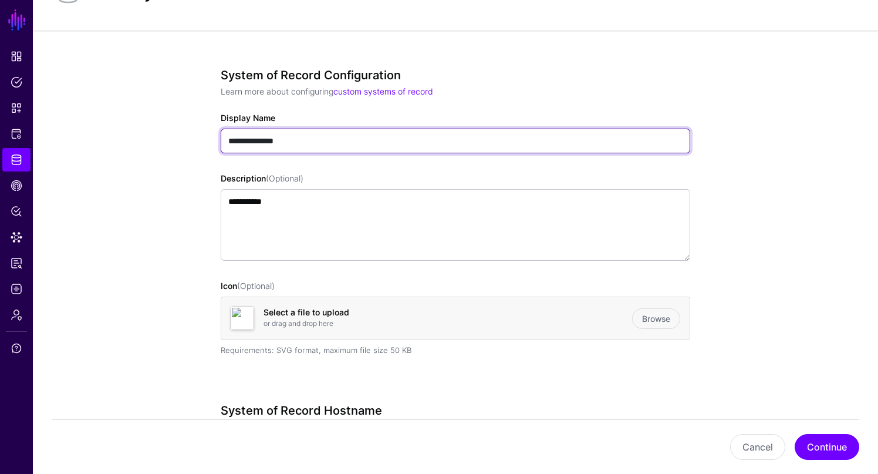
click at [313, 153] on input "**********" at bounding box center [456, 141] width 470 height 25
click at [227, 143] on input "**********" at bounding box center [456, 141] width 470 height 25
click at [318, 141] on input "**********" at bounding box center [456, 141] width 470 height 25
type input "**********"
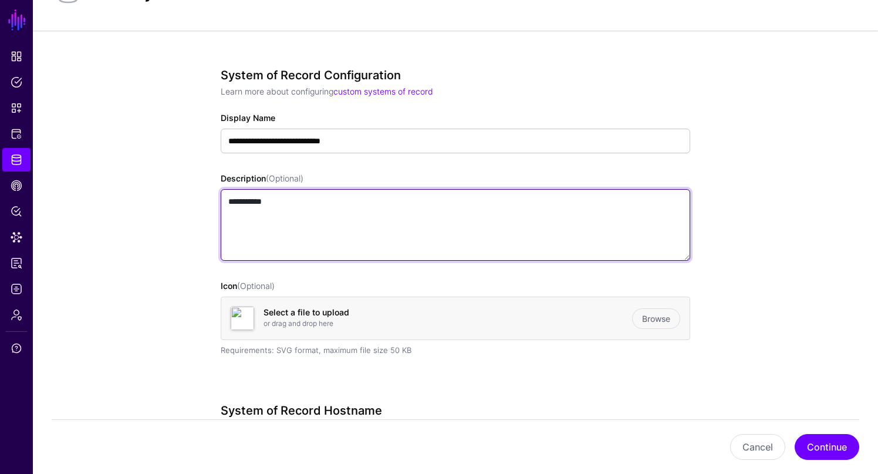
click at [302, 238] on textarea "**********" at bounding box center [456, 225] width 470 height 72
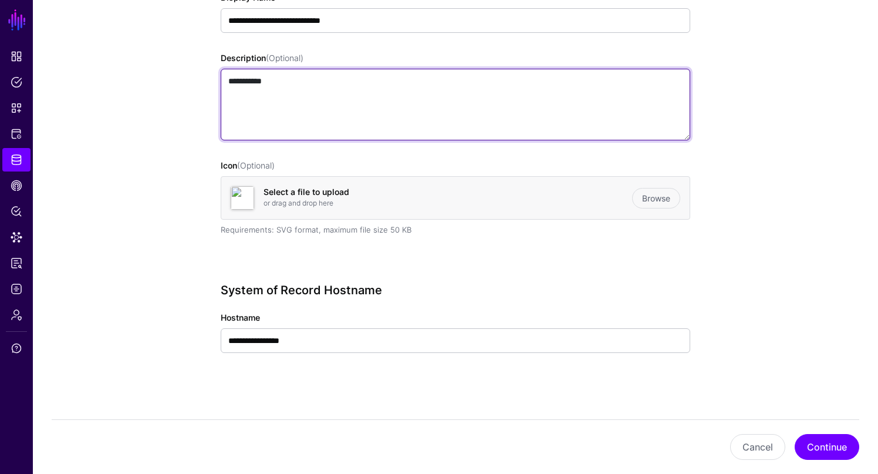
scroll to position [182, 0]
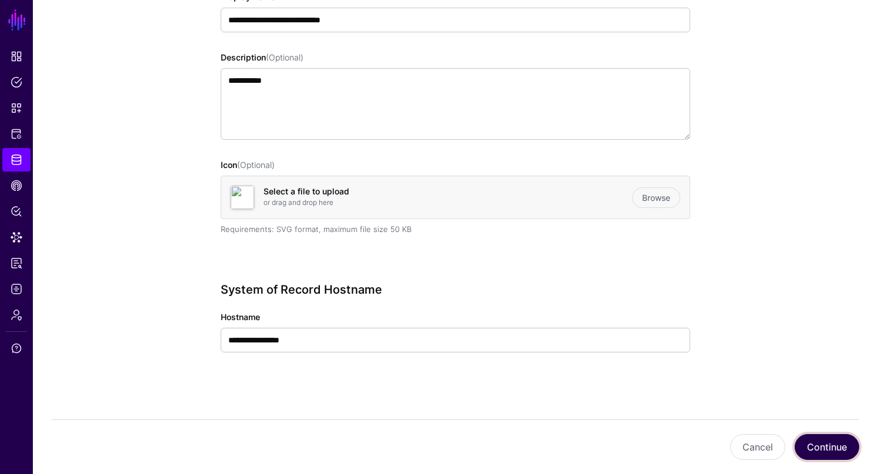
click at [824, 448] on button "Continue" at bounding box center [827, 447] width 65 height 26
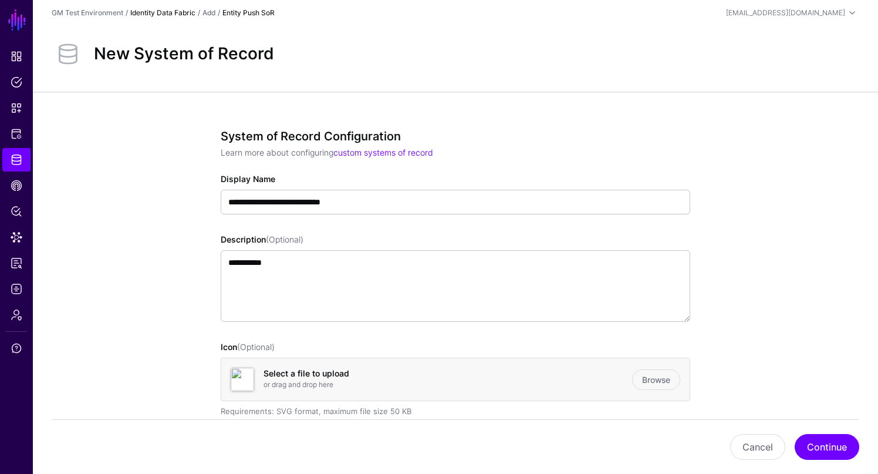
click at [161, 12] on link "Identity Data Fabric" at bounding box center [162, 12] width 65 height 9
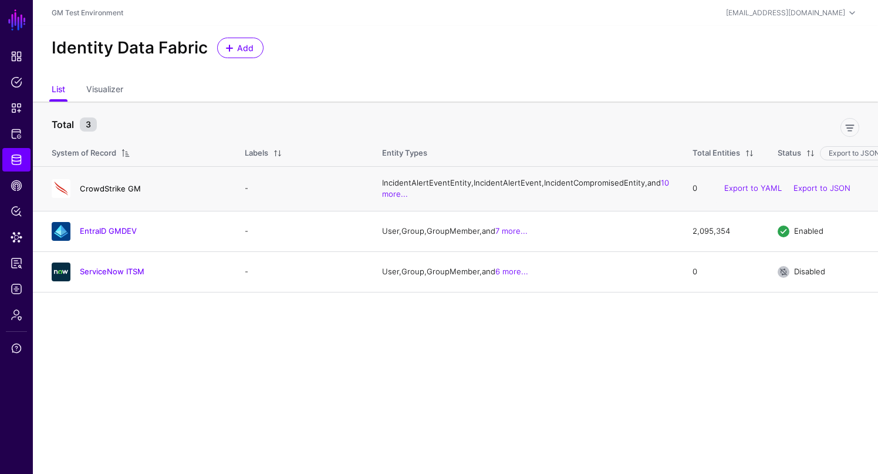
click at [111, 193] on link "CrowdStrike GM" at bounding box center [110, 188] width 61 height 9
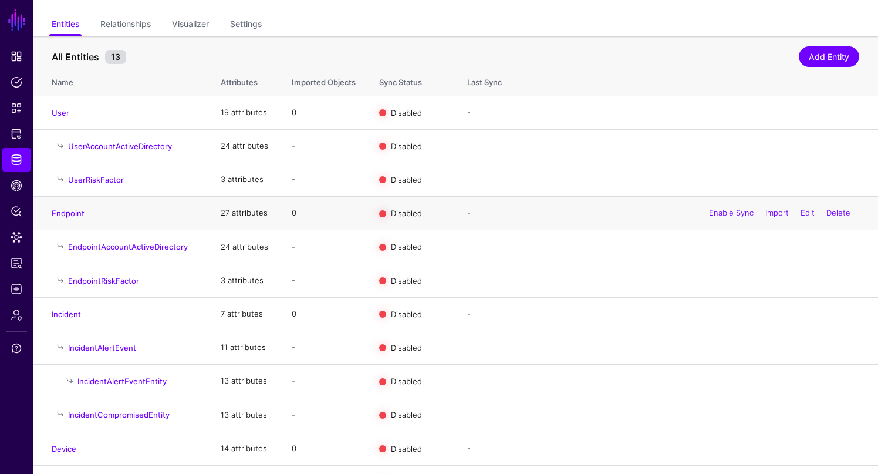
scroll to position [73, 0]
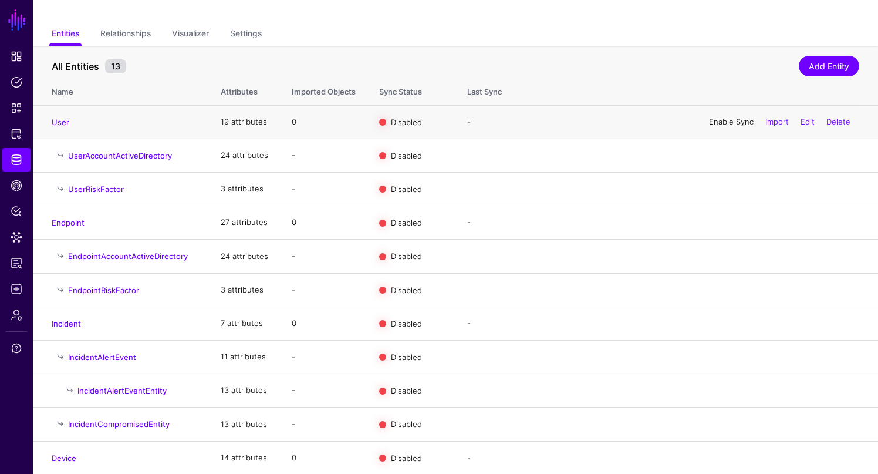
click at [713, 120] on link "Enable Sync" at bounding box center [731, 121] width 45 height 9
click at [59, 123] on link "User" at bounding box center [61, 121] width 18 height 9
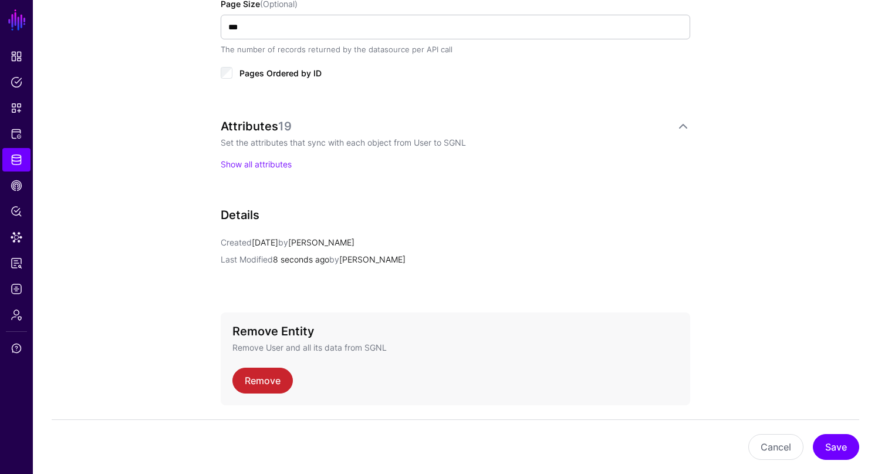
scroll to position [706, 0]
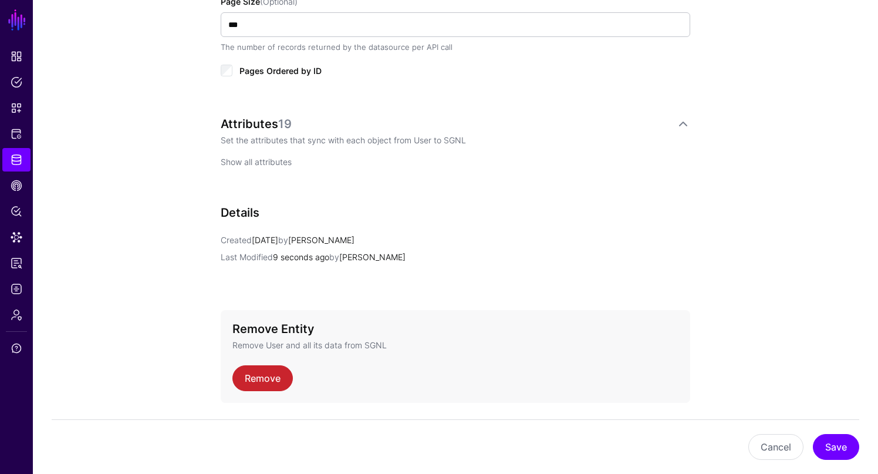
click at [247, 160] on link "Show all attributes" at bounding box center [256, 162] width 71 height 10
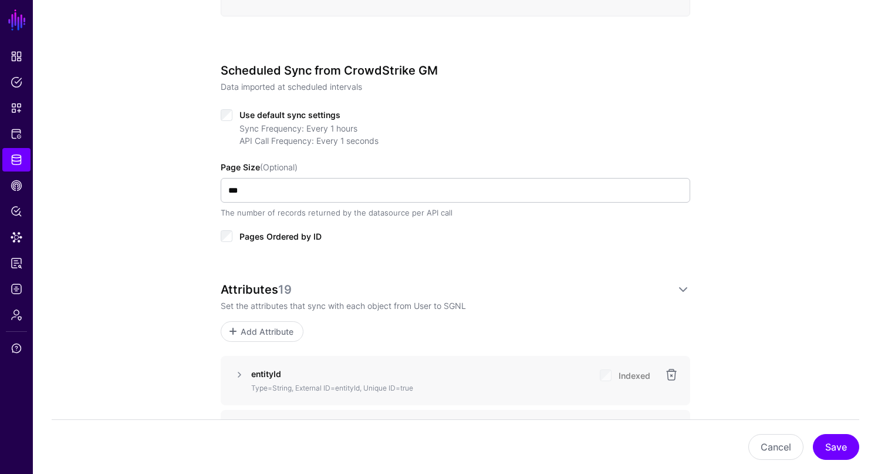
scroll to position [0, 0]
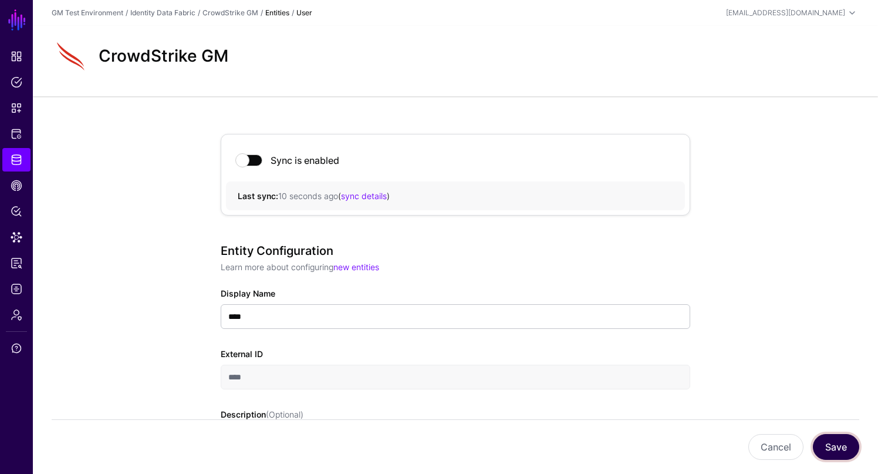
click at [832, 451] on button "Save" at bounding box center [836, 447] width 46 height 26
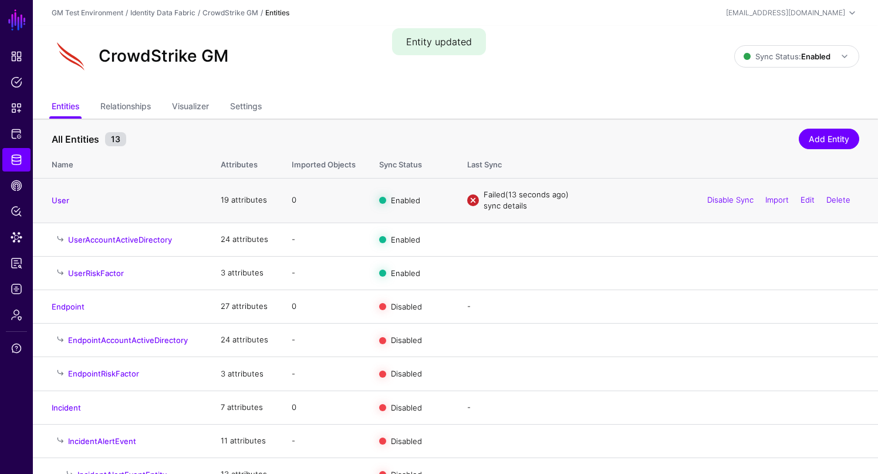
click at [503, 205] on link "sync details" at bounding box center [505, 205] width 43 height 9
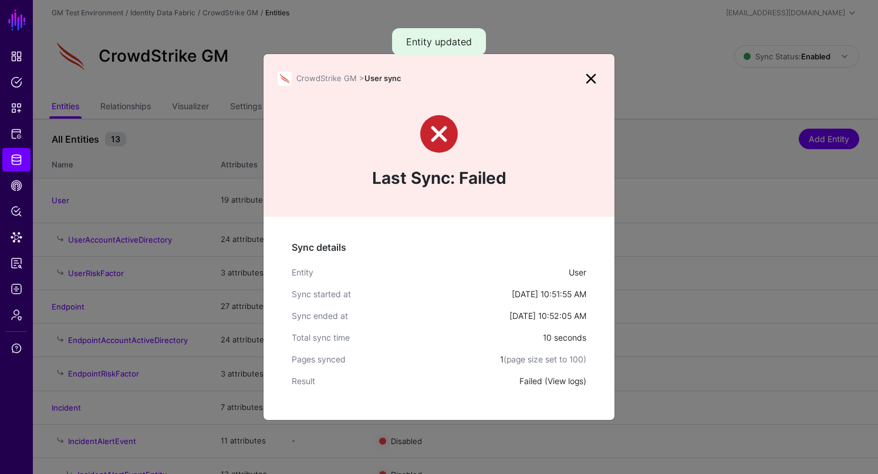
click at [560, 382] on link "View logs" at bounding box center [566, 381] width 36 height 10
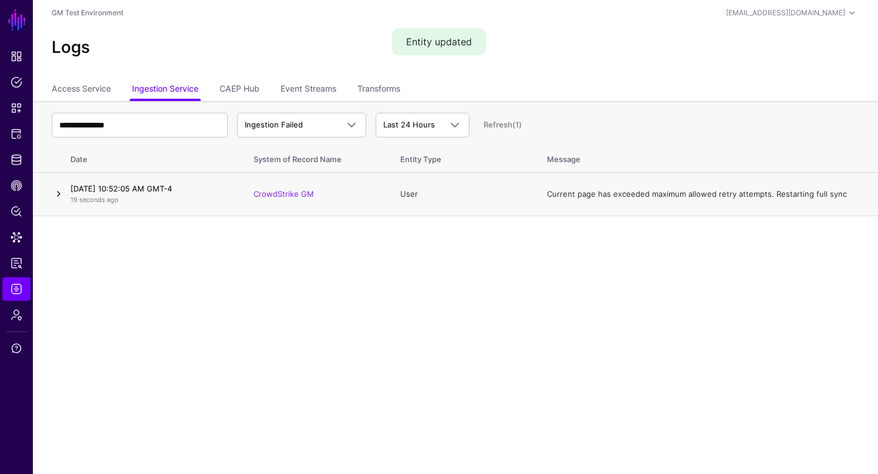
click at [60, 195] on link at bounding box center [59, 194] width 14 height 14
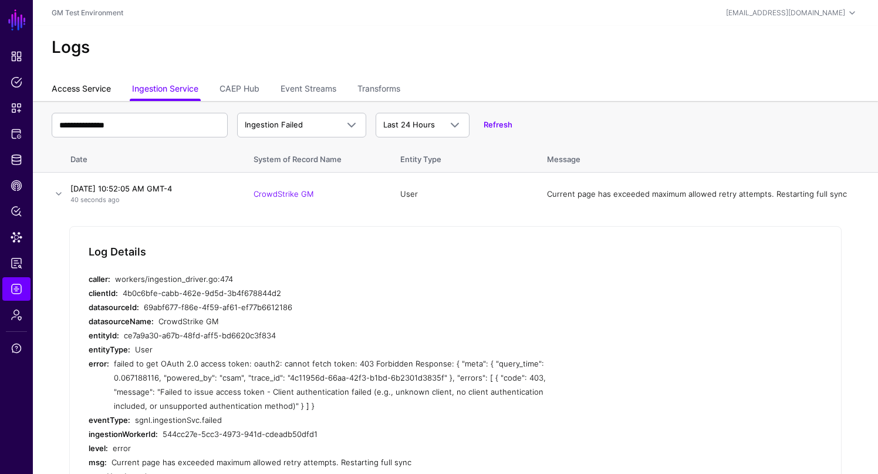
click at [76, 89] on link "Access Service" at bounding box center [81, 90] width 59 height 22
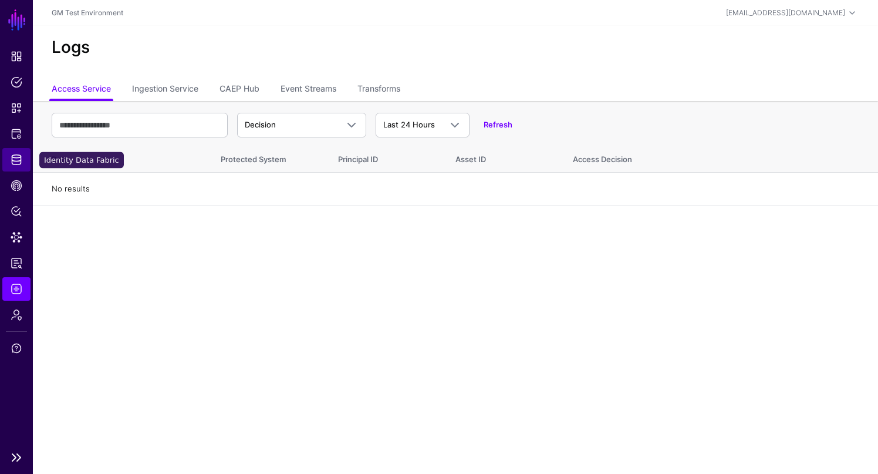
click at [19, 164] on span "Identity Data Fabric" at bounding box center [17, 160] width 12 height 12
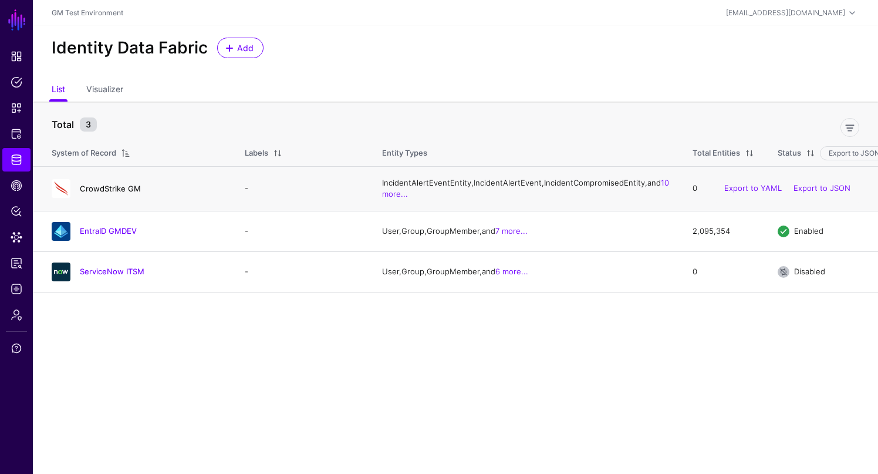
click at [111, 193] on link "CrowdStrike GM" at bounding box center [110, 188] width 61 height 9
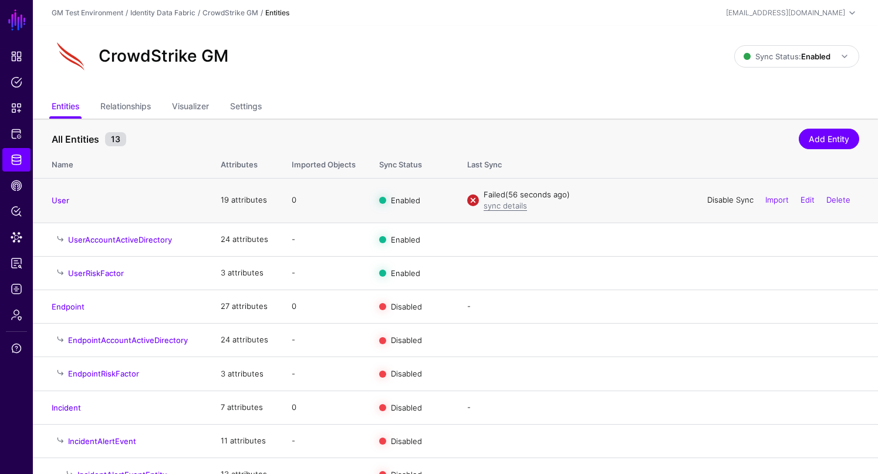
click at [730, 201] on link "Disable Sync" at bounding box center [730, 199] width 46 height 9
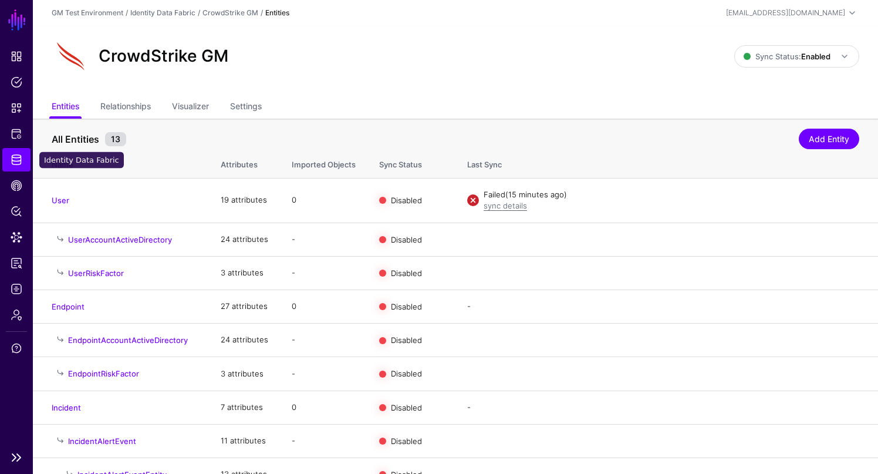
click at [16, 161] on span "Identity Data Fabric" at bounding box center [17, 160] width 12 height 12
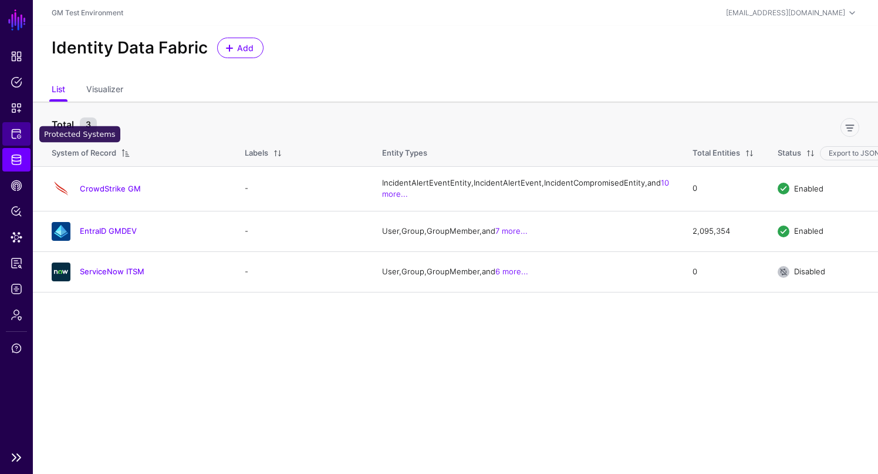
click at [16, 135] on span "Protected Systems" at bounding box center [17, 134] width 12 height 12
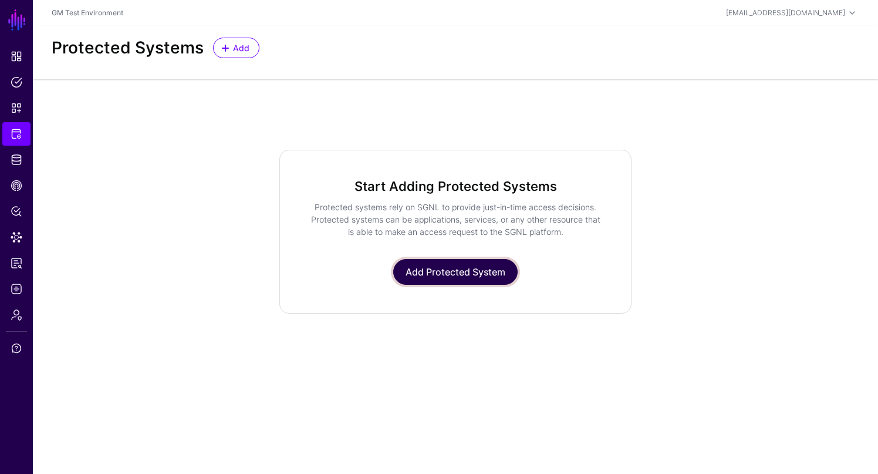
click at [434, 272] on link "Add Protected System" at bounding box center [455, 272] width 124 height 26
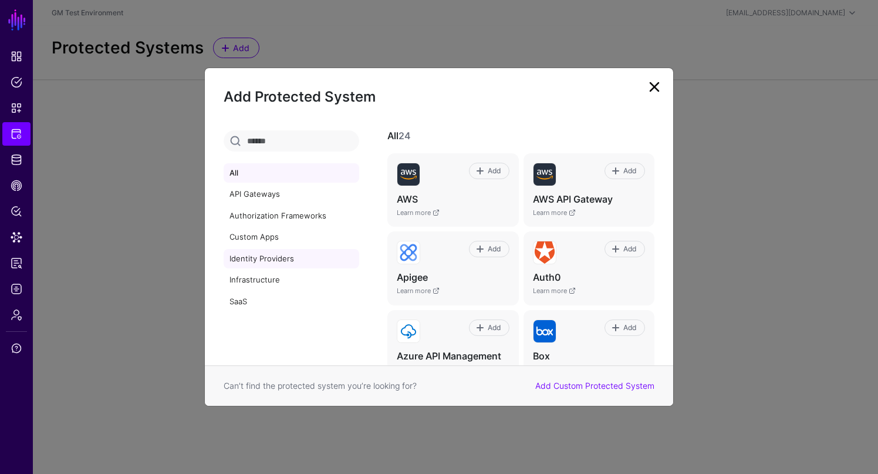
click at [258, 261] on link "Identity Providers" at bounding box center [292, 259] width 136 height 20
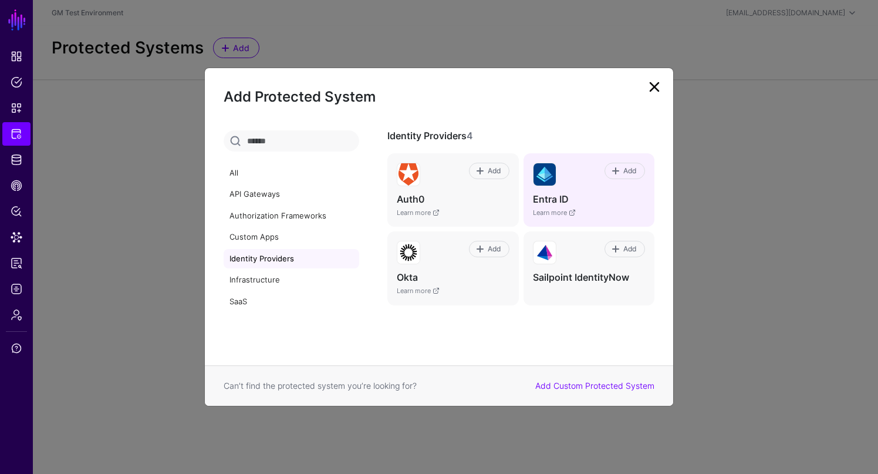
click at [541, 184] on img at bounding box center [545, 174] width 22 height 22
click at [618, 174] on span at bounding box center [615, 170] width 9 height 9
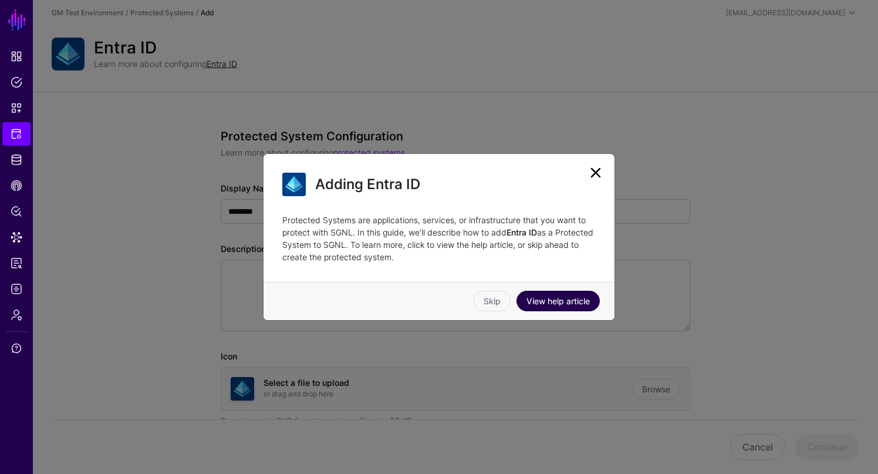
click at [555, 302] on link "View help article" at bounding box center [558, 301] width 83 height 21
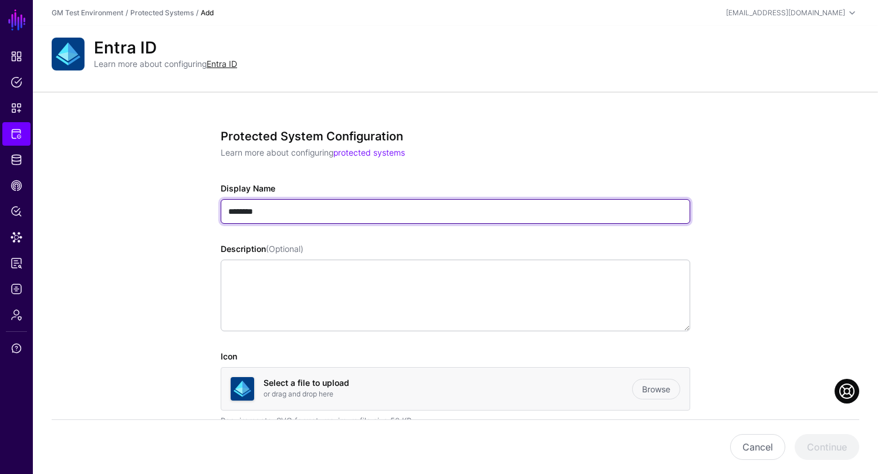
click at [274, 215] on input "********" at bounding box center [456, 211] width 470 height 25
click at [228, 214] on input "********" at bounding box center [456, 211] width 470 height 25
type input "**********"
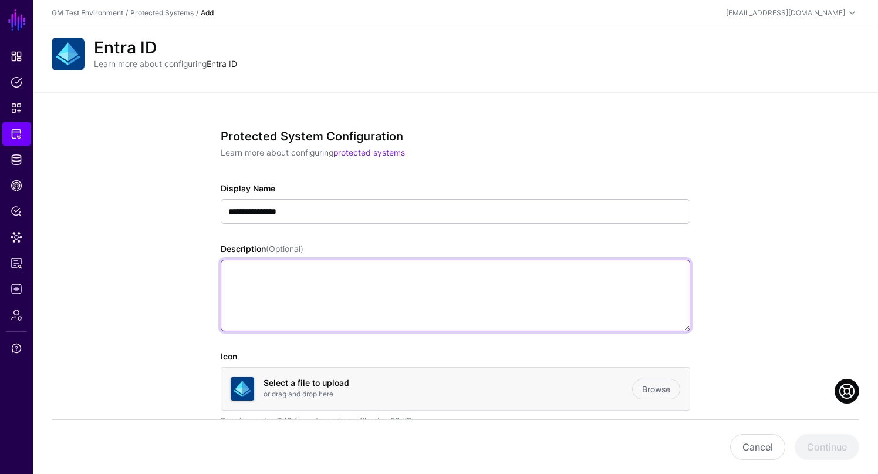
click at [329, 285] on textarea "Description (Optional)" at bounding box center [456, 295] width 470 height 72
click at [457, 274] on textarea "**********" at bounding box center [456, 295] width 470 height 72
click at [527, 275] on textarea "**********" at bounding box center [456, 295] width 470 height 72
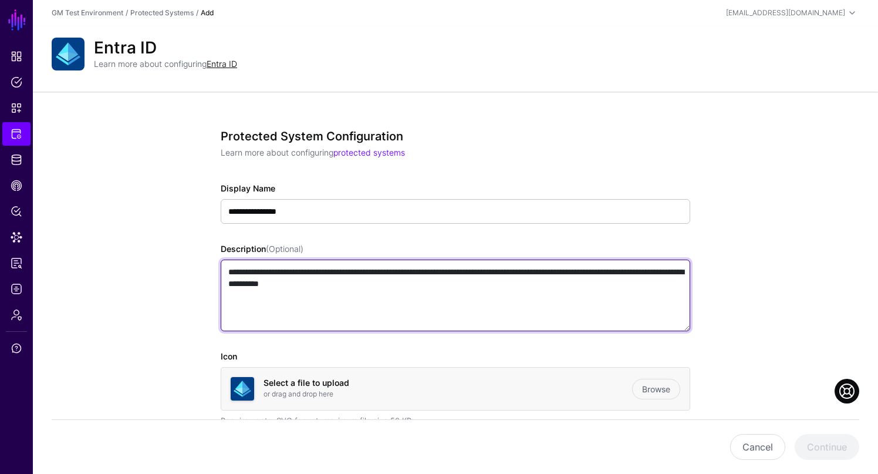
type textarea "**********"
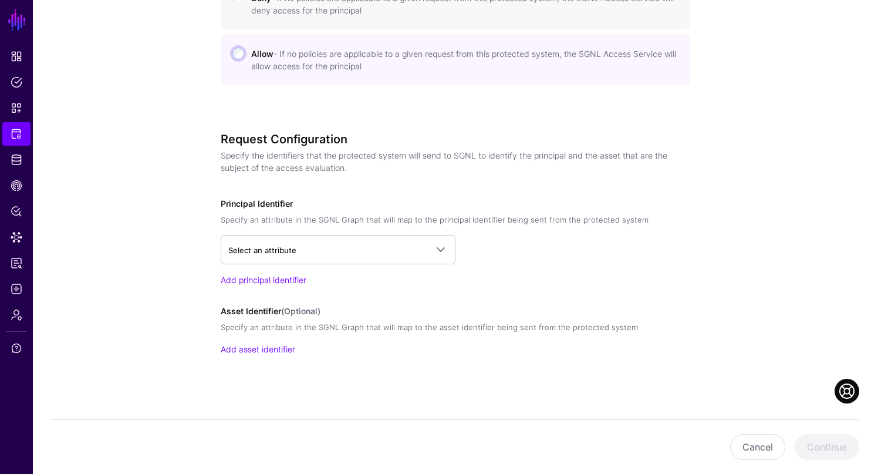
scroll to position [624, 0]
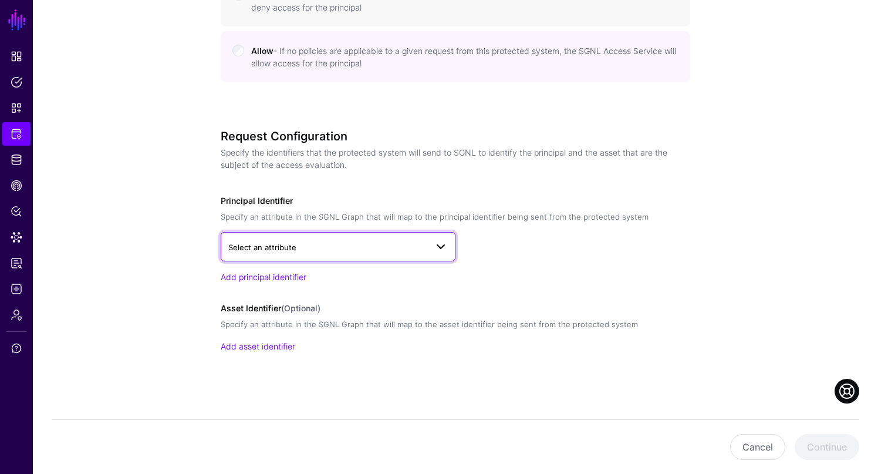
click at [325, 247] on span "Select an attribute" at bounding box center [327, 247] width 198 height 13
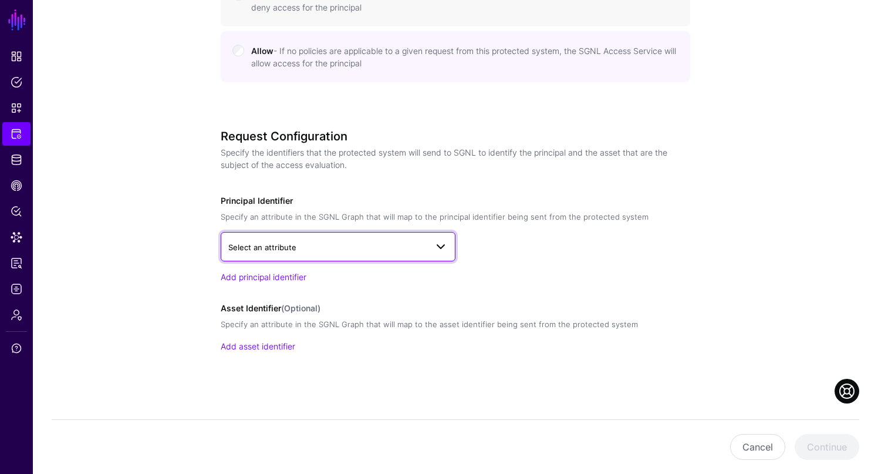
click at [261, 249] on span "Select an attribute" at bounding box center [262, 246] width 68 height 9
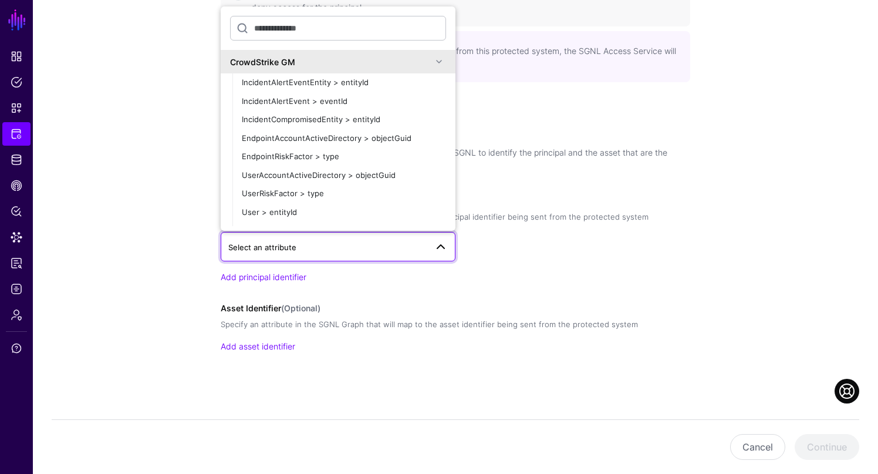
click at [440, 63] on span at bounding box center [439, 62] width 14 height 14
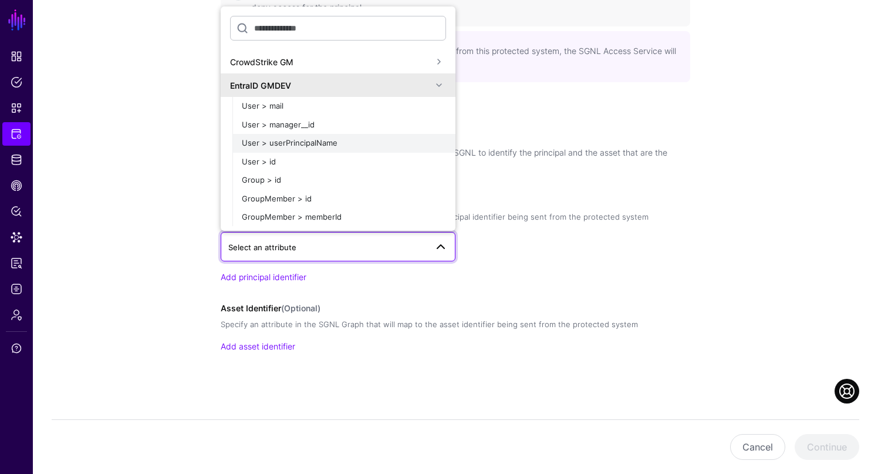
click at [289, 148] on div "User > userPrincipalName" at bounding box center [344, 143] width 204 height 12
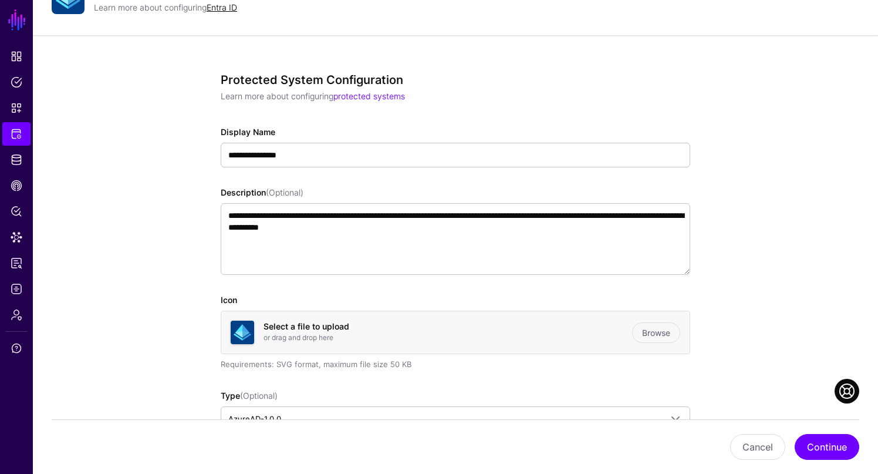
scroll to position [33, 0]
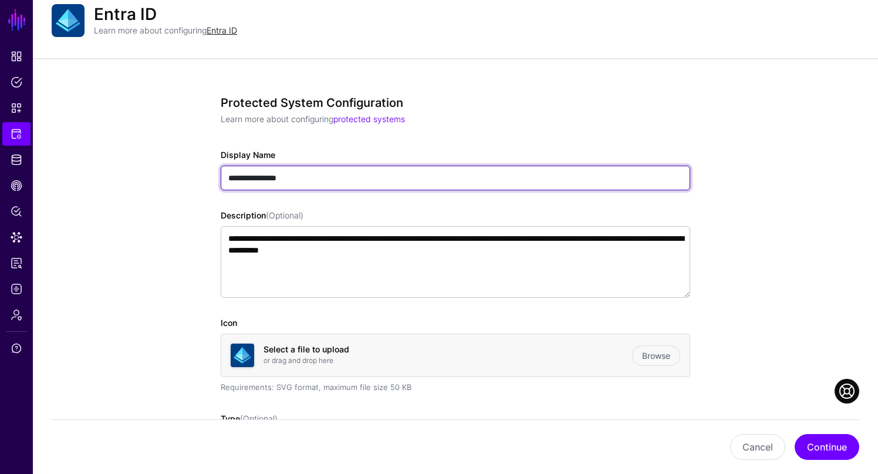
drag, startPoint x: 266, startPoint y: 176, endPoint x: 246, endPoint y: 176, distance: 20.0
click at [246, 176] on input "**********" at bounding box center [456, 178] width 470 height 25
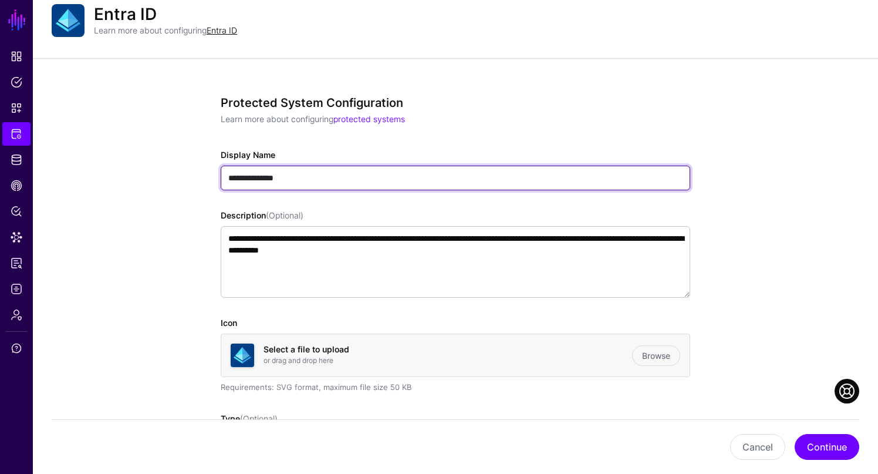
click at [245, 177] on input "**********" at bounding box center [456, 178] width 470 height 25
click at [229, 177] on input "**********" at bounding box center [456, 178] width 470 height 25
type input "**********"
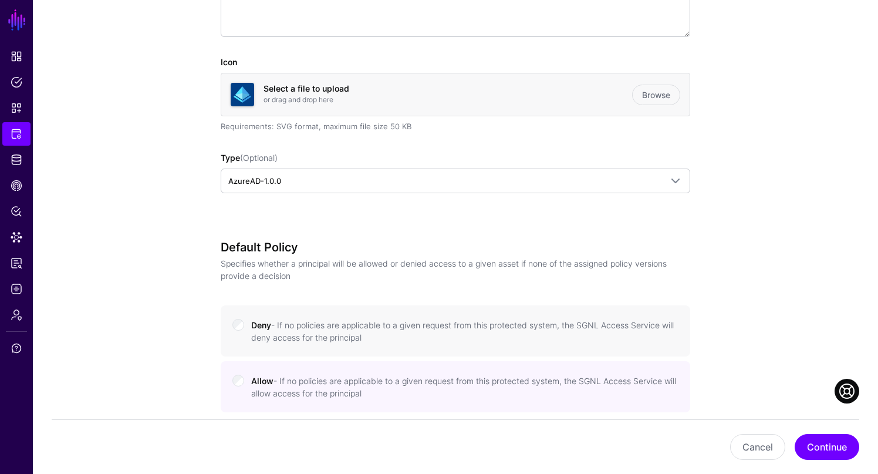
scroll to position [318, 0]
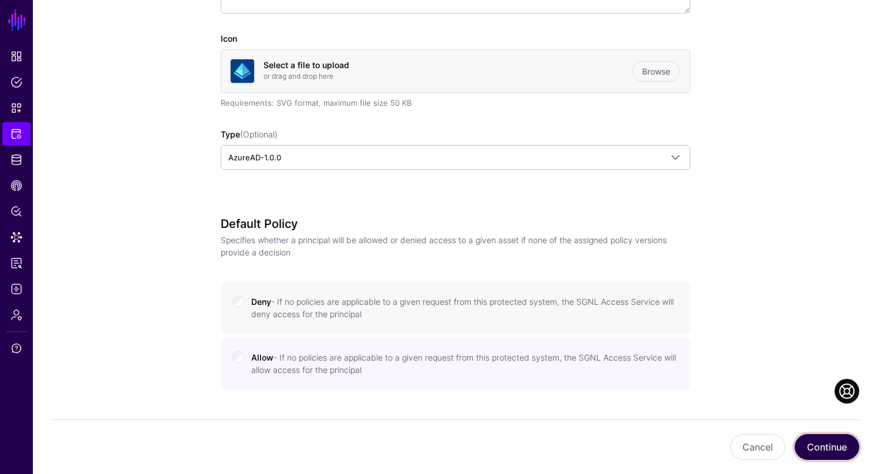
click at [819, 450] on button "Continue" at bounding box center [827, 447] width 65 height 26
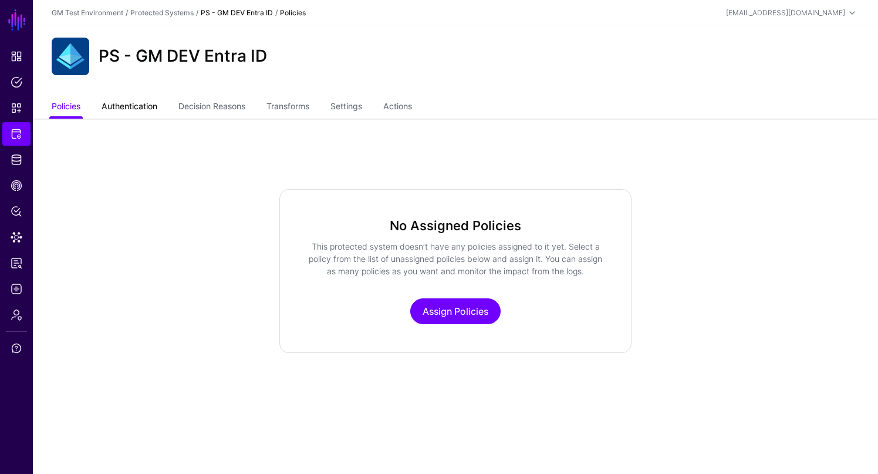
click at [139, 110] on link "Authentication" at bounding box center [130, 107] width 56 height 22
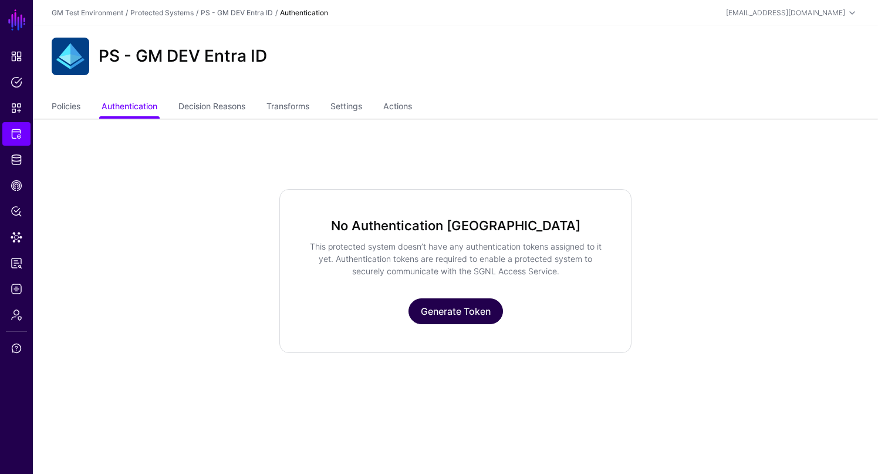
click at [449, 316] on link "Generate Token" at bounding box center [456, 311] width 95 height 26
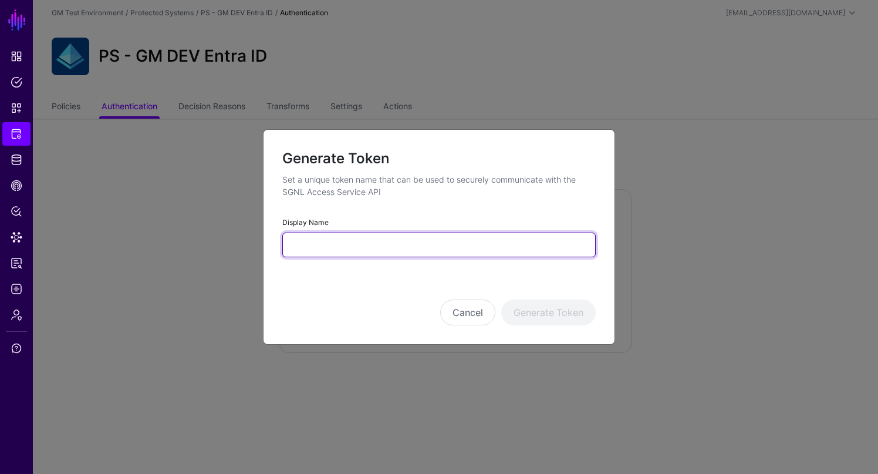
click at [320, 246] on input "Display Name" at bounding box center [439, 244] width 314 height 25
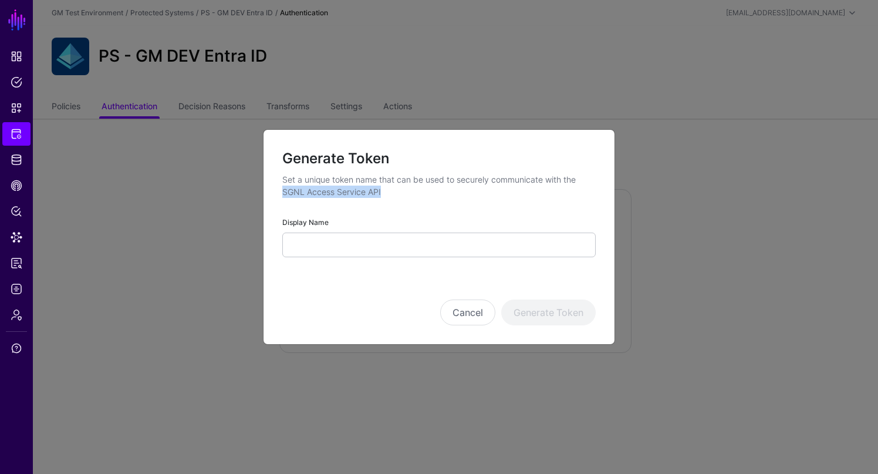
drag, startPoint x: 382, startPoint y: 192, endPoint x: 282, endPoint y: 190, distance: 99.8
click at [282, 190] on p "Set a unique token name that can be used to securely communicate with the SGNL …" at bounding box center [439, 185] width 314 height 25
copy p "SGNL Access Service API"
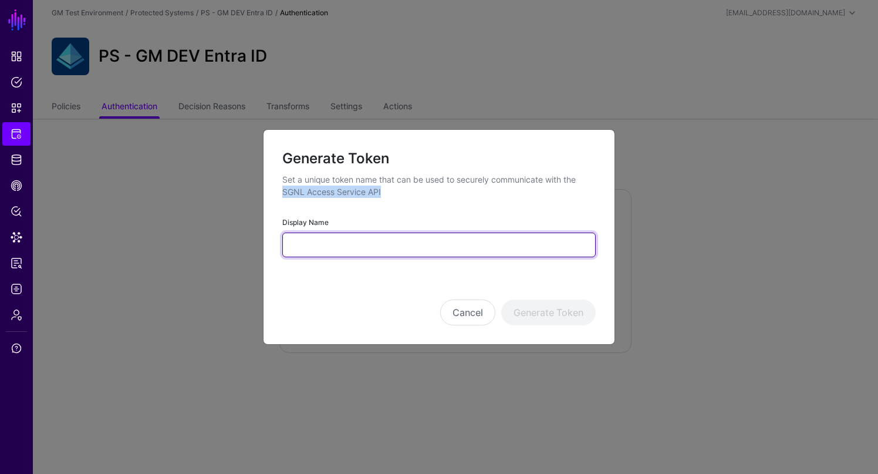
click at [326, 244] on input "Display Name" at bounding box center [439, 244] width 314 height 25
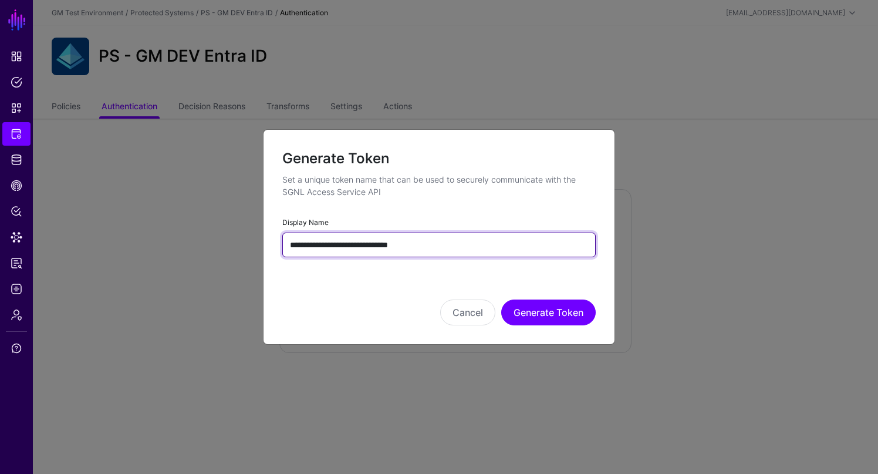
type input "**********"
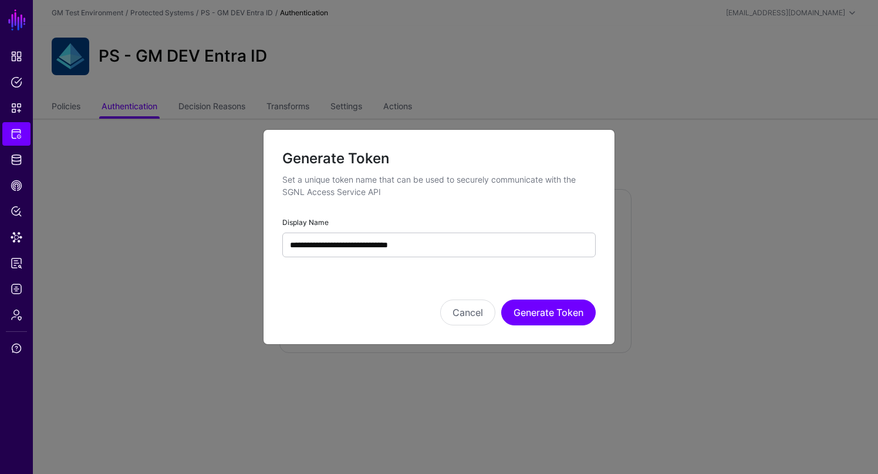
click at [283, 298] on div "Cancel Generate Token" at bounding box center [439, 296] width 314 height 59
click at [538, 314] on button "Generate Token" at bounding box center [548, 312] width 95 height 26
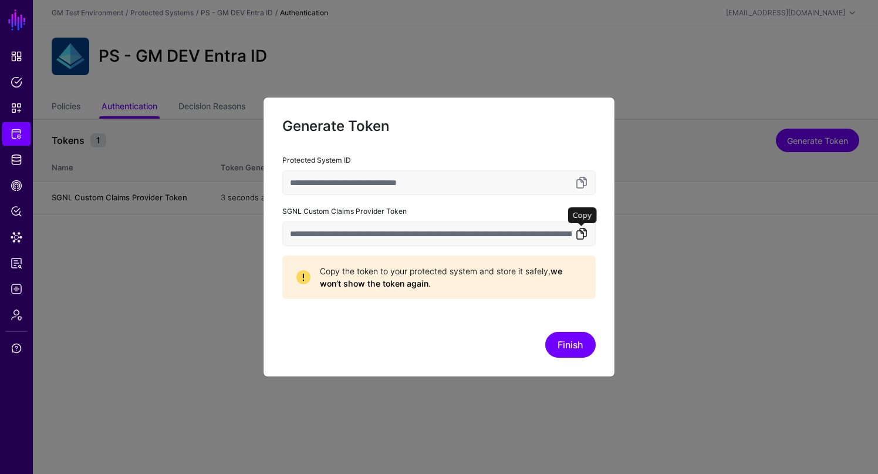
click at [579, 237] on link at bounding box center [582, 234] width 14 height 14
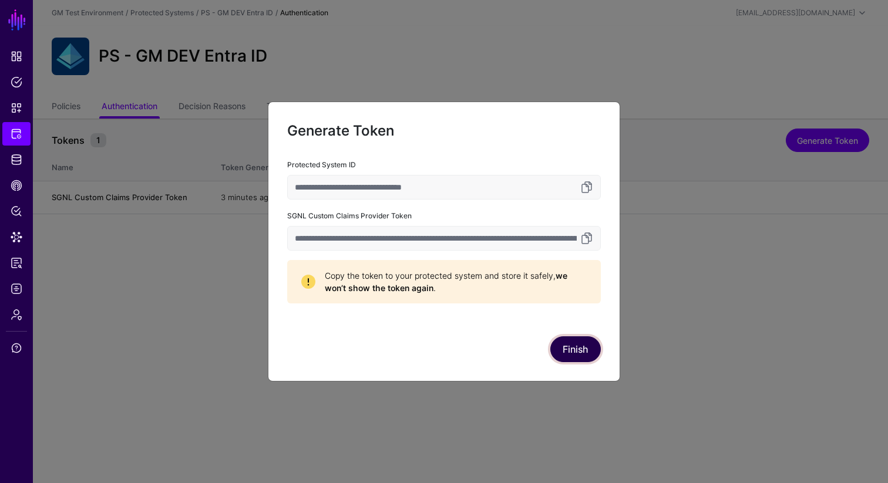
click at [571, 350] on button "Finish" at bounding box center [575, 349] width 50 height 26
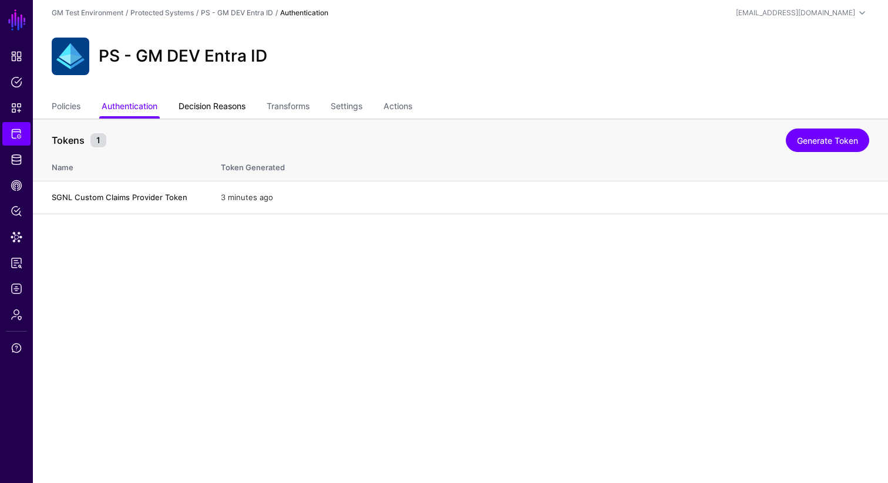
click at [213, 109] on link "Decision Reasons" at bounding box center [211, 107] width 67 height 22
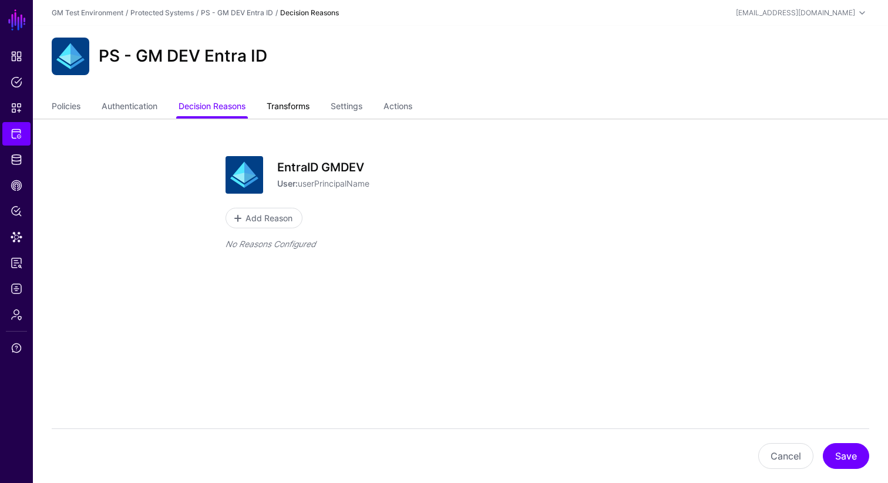
click at [286, 109] on link "Transforms" at bounding box center [288, 107] width 43 height 22
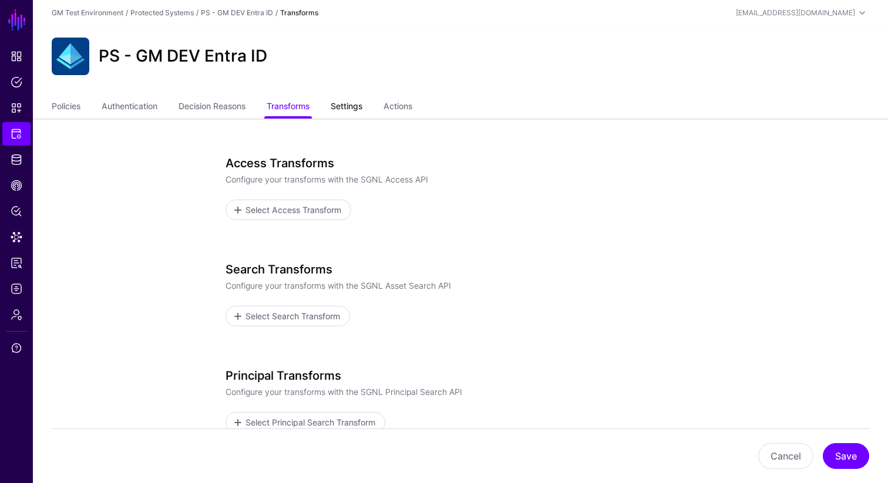
click at [352, 109] on link "Settings" at bounding box center [347, 107] width 32 height 22
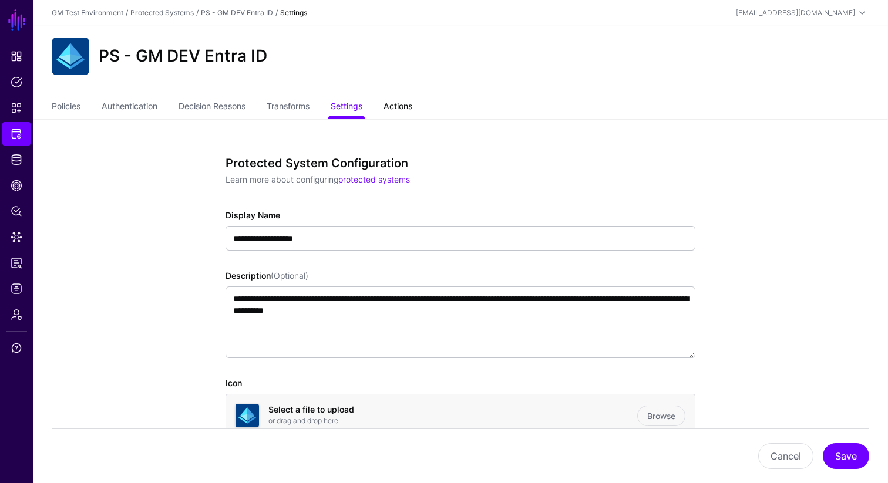
click at [402, 109] on link "Actions" at bounding box center [397, 107] width 29 height 22
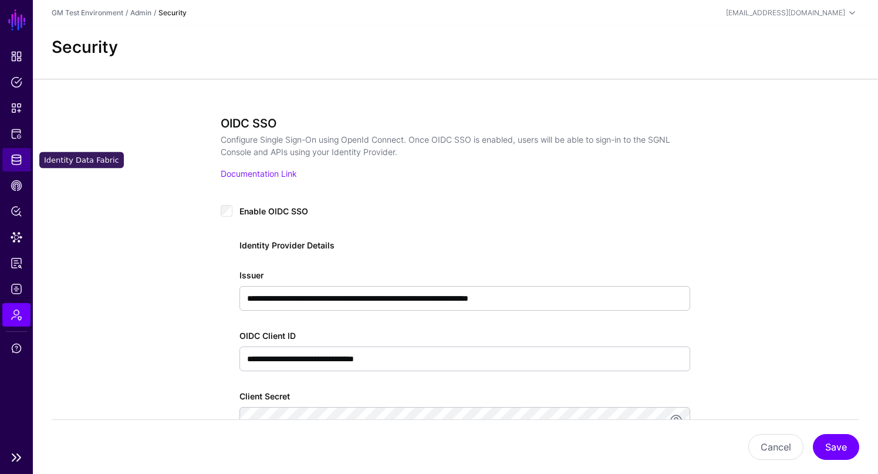
click at [16, 161] on span "Identity Data Fabric" at bounding box center [17, 160] width 12 height 12
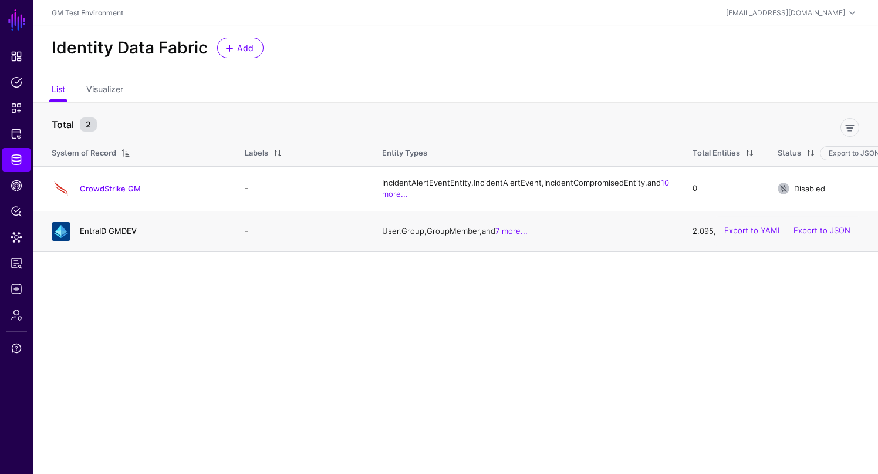
click at [97, 235] on link "EntraID GMDEV" at bounding box center [108, 230] width 57 height 9
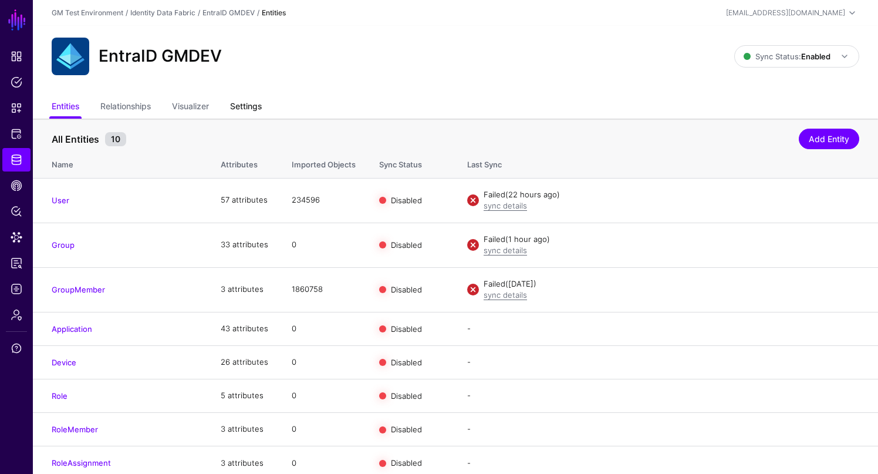
click at [242, 113] on link "Settings" at bounding box center [246, 107] width 32 height 22
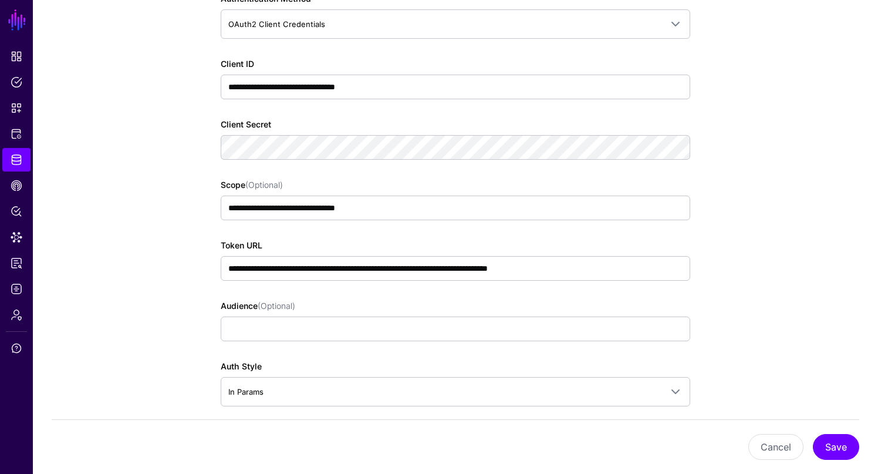
scroll to position [751, 0]
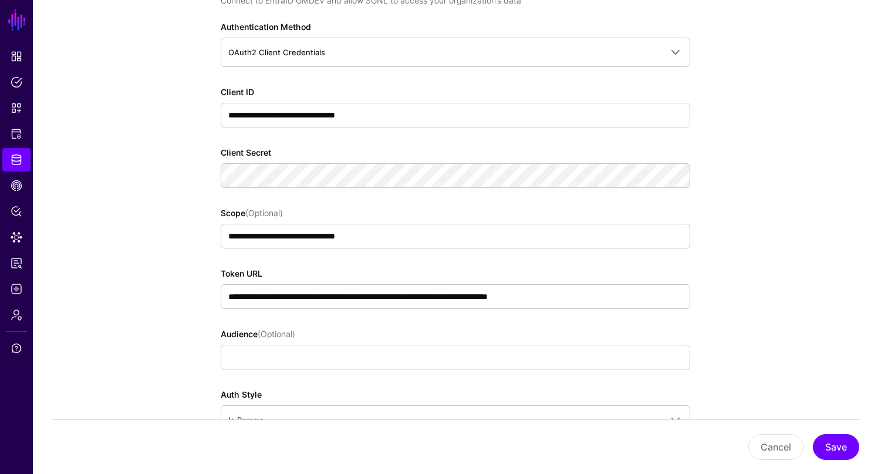
click at [171, 143] on app-datasources-details-form "**********" at bounding box center [455, 292] width 845 height 1848
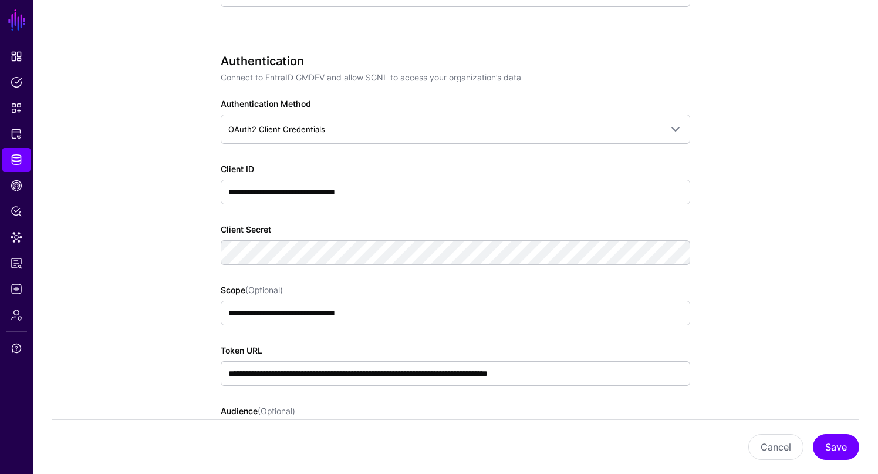
scroll to position [676, 0]
